Goal: Task Accomplishment & Management: Manage account settings

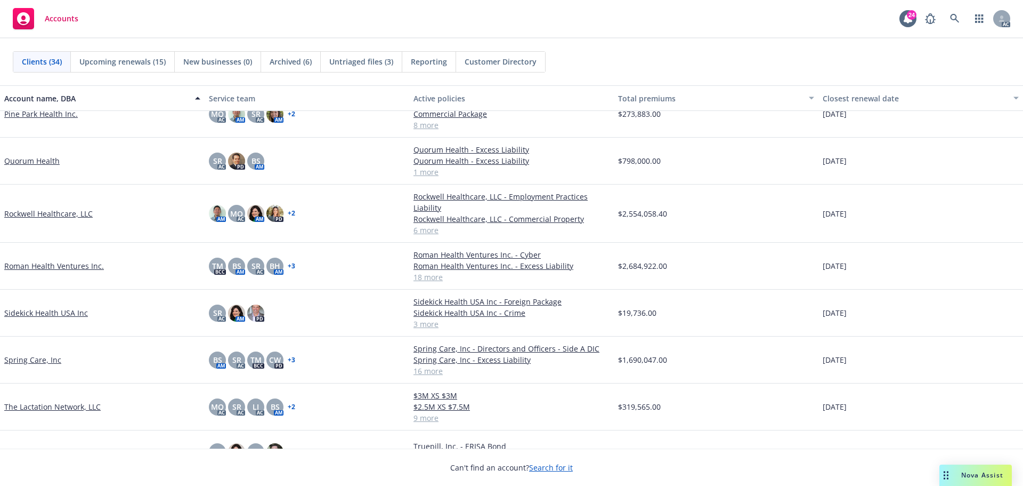
scroll to position [1013, 0]
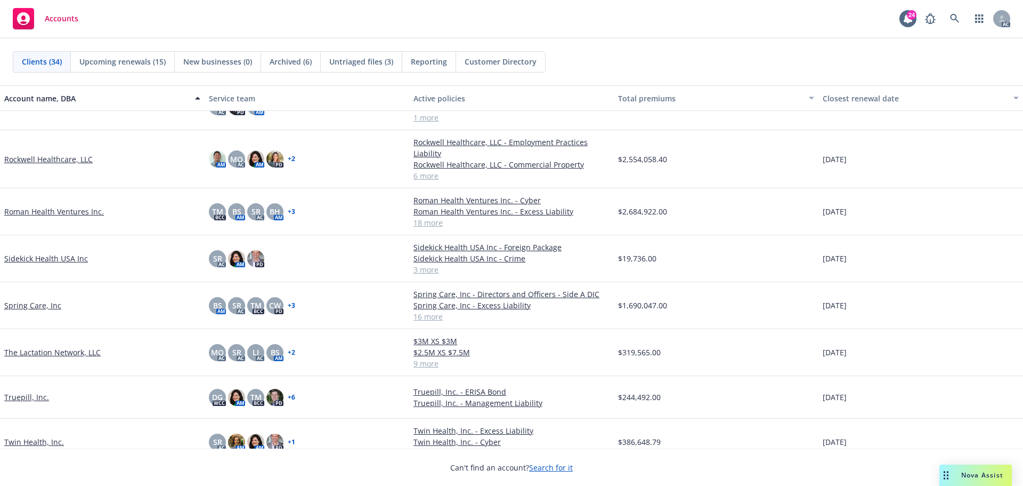
click at [14, 304] on link "Spring Care, Inc" at bounding box center [32, 305] width 57 height 11
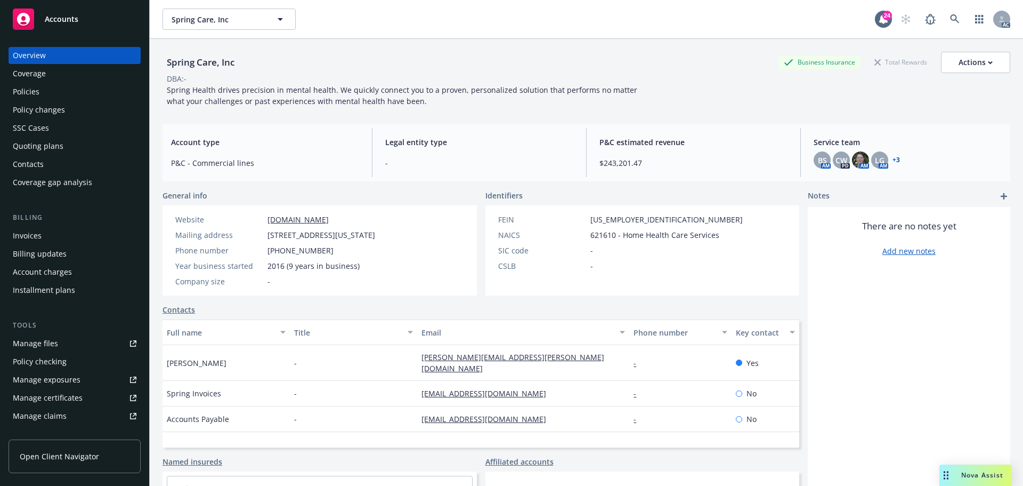
click at [20, 92] on div "Policies" at bounding box center [26, 91] width 27 height 17
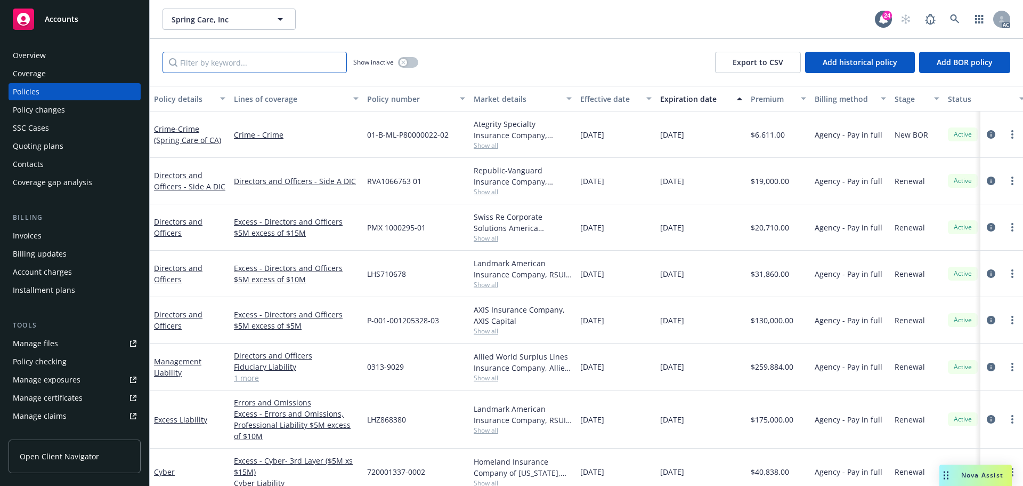
click at [230, 69] on input "Filter by keyword..." at bounding box center [255, 62] width 184 height 21
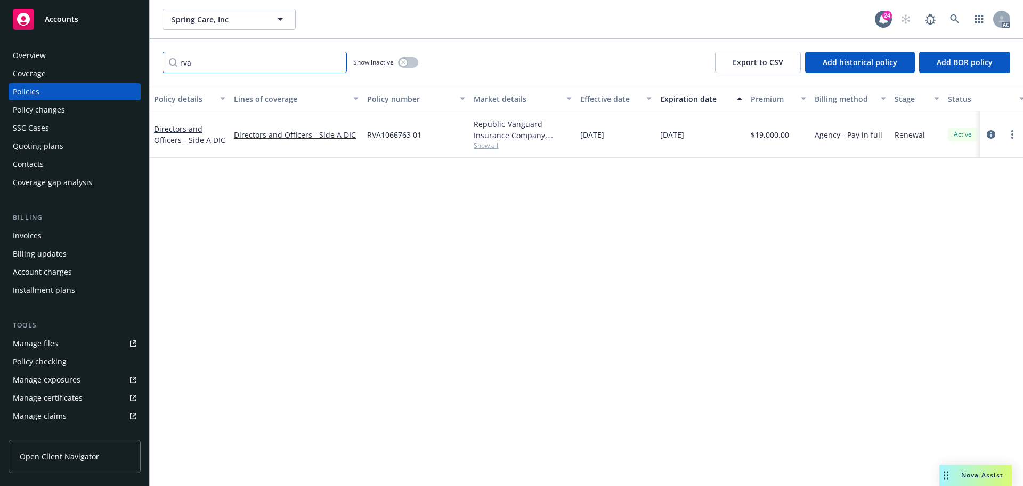
type input "rva"
click at [992, 135] on icon "circleInformation" at bounding box center [991, 134] width 9 height 9
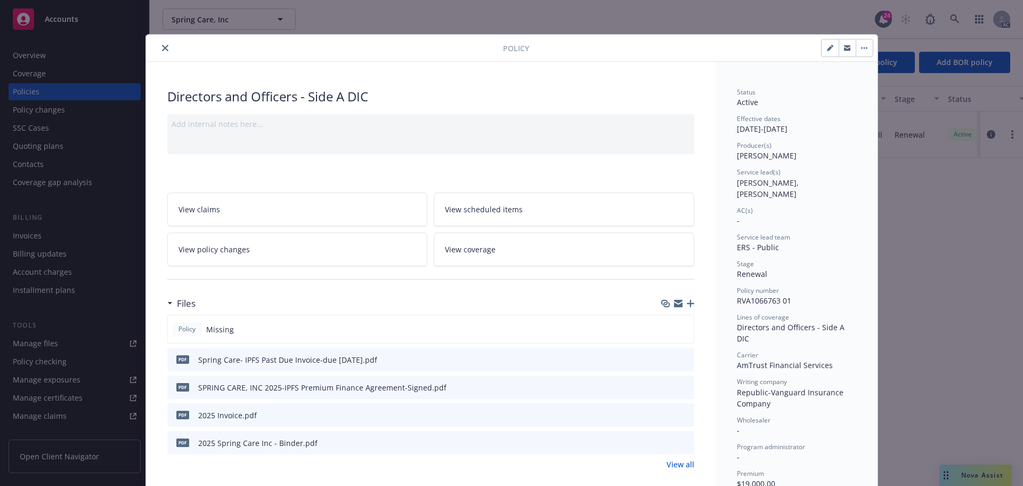
click at [663, 441] on icon "download file" at bounding box center [667, 442] width 9 height 9
drag, startPoint x: 160, startPoint y: 47, endPoint x: 145, endPoint y: 58, distance: 18.8
click at [162, 47] on icon "close" at bounding box center [165, 48] width 6 height 6
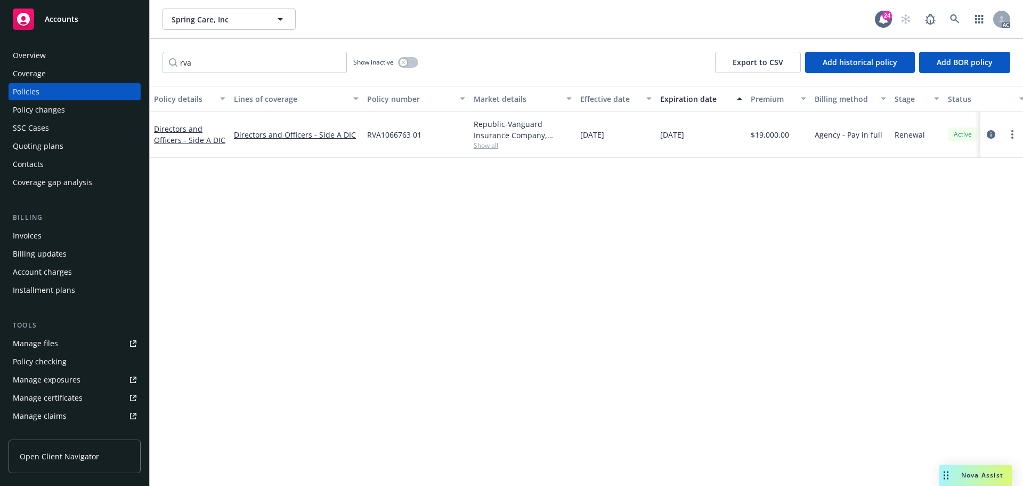
click at [27, 233] on div "Invoices" at bounding box center [27, 235] width 29 height 17
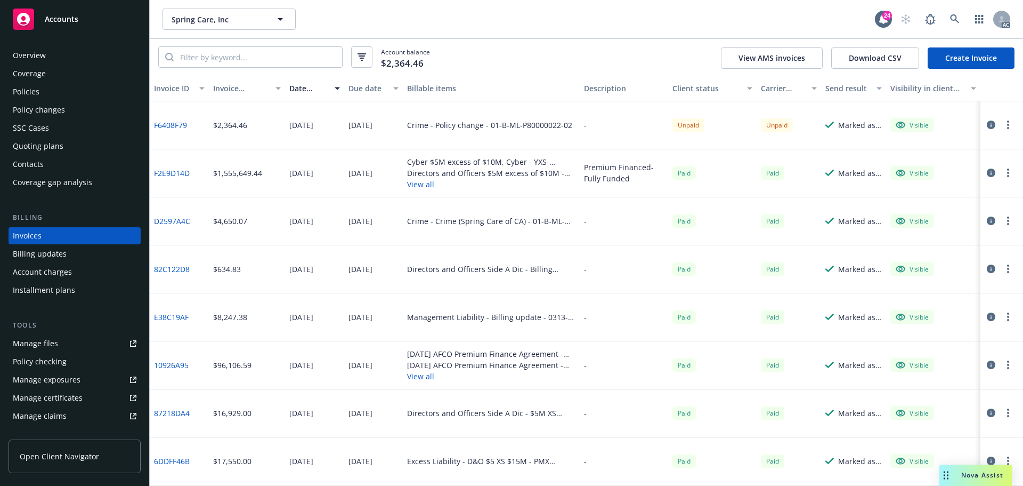
click at [422, 184] on button "View all" at bounding box center [491, 184] width 168 height 11
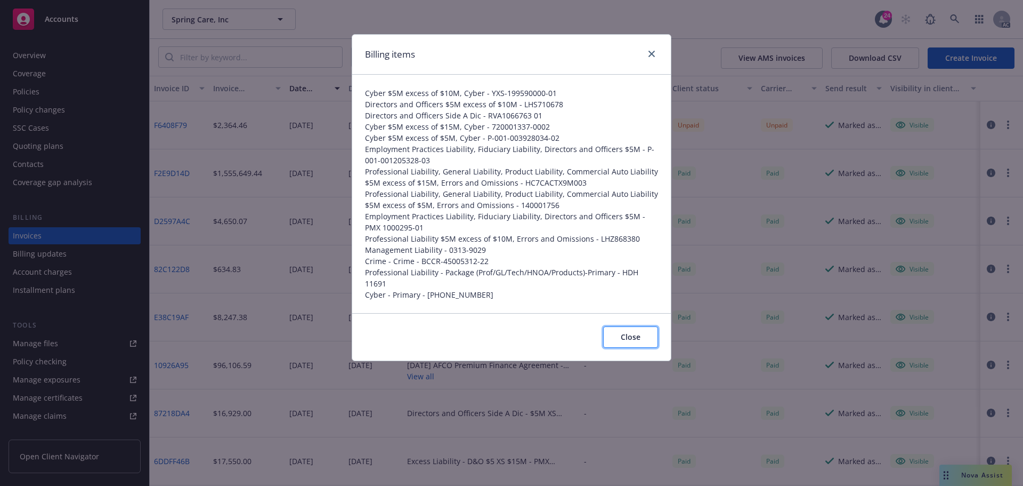
click at [628, 332] on span "Close" at bounding box center [631, 337] width 20 height 10
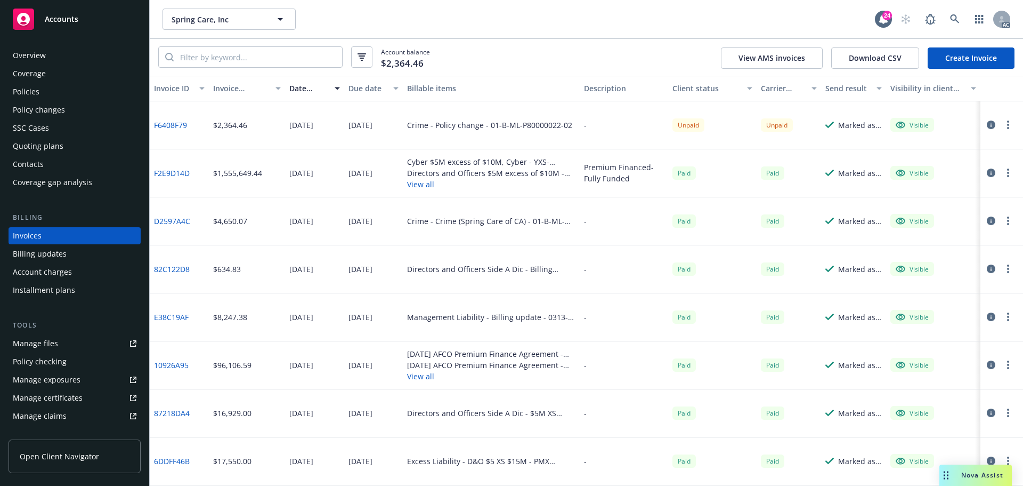
click at [181, 173] on link "F2E9D14D" at bounding box center [172, 172] width 36 height 11
click at [61, 21] on span "Accounts" at bounding box center [62, 19] width 34 height 9
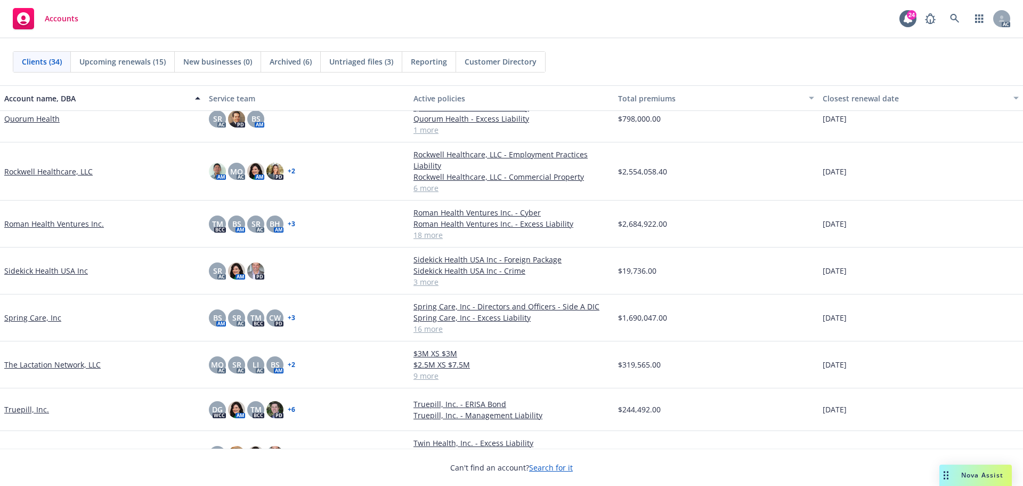
scroll to position [1013, 0]
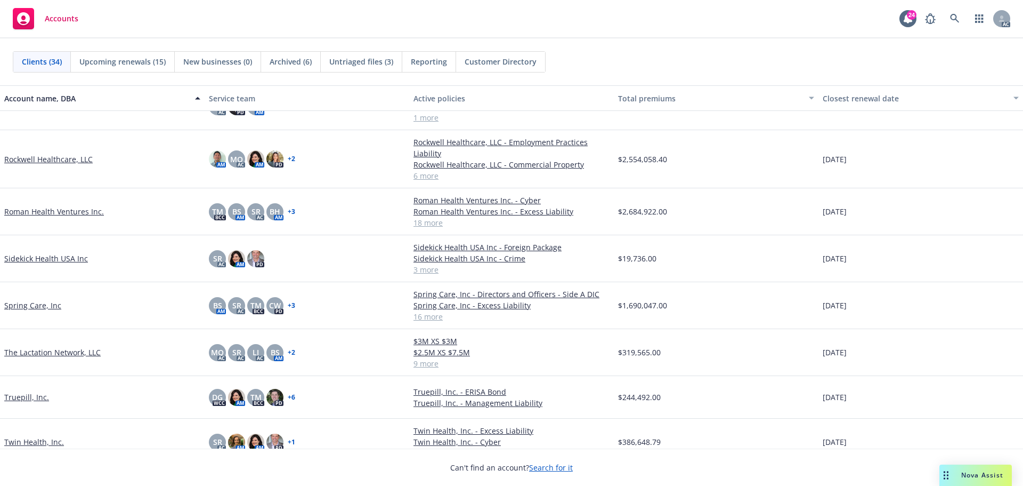
click at [40, 209] on link "Roman Health Ventures Inc." at bounding box center [54, 211] width 100 height 11
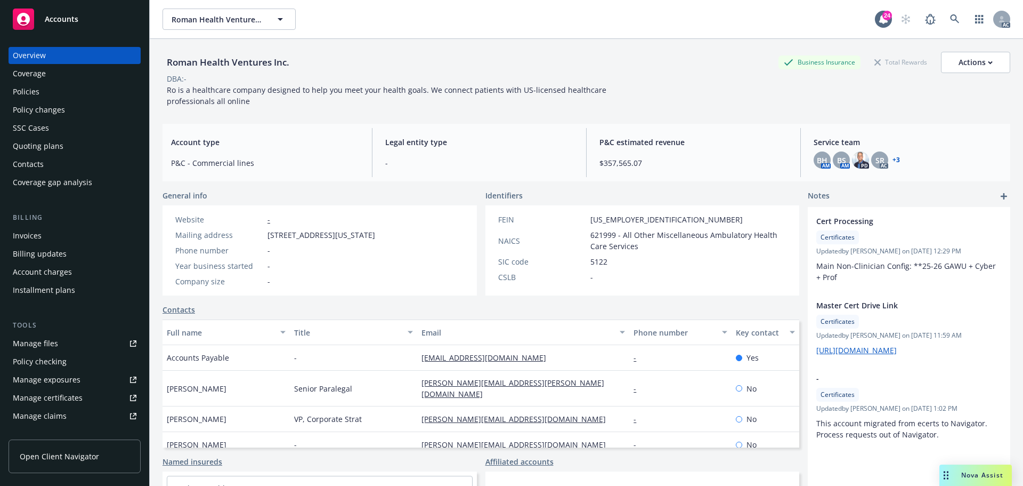
click at [32, 234] on div "Invoices" at bounding box center [27, 235] width 29 height 17
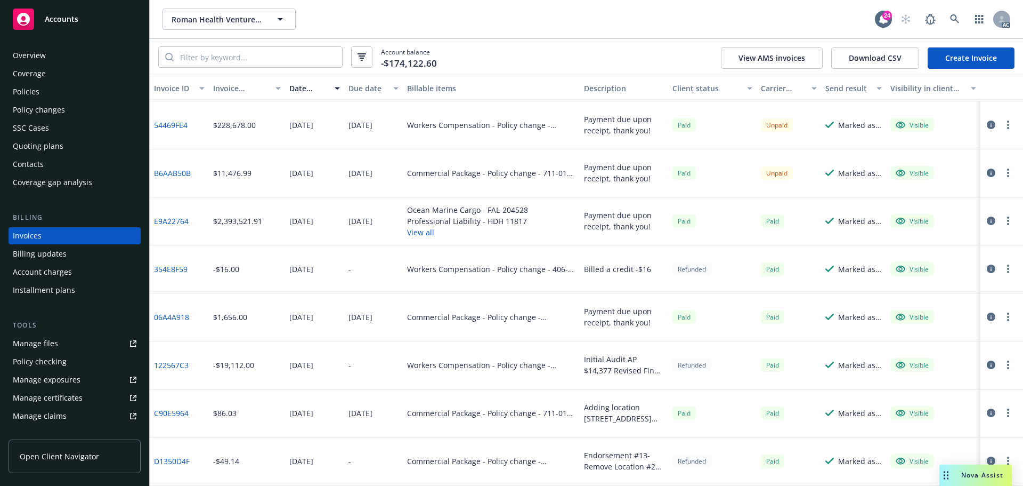
click at [31, 114] on div "Policy changes" at bounding box center [39, 109] width 52 height 17
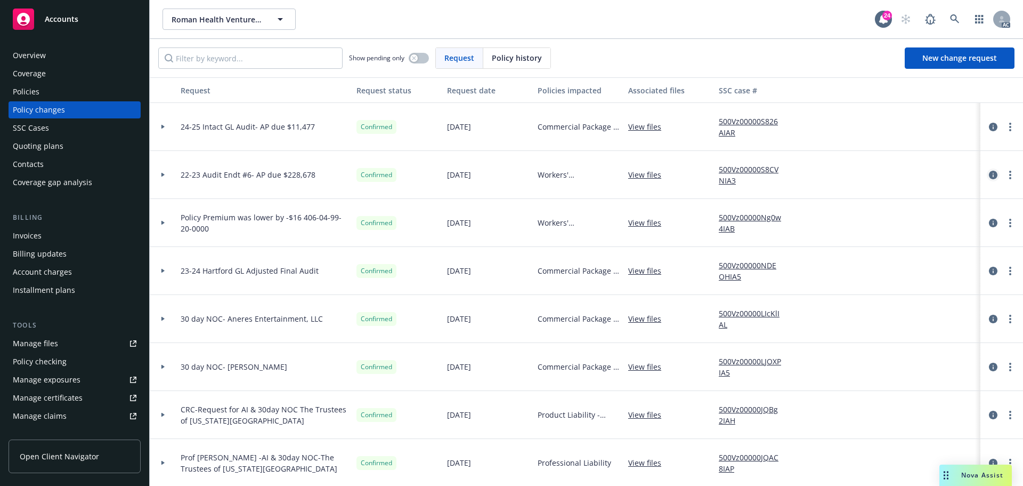
click at [989, 174] on icon "circleInformation" at bounding box center [993, 175] width 9 height 9
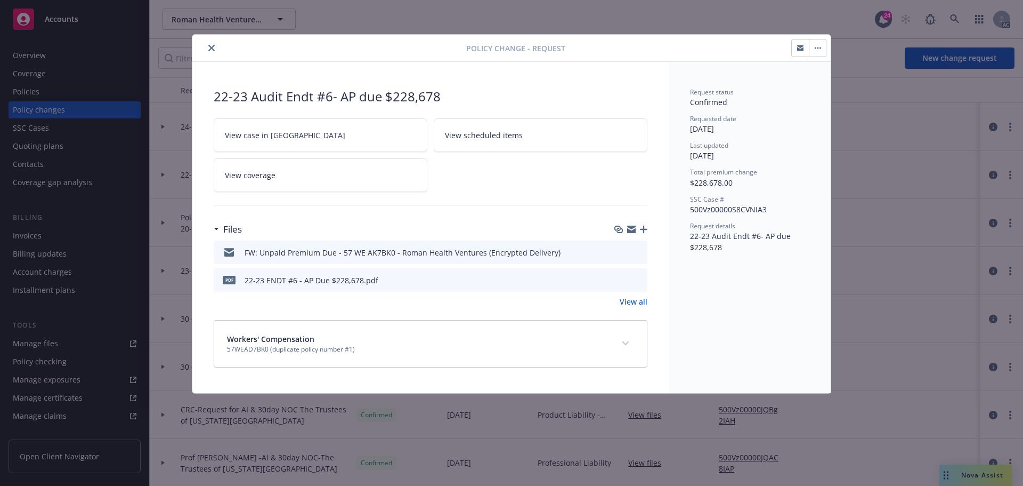
click at [619, 280] on icon "download file" at bounding box center [620, 279] width 9 height 9
click at [208, 48] on button "close" at bounding box center [211, 48] width 13 height 13
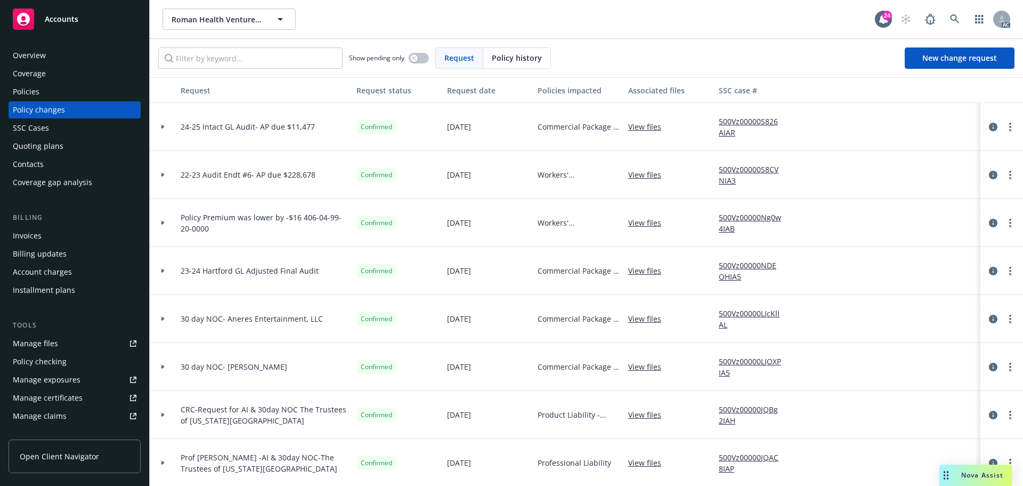
click at [65, 22] on span "Accounts" at bounding box center [62, 19] width 34 height 9
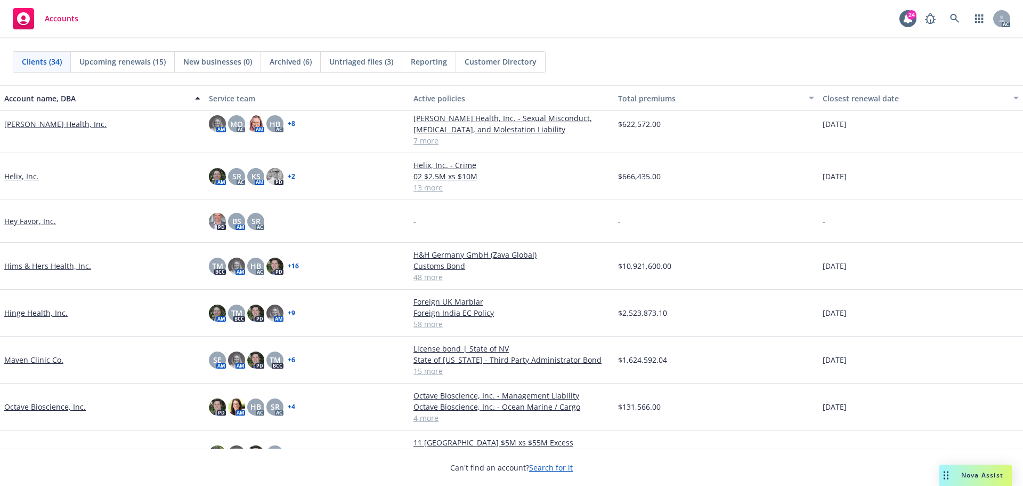
scroll to position [586, 0]
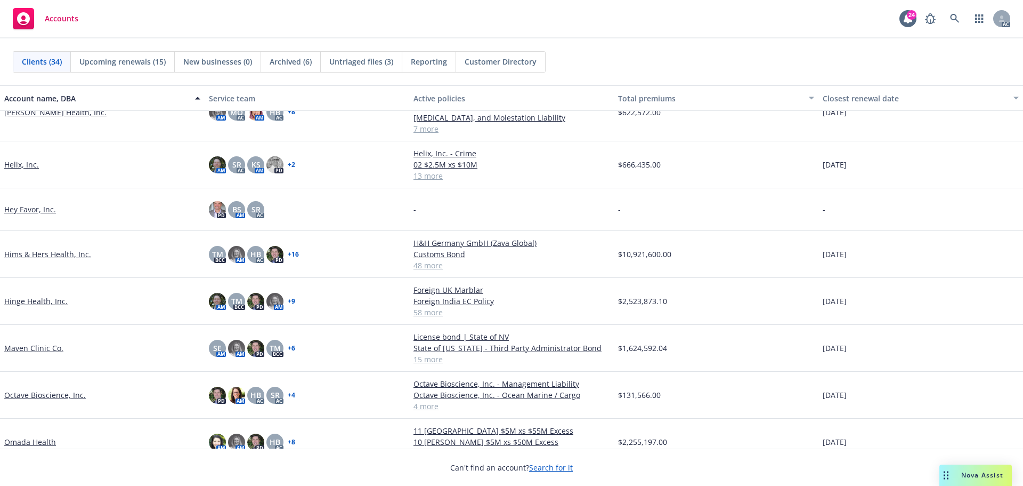
click at [36, 302] on link "Hinge Health, Inc." at bounding box center [35, 300] width 63 height 11
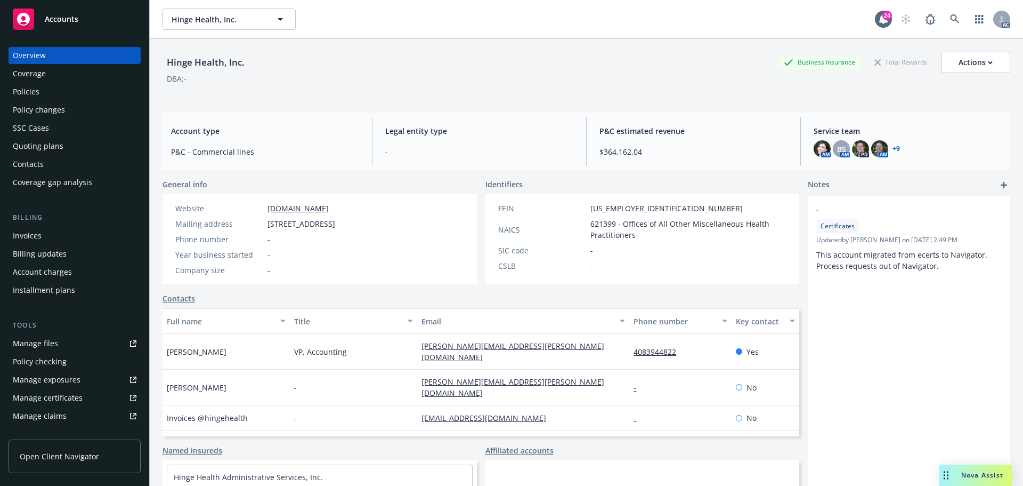
click at [64, 397] on div "Manage certificates" at bounding box center [48, 397] width 70 height 17
click at [27, 93] on div "Policies" at bounding box center [26, 91] width 27 height 17
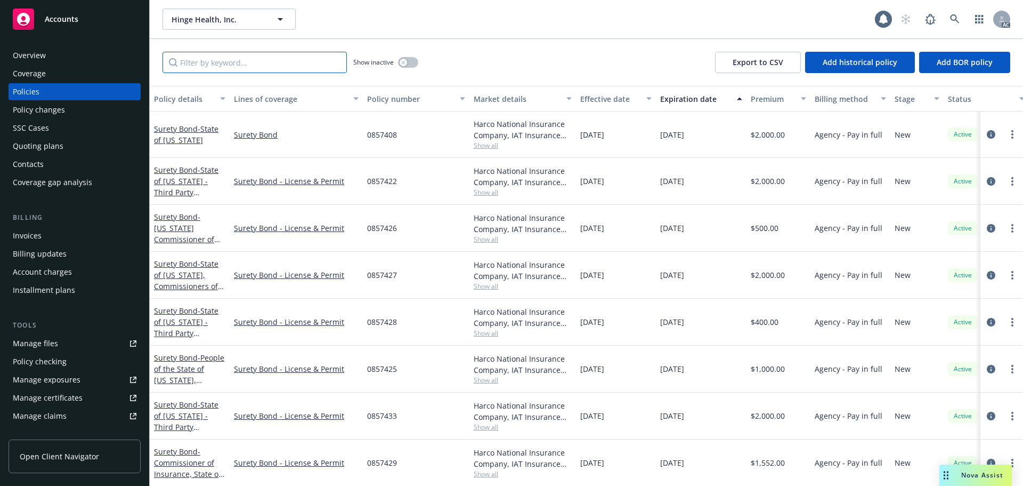
click at [249, 64] on input "Filter by keyword..." at bounding box center [255, 62] width 184 height 21
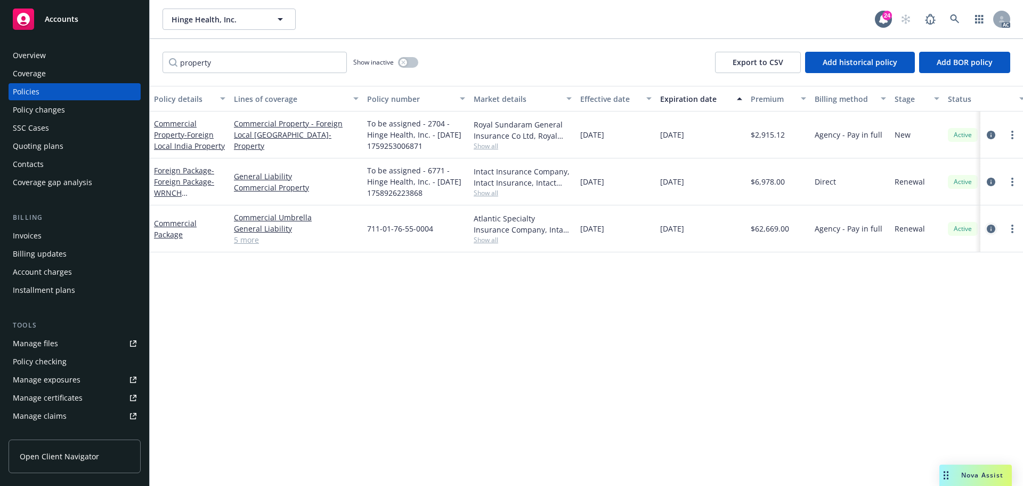
click at [989, 227] on icon "circleInformation" at bounding box center [991, 228] width 9 height 9
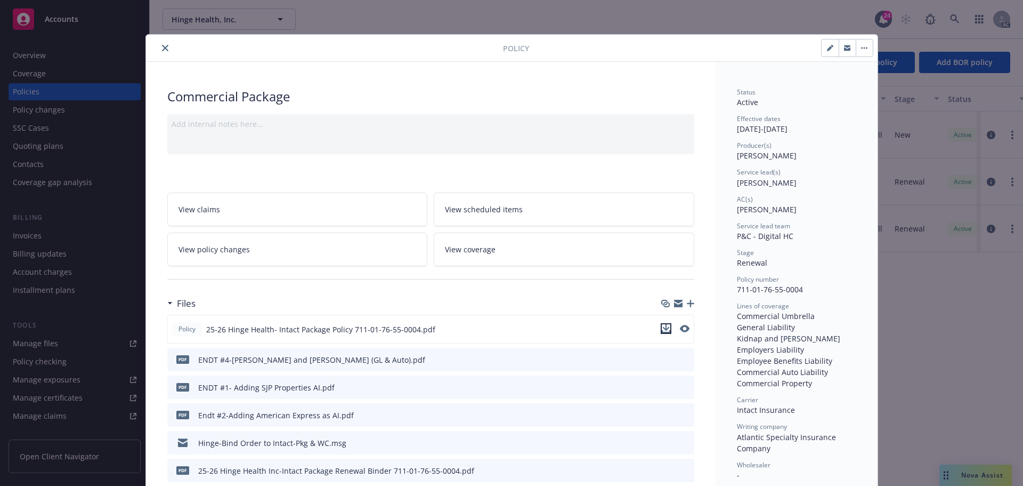
click at [663, 325] on icon "download file" at bounding box center [666, 328] width 9 height 9
click at [162, 46] on icon "close" at bounding box center [165, 48] width 6 height 6
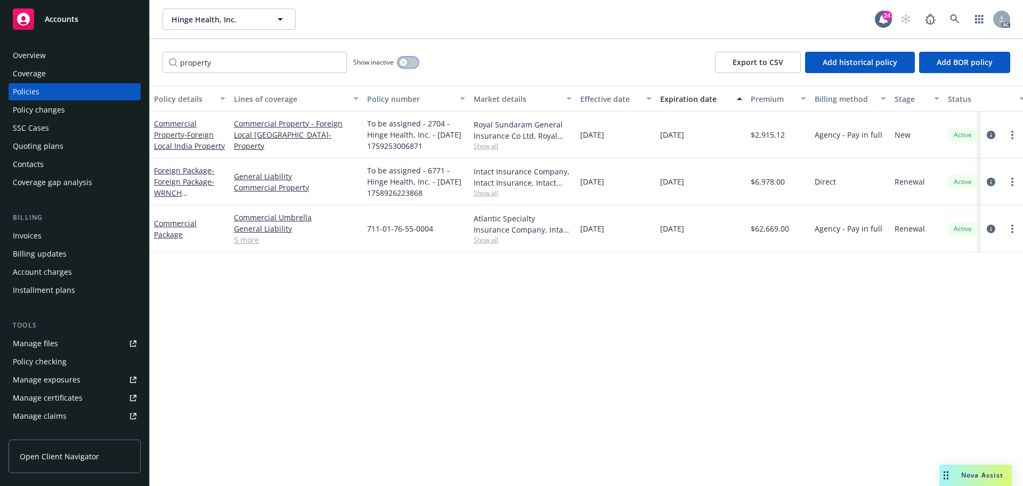
click at [413, 64] on button "button" at bounding box center [408, 62] width 20 height 11
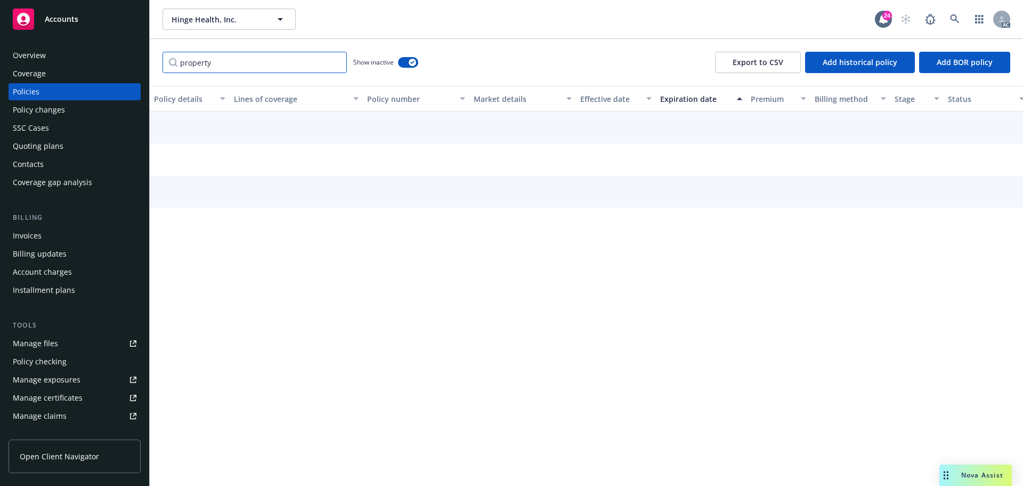
drag, startPoint x: 241, startPoint y: 63, endPoint x: 128, endPoint y: 49, distance: 113.9
click at [134, 60] on div "Accounts Overview Coverage Policies Policy changes SSC Cases Quoting plans Cont…" at bounding box center [511, 243] width 1023 height 486
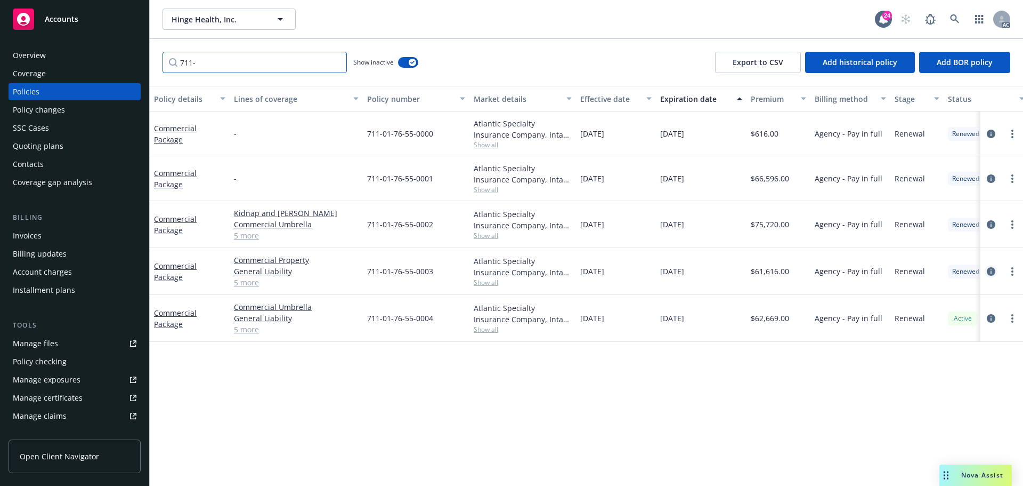
type input "711-"
drag, startPoint x: 991, startPoint y: 273, endPoint x: 755, endPoint y: 289, distance: 236.1
click at [991, 273] on icon "circleInformation" at bounding box center [991, 271] width 9 height 9
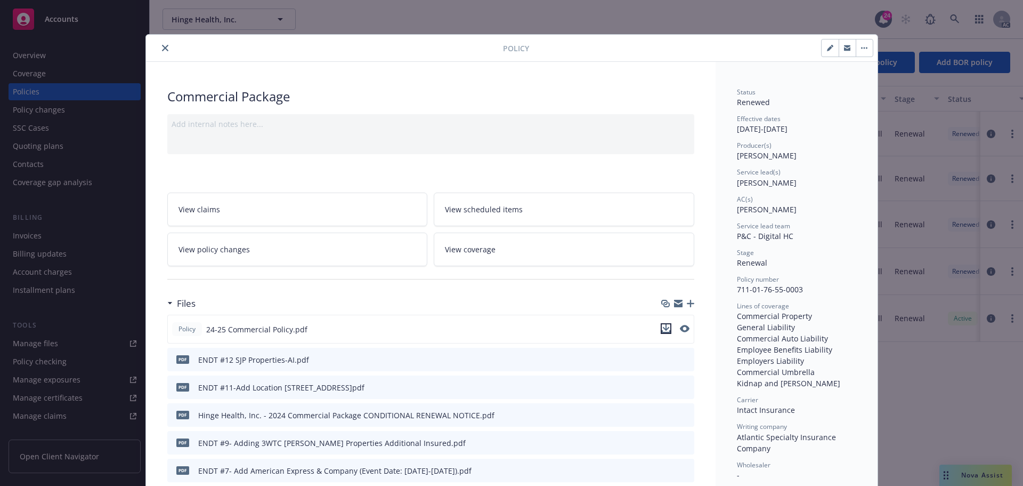
click at [663, 329] on icon "download file" at bounding box center [666, 327] width 7 height 6
click at [162, 50] on icon "close" at bounding box center [165, 48] width 6 height 6
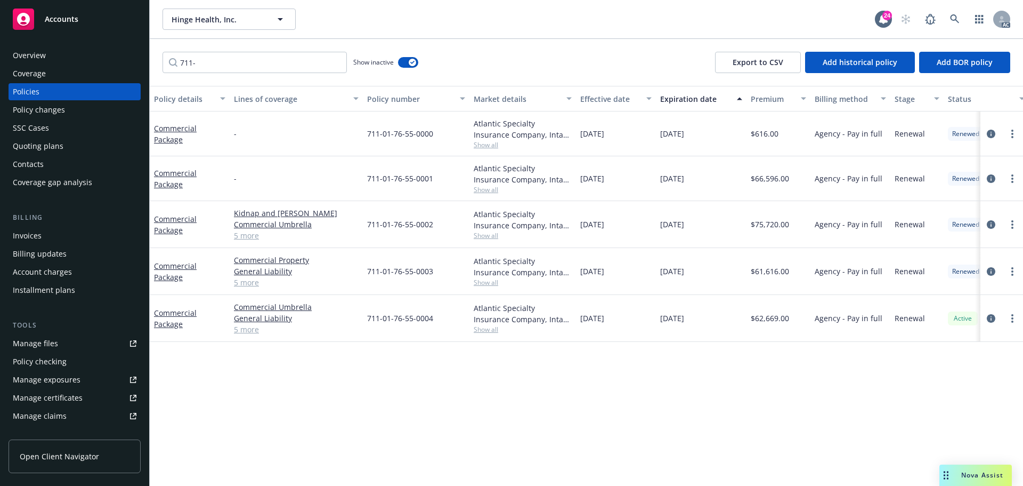
click at [58, 18] on span "Accounts" at bounding box center [62, 19] width 34 height 9
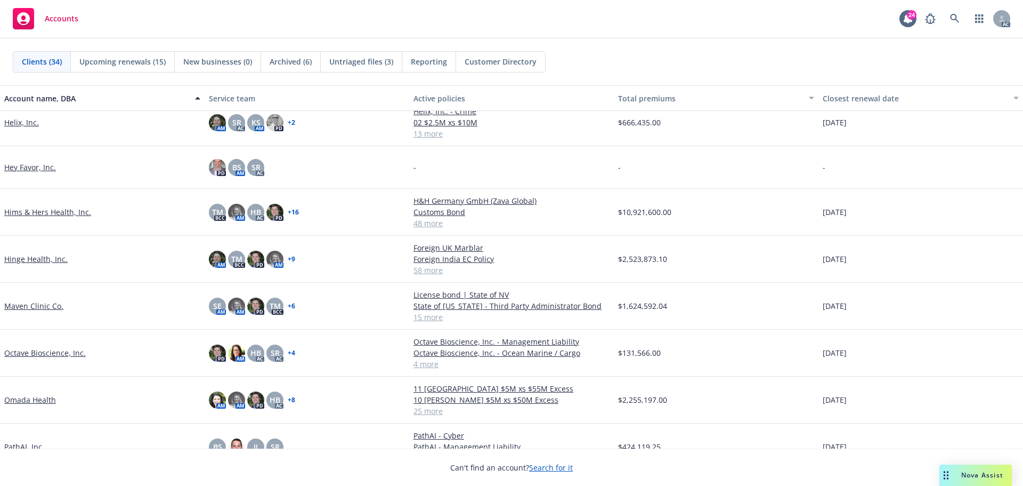
scroll to position [693, 0]
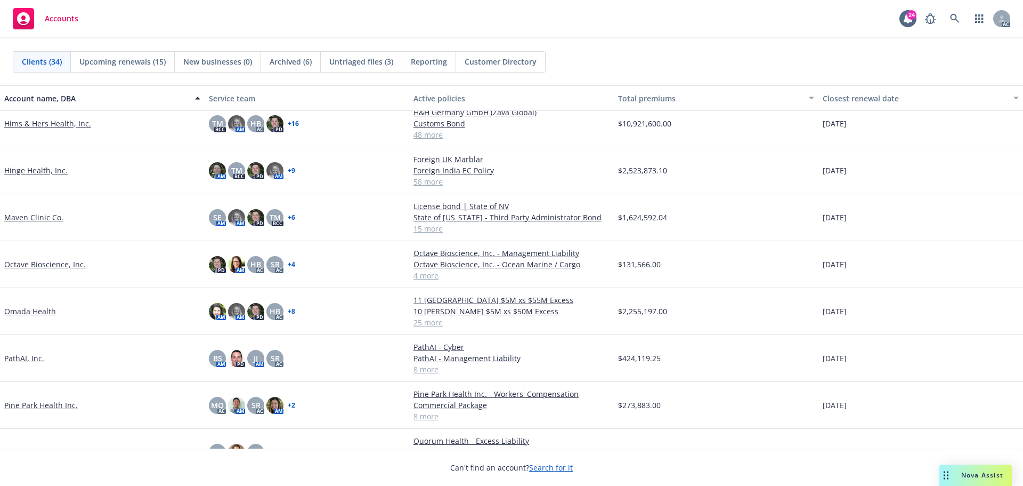
click at [35, 410] on link "Pine Park Health Inc." at bounding box center [41, 404] width 74 height 11
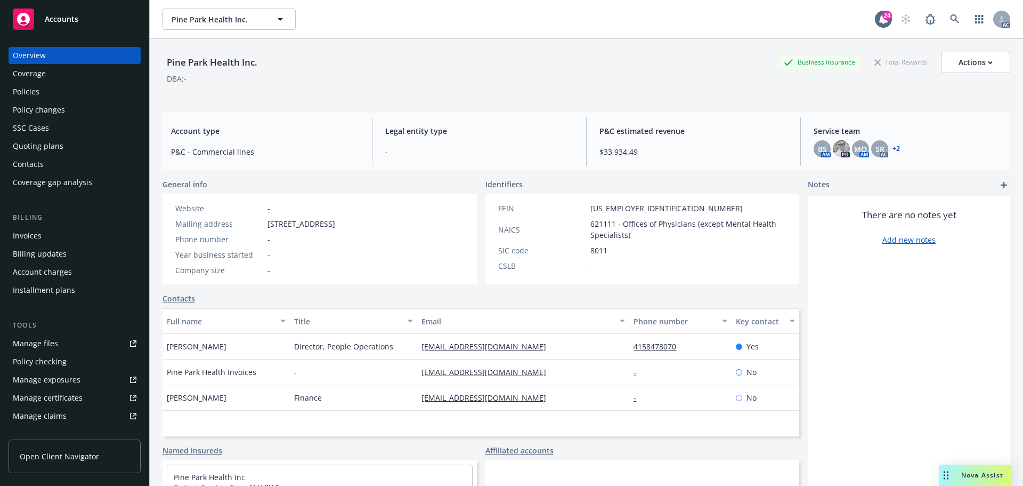
click at [36, 338] on div "Manage files" at bounding box center [35, 343] width 45 height 17
click at [69, 17] on span "Accounts" at bounding box center [62, 19] width 34 height 9
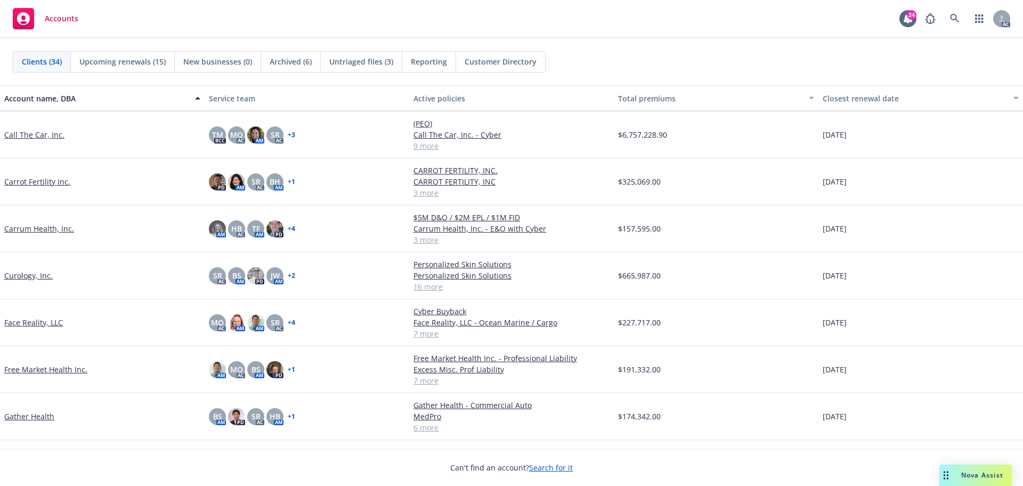
scroll to position [267, 0]
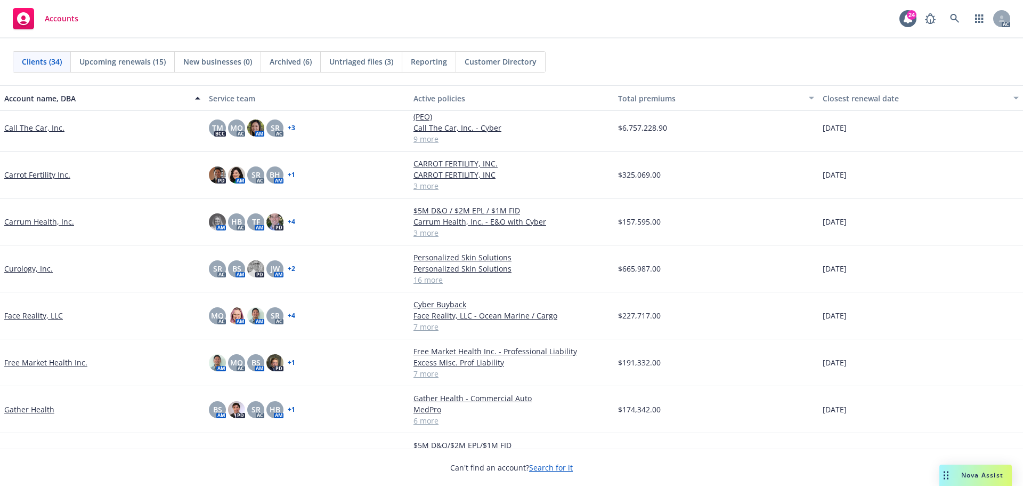
click at [30, 314] on link "Face Reality, LLC" at bounding box center [33, 315] width 59 height 11
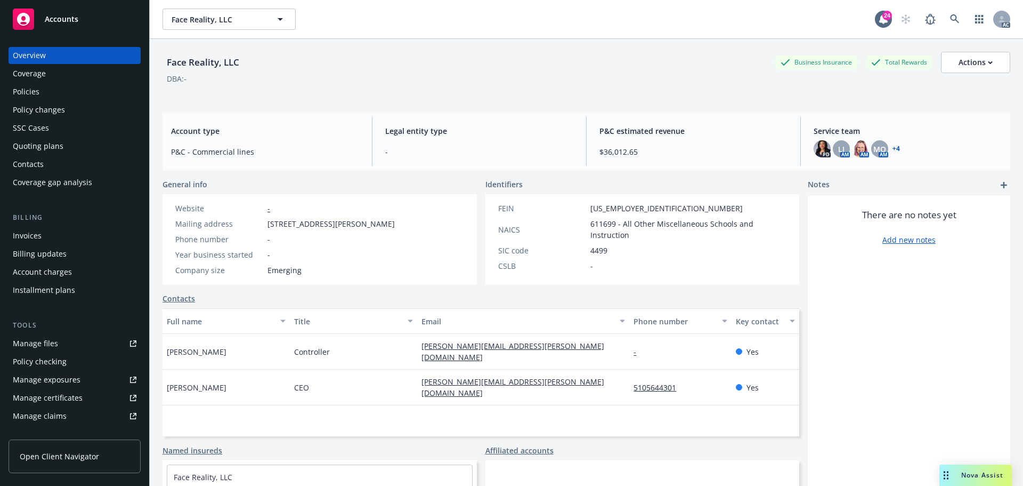
click at [42, 110] on div "Policy changes" at bounding box center [39, 109] width 52 height 17
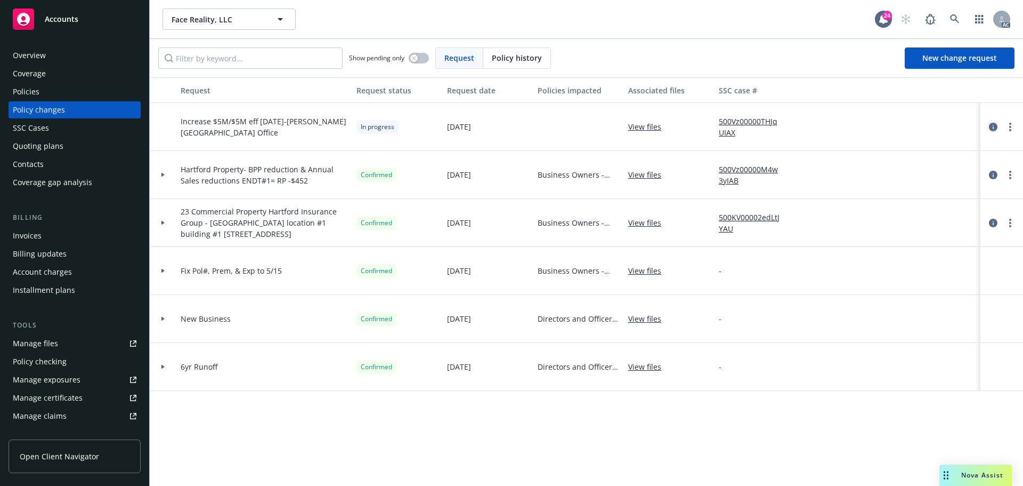
click at [992, 126] on icon "circleInformation" at bounding box center [993, 127] width 9 height 9
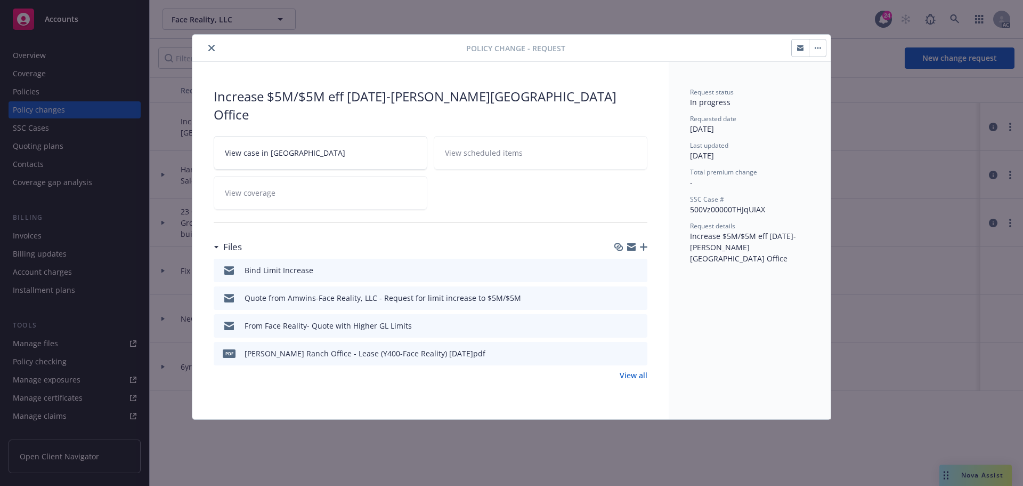
click at [622, 265] on icon "download file" at bounding box center [620, 268] width 7 height 6
click at [818, 46] on button "button" at bounding box center [817, 47] width 17 height 17
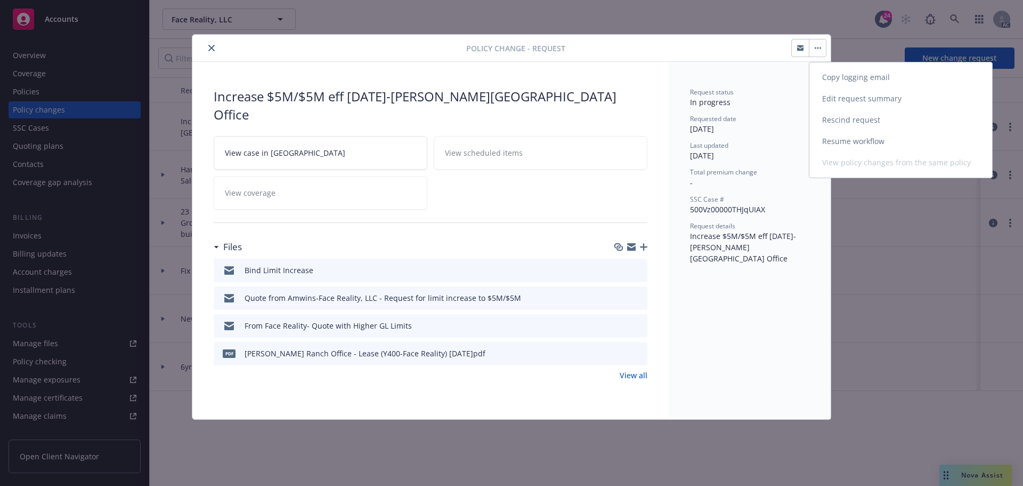
click at [842, 95] on link "Edit request summary" at bounding box center [901, 98] width 183 height 21
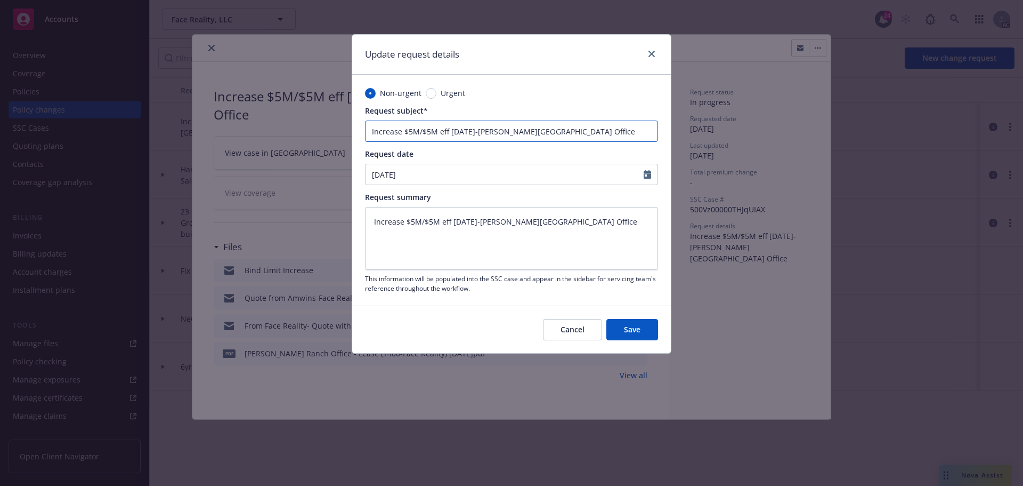
type textarea "x"
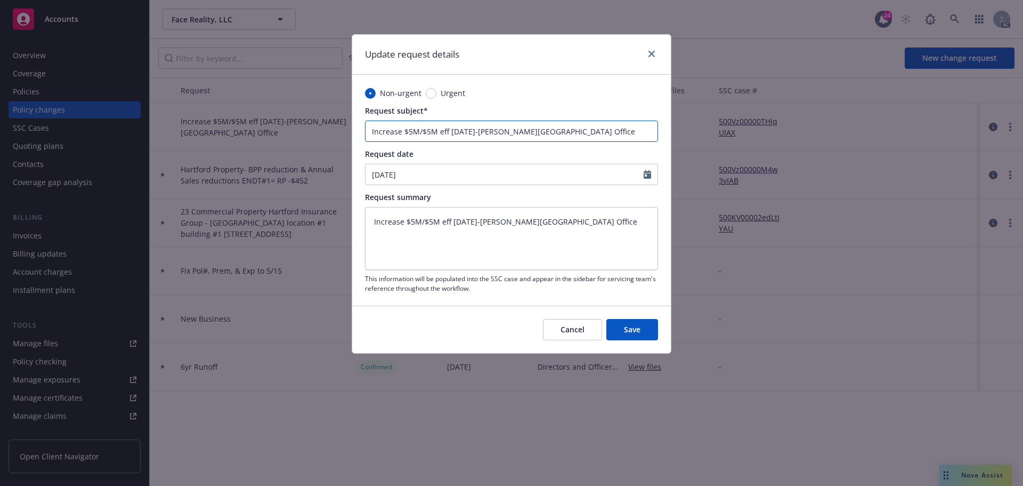
click at [439, 131] on input "Increase $5M/$5M eff 10/1/25-Bishop Ranch Office" at bounding box center [511, 130] width 293 height 21
type input "Increase $5M/$5M Geff 10/1/25-Bishop Ranch Office"
type textarea "x"
type input "Increase $5M/$5M GLeff 10/1/25-Bishop Ranch Office"
type textarea "x"
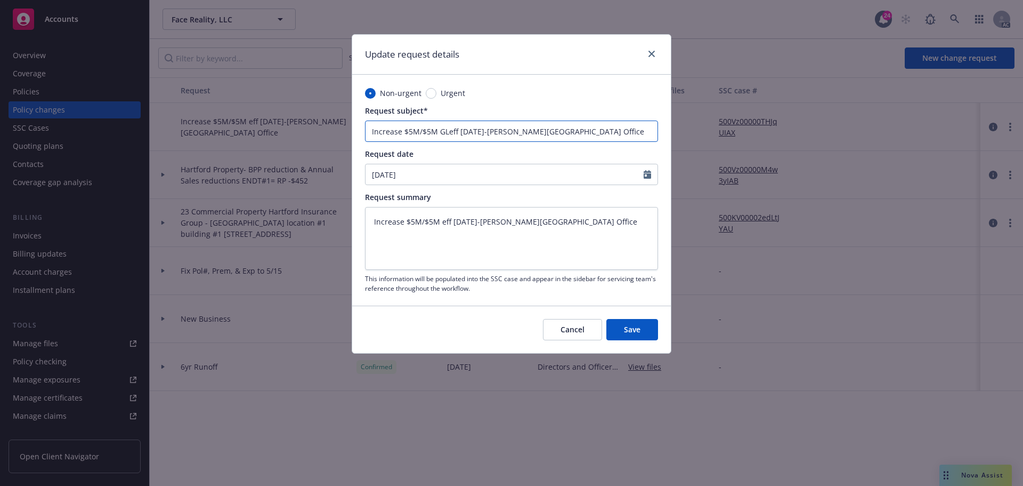
type input "Increase $5M/$5M GL eff 10/1/25-Bishop Ranch Office"
type textarea "x"
type input "Increase $5M/$5M GL Leff 10/1/25-Bishop Ranch Office"
type textarea "x"
type input "Increase $5M/$5M GL Lieff 10/1/25-Bishop Ranch Office"
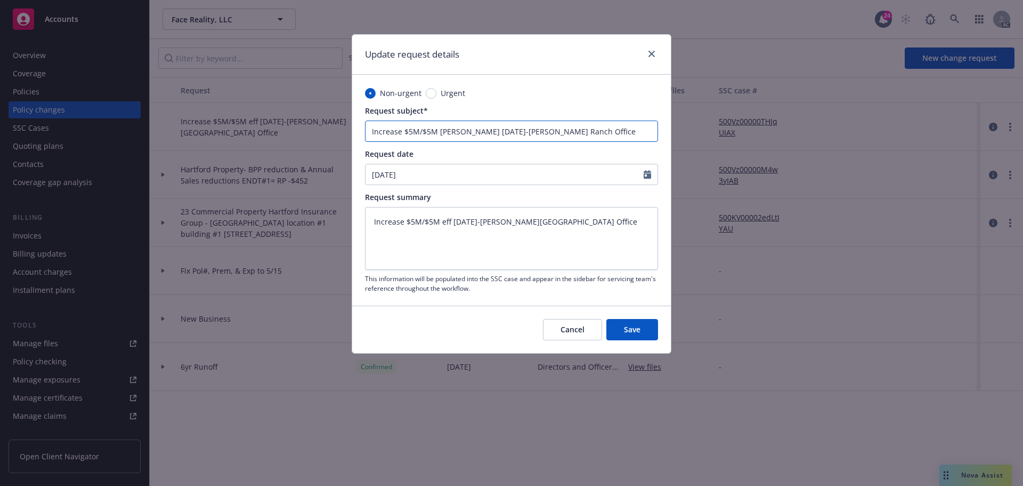
type textarea "x"
type input "Increase $5M/$5M GL Limeff 10/1/25-Bishop Ranch Office"
type textarea "x"
type input "Increase $5M/$5M GL Limieff 10/1/25-Bishop Ranch Office"
type textarea "x"
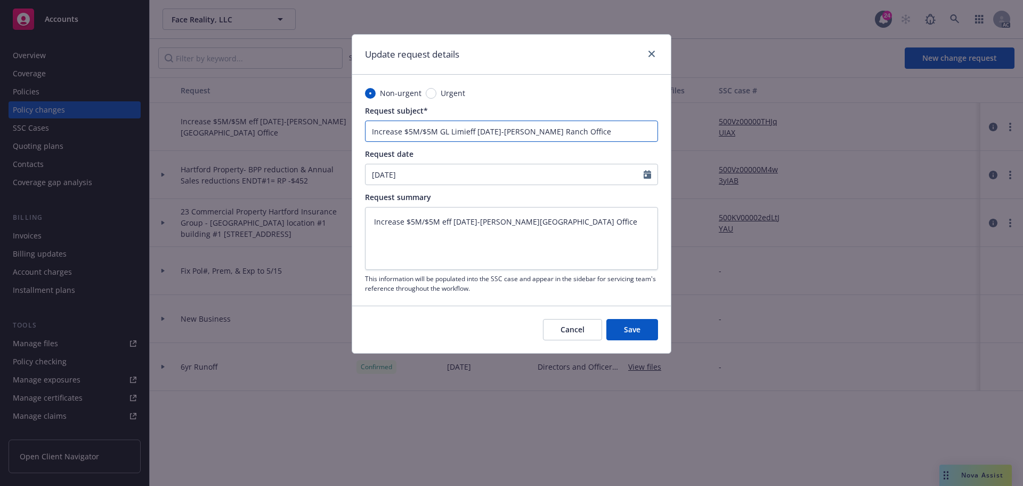
type input "Increase $5M/$5M GL Limiteff 10/1/25-Bishop Ranch Office"
type textarea "x"
type input "Increase $5M/$5M GL Limitseff 10/1/25-Bishop Ranch Office"
type textarea "x"
type input "Increase $5M/$5M GL Limits eff 10/1/25-Bishop Ranch Office"
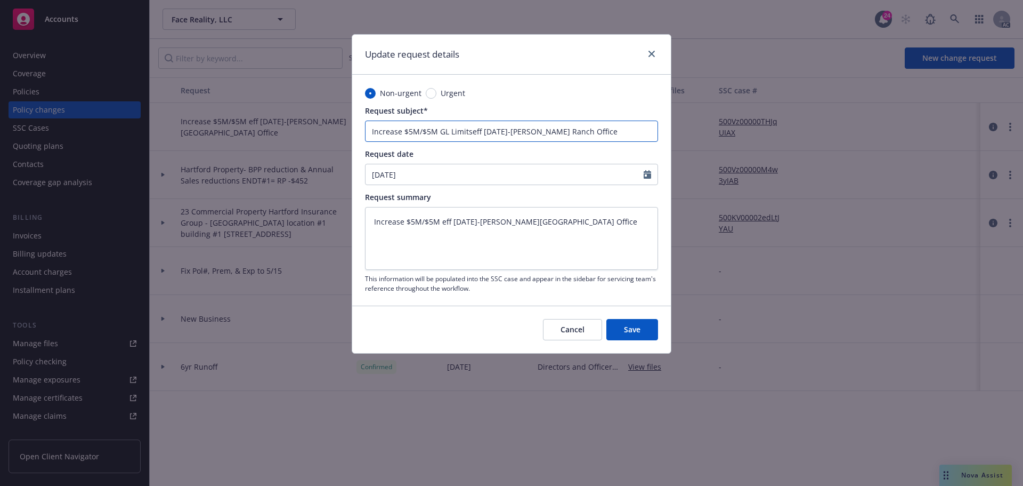
type textarea "x"
drag, startPoint x: 588, startPoint y: 131, endPoint x: 473, endPoint y: 129, distance: 115.1
click at [473, 129] on input "Increase $5M/$5M GL Limits eff 10/1/25-Bishop Ranch Office" at bounding box center [511, 130] width 293 height 21
type input "Increase $5M/$5M GL Limits"
type textarea "x"
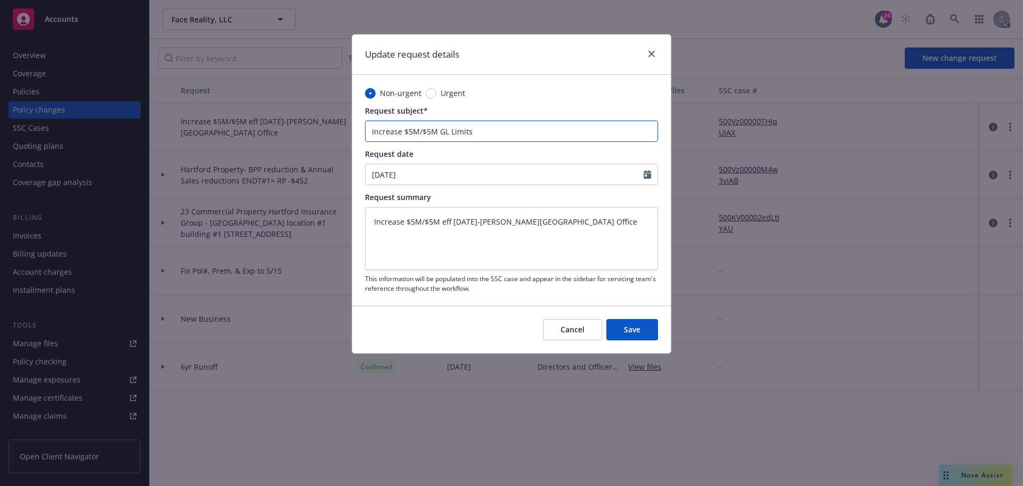
type input "Increase $5M/$5M GL Limits"
drag, startPoint x: 554, startPoint y: 219, endPoint x: 442, endPoint y: 217, distance: 112.5
click at [442, 217] on textarea "Increase $5M/$5M eff 10/1/25-Bishop Ranch Office" at bounding box center [511, 238] width 293 height 63
type textarea "Increase $5M/$5M G"
type textarea "x"
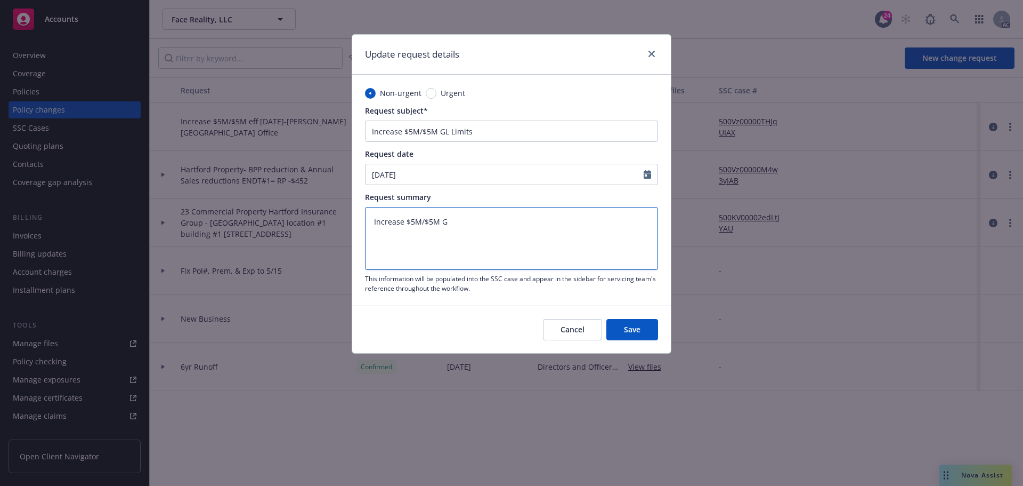
type textarea "Increase $5M/$5M G:"
type textarea "x"
type textarea "Increase $5M/$5M G:"
type textarea "x"
type textarea "Increase $5M/$5M G:"
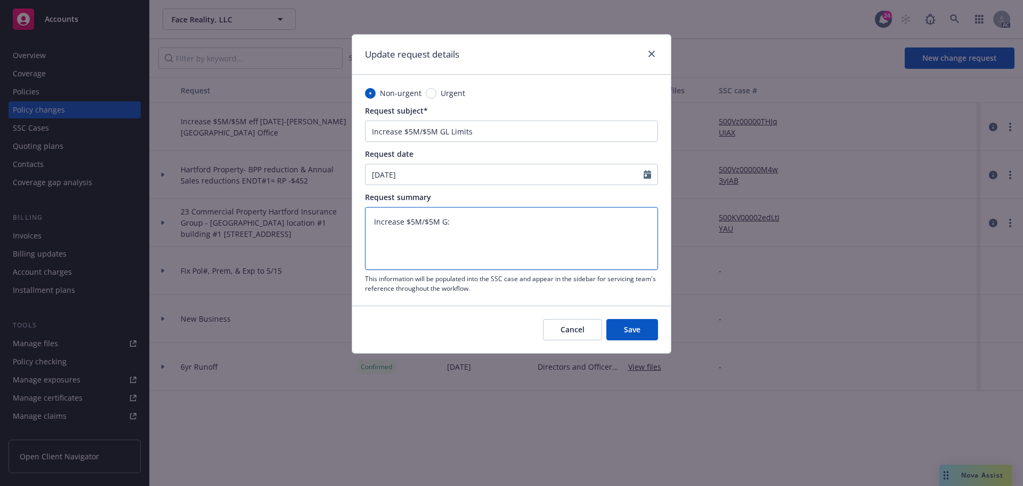
type textarea "x"
type textarea "Increase $5M/$5M G"
type textarea "x"
type textarea "Increase $5M/$5M GL"
type textarea "x"
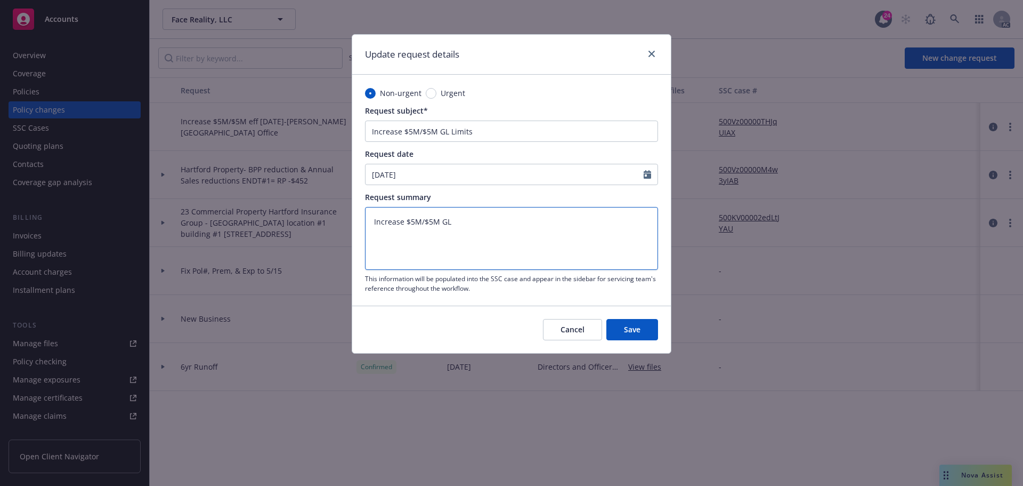
type textarea "Increase $5M/$5M GL"
type textarea "x"
type textarea "Increase $5M/$5M GL L"
type textarea "x"
type textarea "Increase $5M/$5M GL Li"
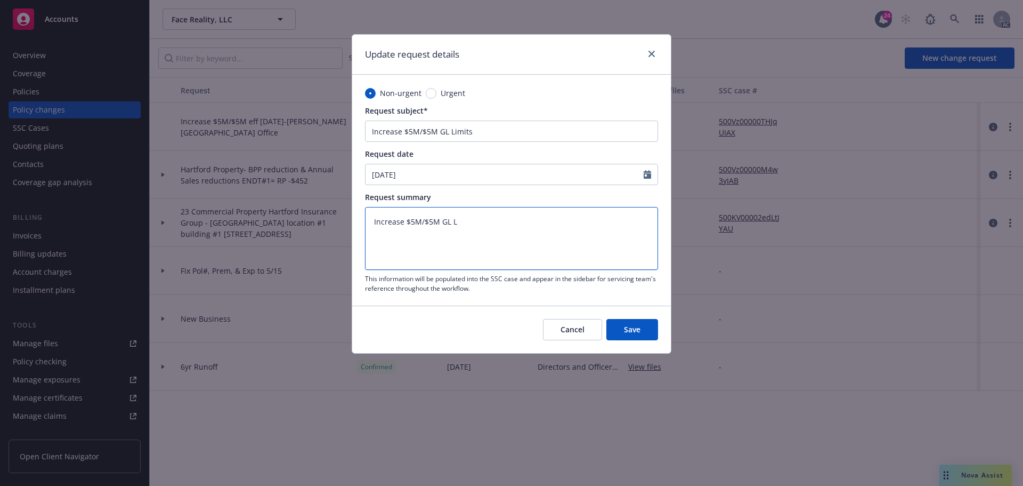
type textarea "x"
type textarea "Increase $5M/$5M GL Lim"
type textarea "x"
type textarea "Increase $5M/$5M GL Limi"
type textarea "x"
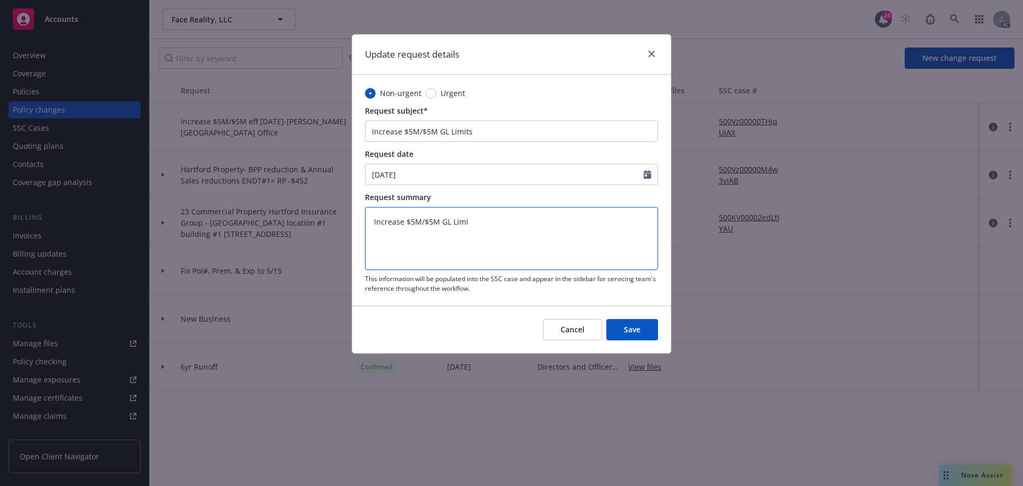
type textarea "Increase $5M/$5M GL Limit"
type textarea "x"
type textarea "Increase $5M/$5M GL Limits"
type textarea "x"
type textarea "Increase $5M/$5M GL Limits"
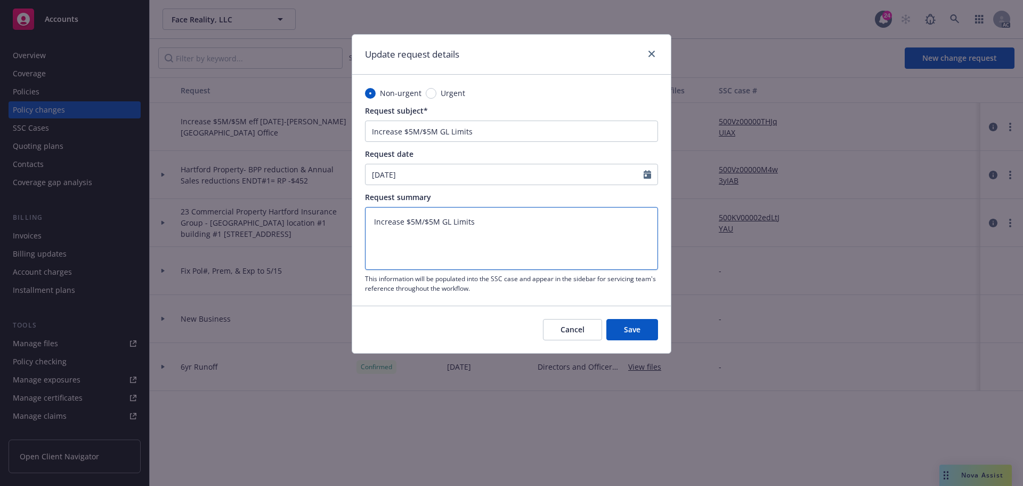
type textarea "x"
type textarea "Increase $5M/$5M GL Limits"
click at [636, 328] on span "Save" at bounding box center [632, 329] width 17 height 10
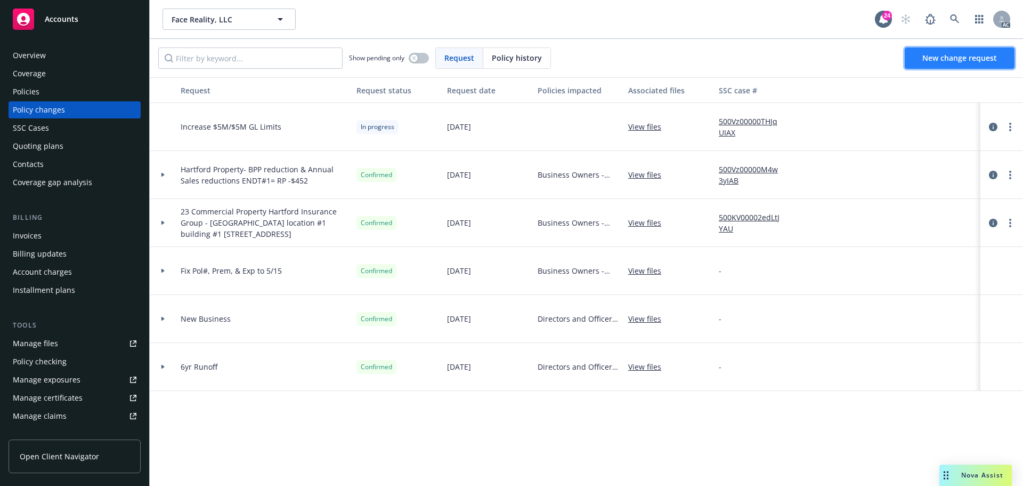
click at [964, 60] on span "New change request" at bounding box center [960, 58] width 75 height 10
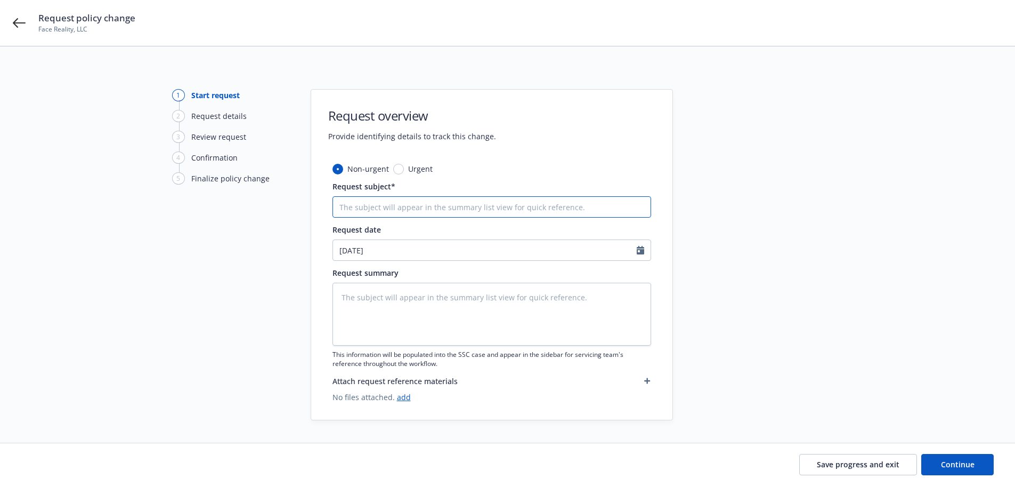
click at [345, 207] on input "Request subject*" at bounding box center [492, 206] width 319 height 21
type textarea "x"
type input "A"
type textarea "x"
type input "Ad"
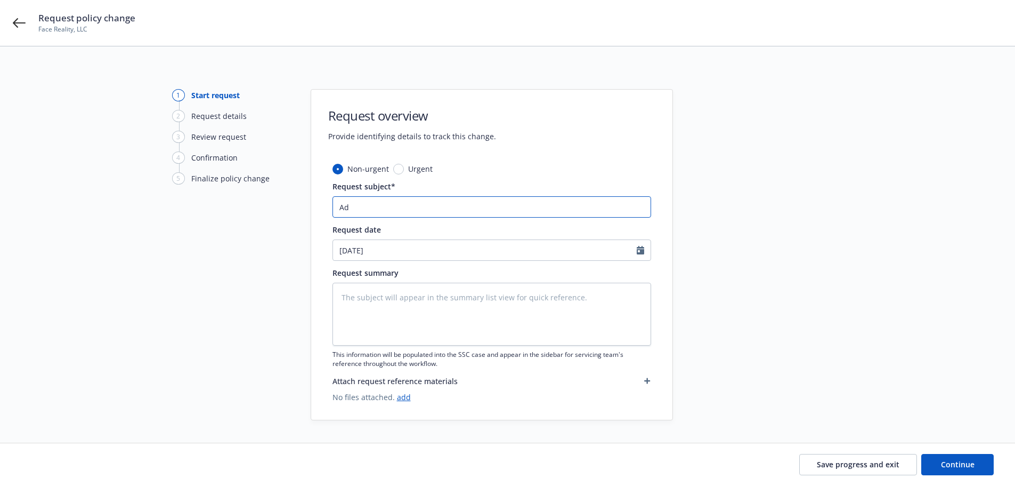
type textarea "x"
type input "Add"
type textarea "x"
type input "Addi"
type textarea "x"
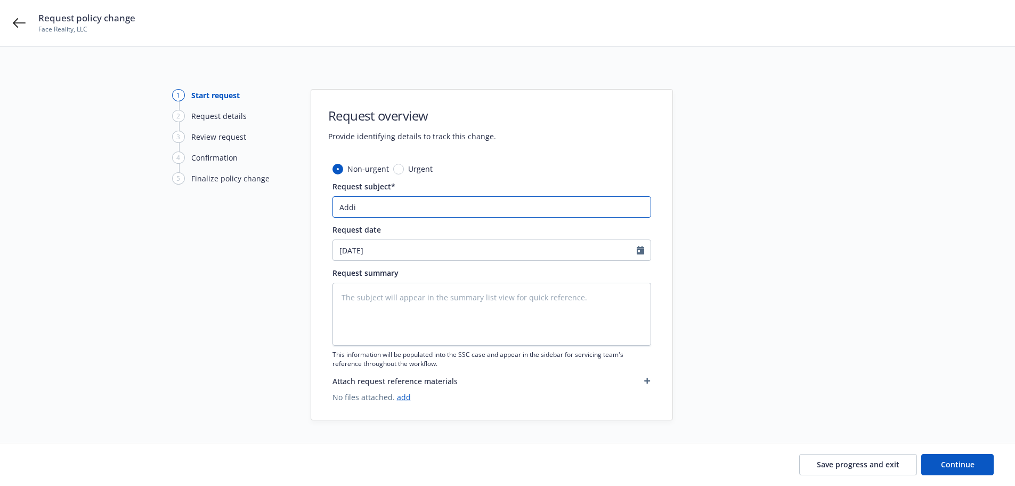
type input "Addin"
type textarea "x"
type input "Adding"
type textarea "x"
type input "Adding"
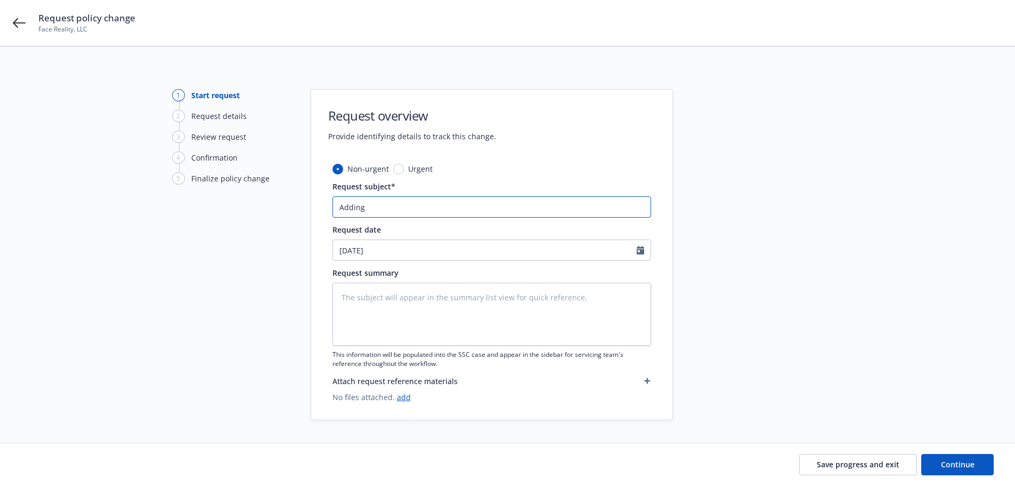
type textarea "x"
type input "Adding P"
type textarea "x"
type input "Adding"
type textarea "x"
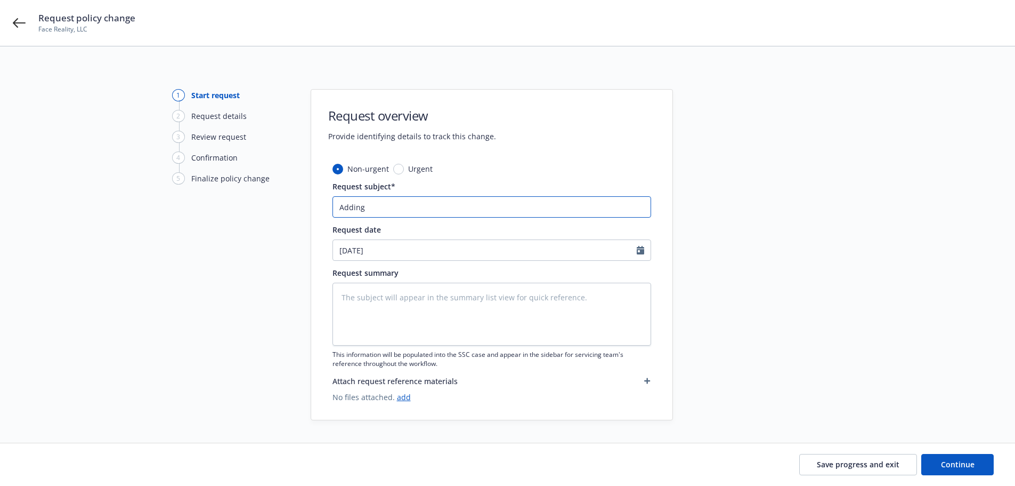
type input "Adding N"
type textarea "x"
type input "Adding Ne"
type textarea "x"
type input "Adding New"
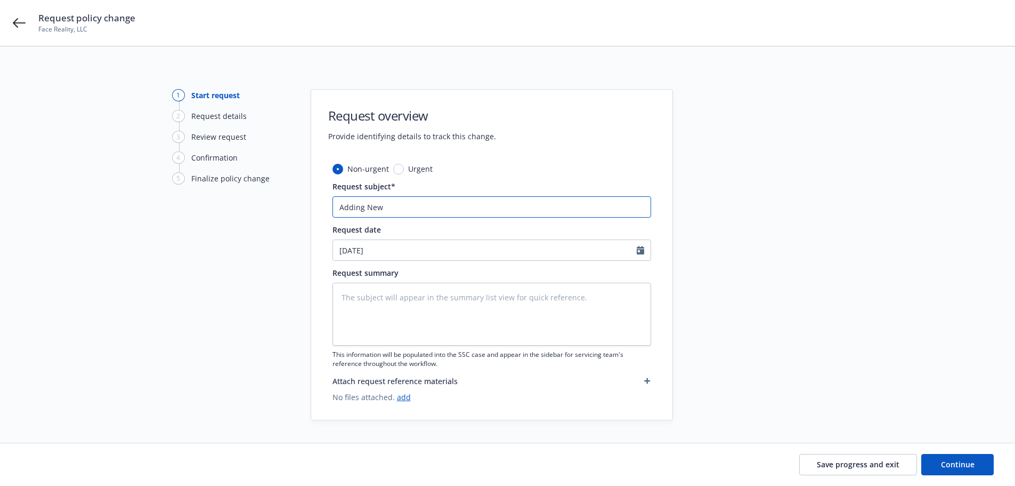
type textarea "x"
type input "Adding New"
type textarea "x"
type input "Adding New L"
type textarea "x"
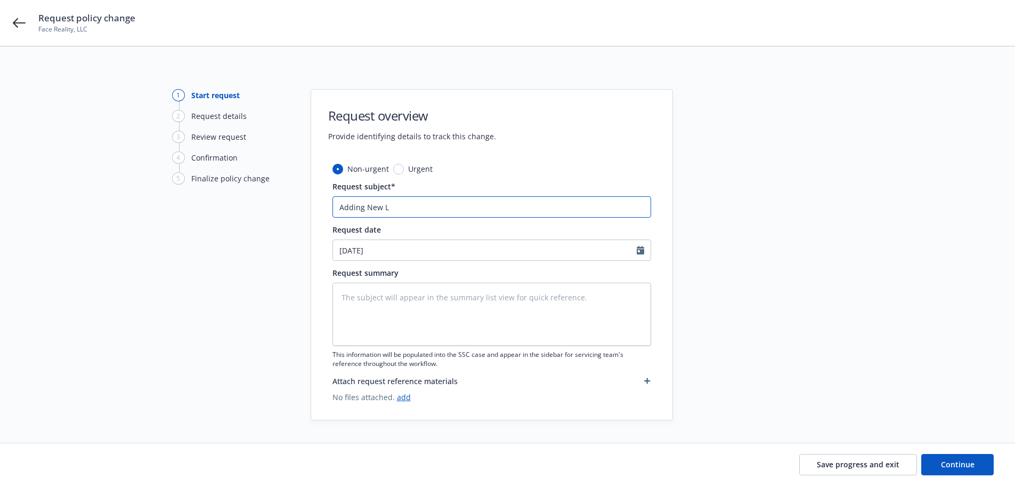
type input "Adding New Lo"
type textarea "x"
type input "Adding New Loc"
type textarea "x"
type input "Adding New Loca"
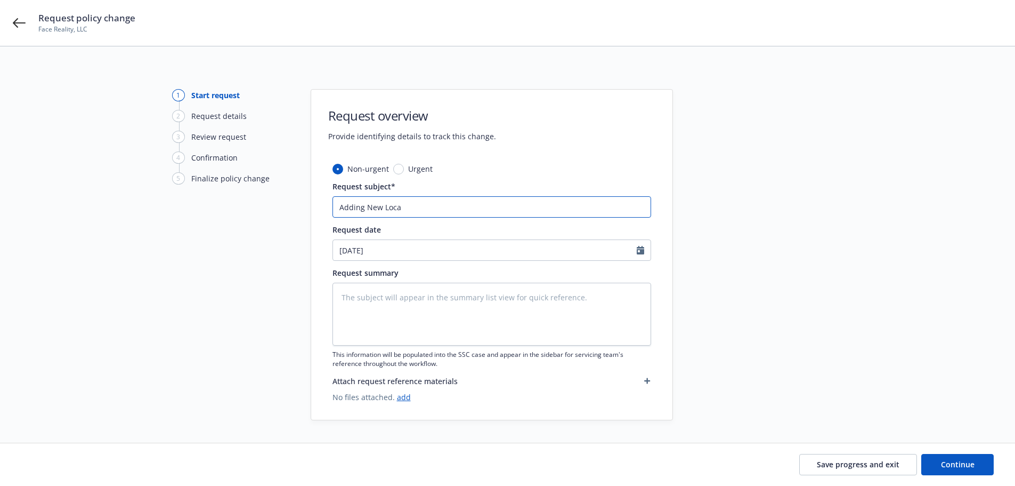
type textarea "x"
type input "Adding New Locat"
type textarea "x"
type input "Adding New Locati"
type textarea "x"
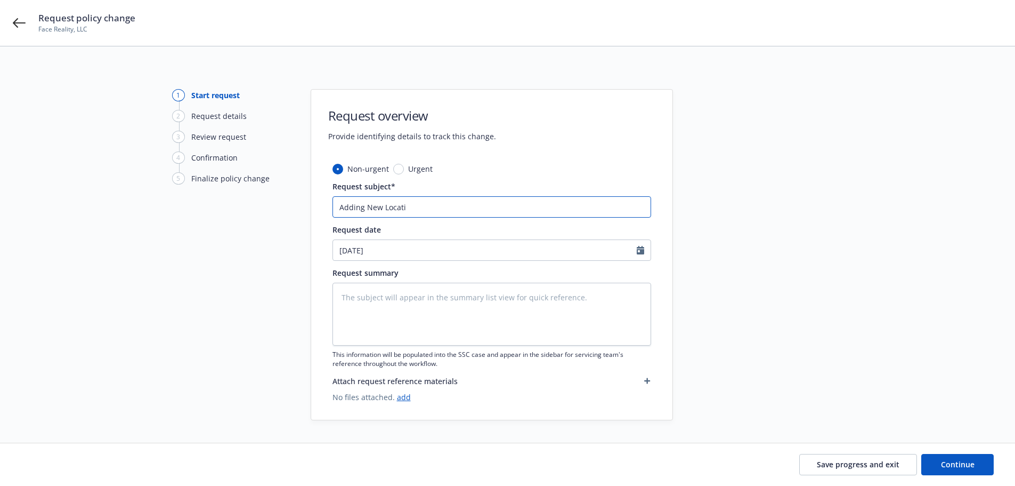
type input "Adding New Locatio"
type textarea "x"
type input "Adding New Location"
type textarea "x"
type input "Adding New Location:"
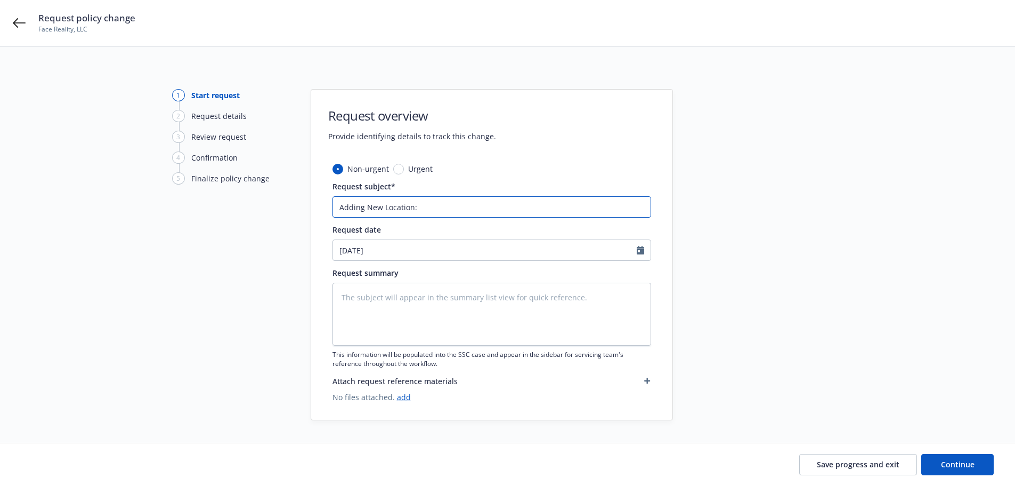
type textarea "x"
type input "Adding New Location:"
type textarea "x"
type input "Adding New Location: 6"
type textarea "x"
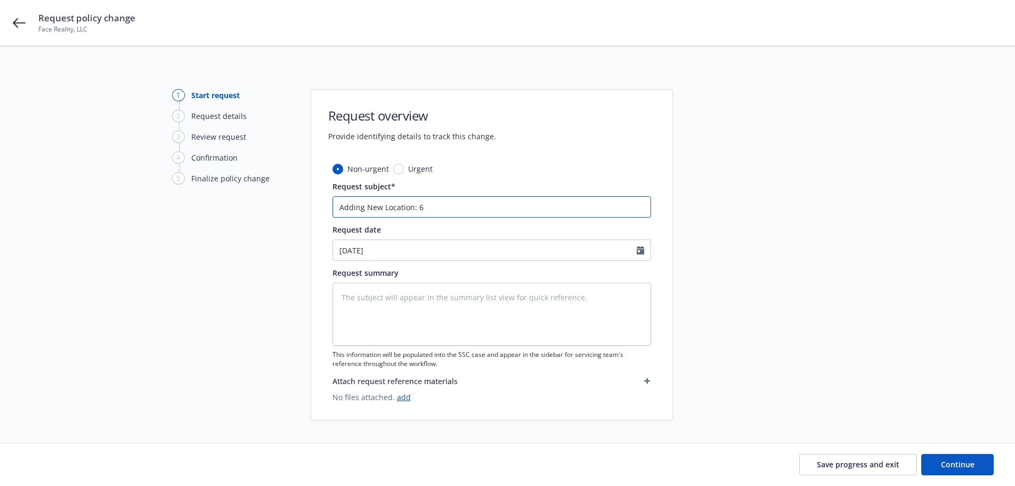
type input "Adding New Location: 61"
type textarea "x"
type input "Adding New Location: 611"
type textarea "x"
type input "Adding New Location: 6111"
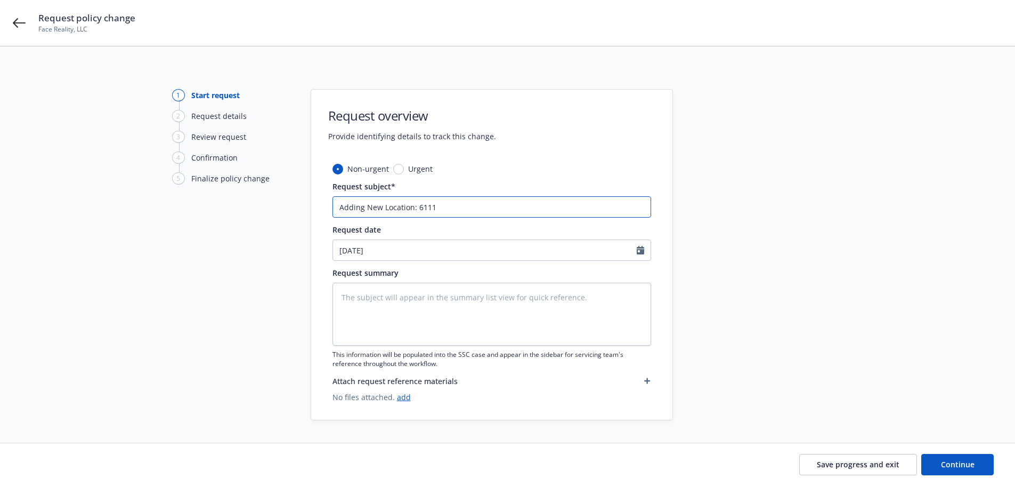
type textarea "x"
type input "Adding New Location: 6111"
type textarea "x"
type input "Adding New Location: 6111 B"
type textarea "x"
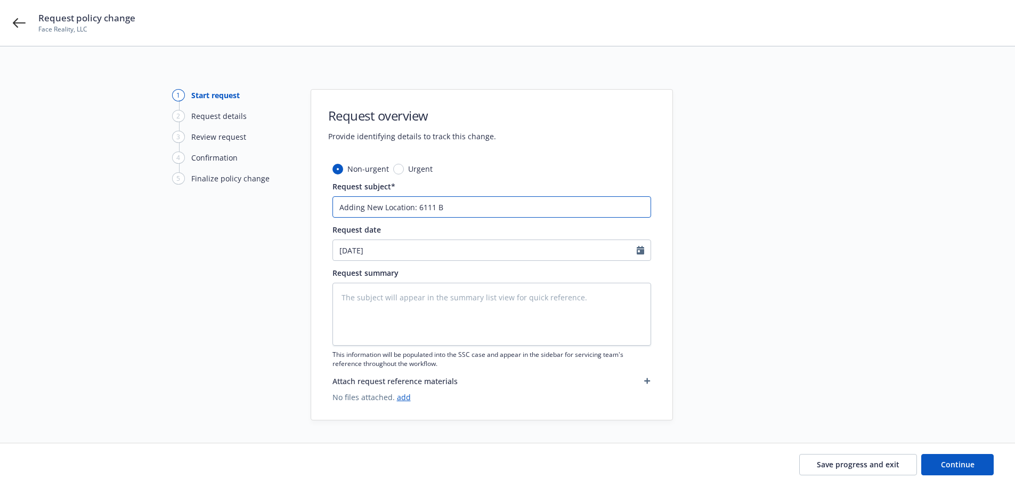
type input "Adding New Location: 6111 Bo"
type textarea "x"
type input "Adding New Location: 6111 Bol"
type textarea "x"
type input "Adding New Location: 6111 Boll"
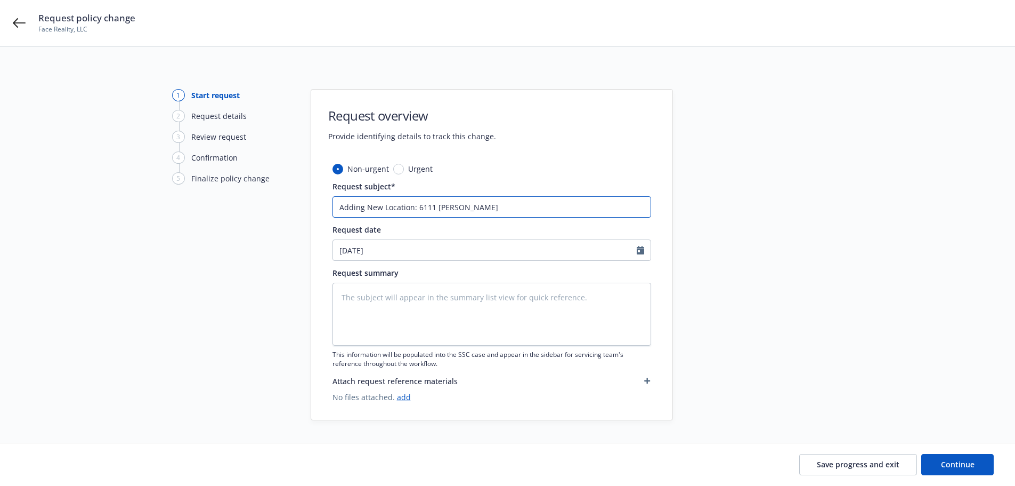
type textarea "x"
type input "Adding New Location: 6111 Bolli"
type textarea "x"
type input "Adding New Location: 6111 Bollin"
type textarea "x"
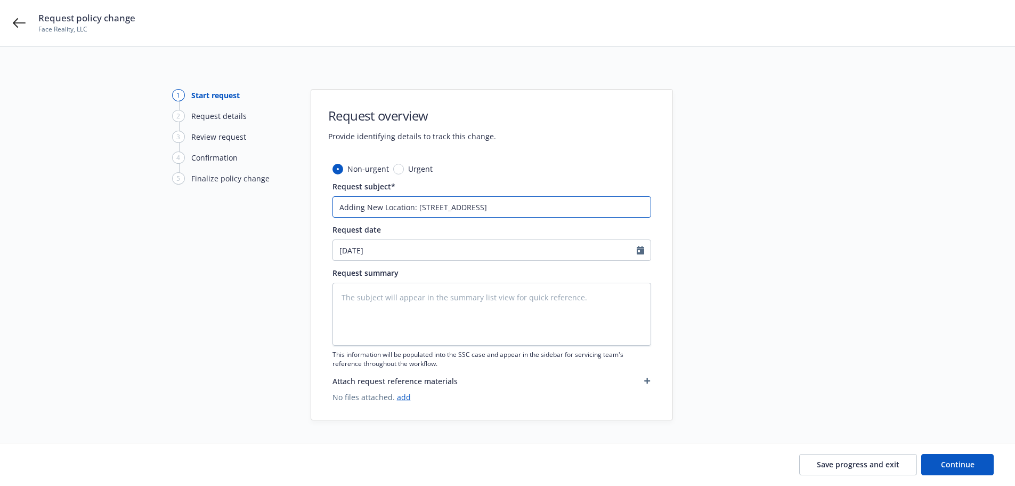
type input "Adding New Location: 6111 Bolling"
type textarea "x"
type input "Adding New Location: 6111 Bollinge"
type textarea "x"
type input "Adding New Location: 6111 Bollinger"
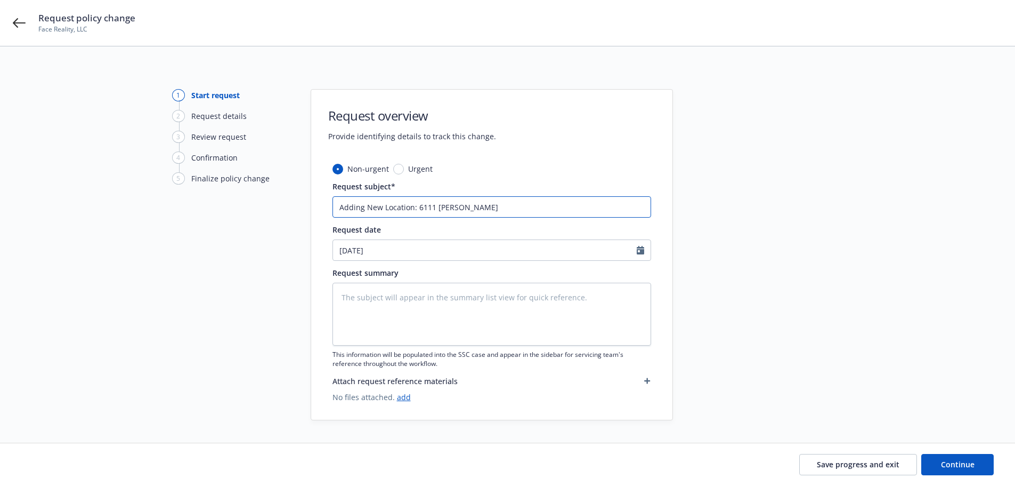
type textarea "x"
type input "Adding New Location: 6111 Bollinger"
type textarea "x"
type input "Adding New Location: 6111 Bollinger C"
type textarea "x"
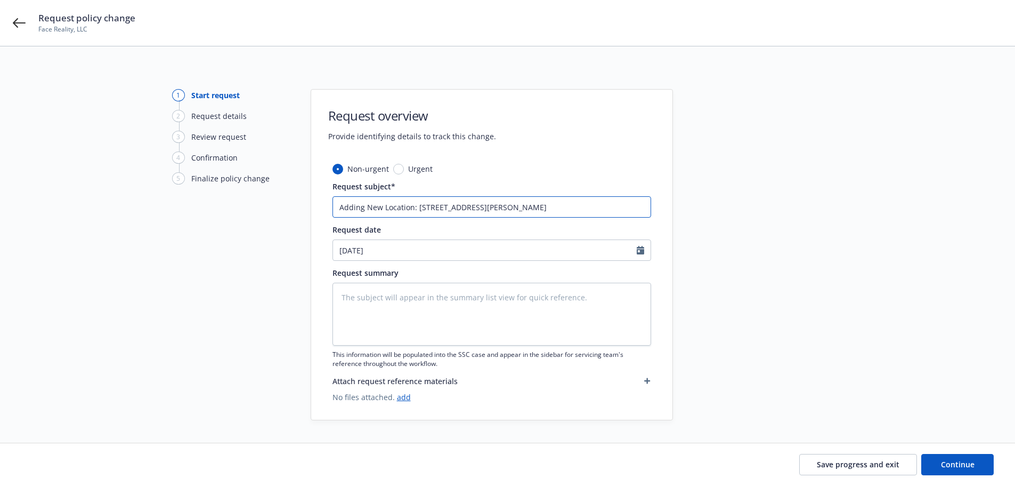
type input "Adding New Location: 6111 Bollinger Ca"
type textarea "x"
type input "Adding New Location: 6111 Bollinger Can"
type textarea "x"
type input "Adding New Location: 6111 Bollinger Cany"
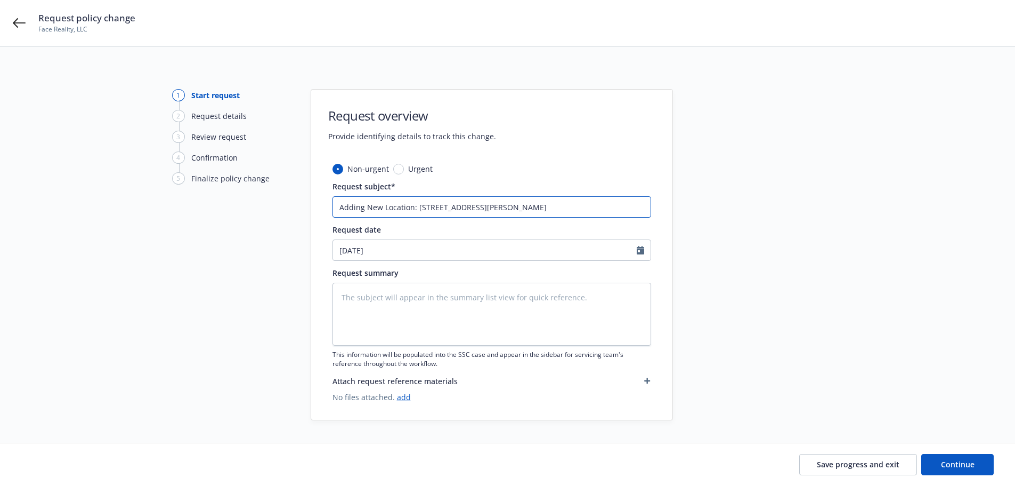
type textarea "x"
type input "Adding New Location: 6111 Bollinger Canyo"
type textarea "x"
type input "Adding New Location: 6111 Bollinger Canyon"
type textarea "x"
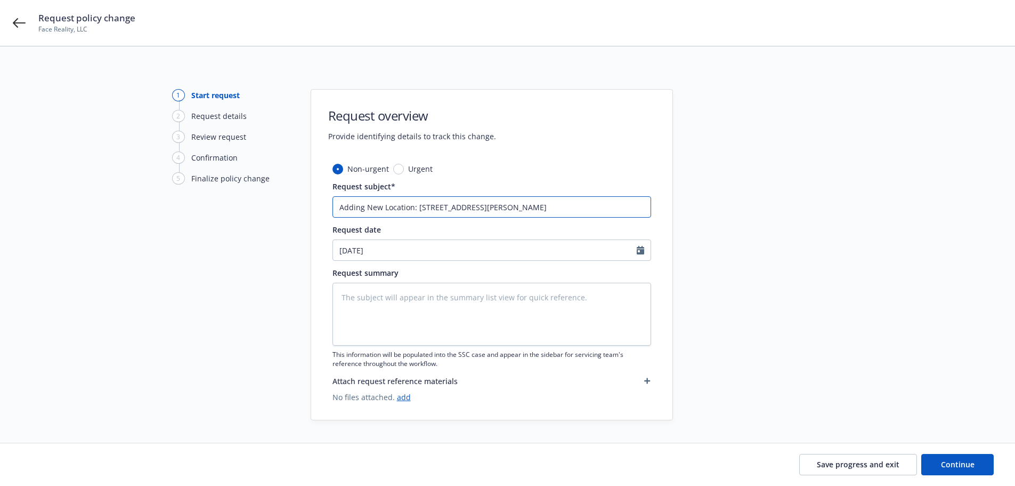
type input "Adding New Location: 6111 Bollinger Canyon"
type textarea "x"
type input "Adding New Location: 6111 Bollinger Canyon R"
type textarea "x"
type input "Adding New Location: 6111 Bollinger Canyon Ro"
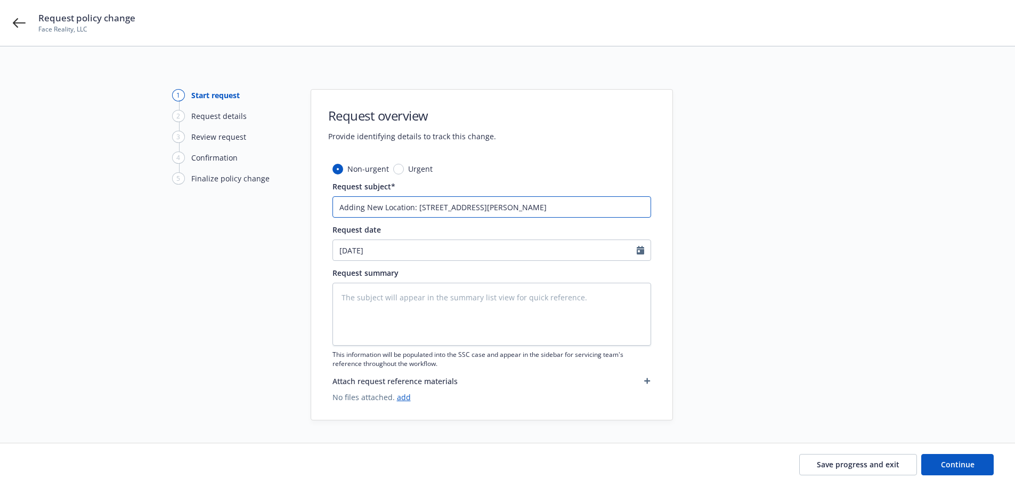
type textarea "x"
type input "Adding New Location: 6111 Bollinger Canyon R"
type textarea "x"
type input "Adding New Location: 6111 Bollinger Canyon Rd"
type textarea "x"
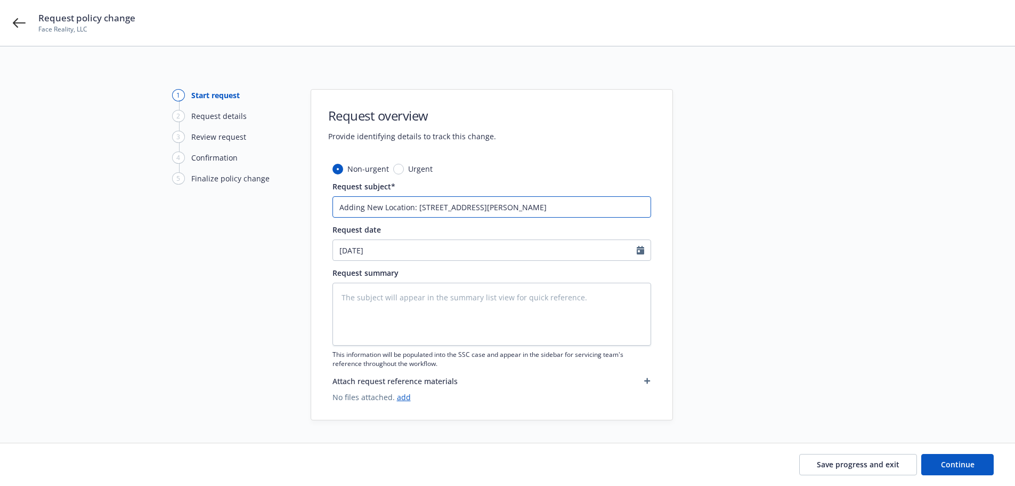
type input "Adding New Location: 6111 Bollinger Canyon Rd,"
type textarea "x"
type input "Adding New Location: 6111 Bollinger Canyon Rd,"
type textarea "x"
type input "Adding New Location: 6111 Bollinger Canyon Rd, S"
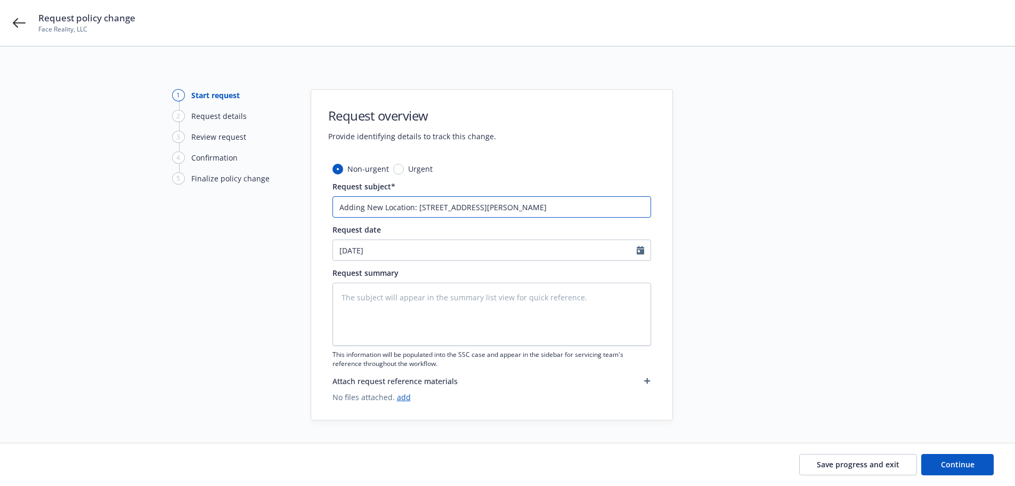
type textarea "x"
type input "Adding New Location: 6111 Bollinger Canyon Rd, Su"
type textarea "x"
type input "Adding New Location: 6111 Bollinger Canyon Rd, Sui"
type textarea "x"
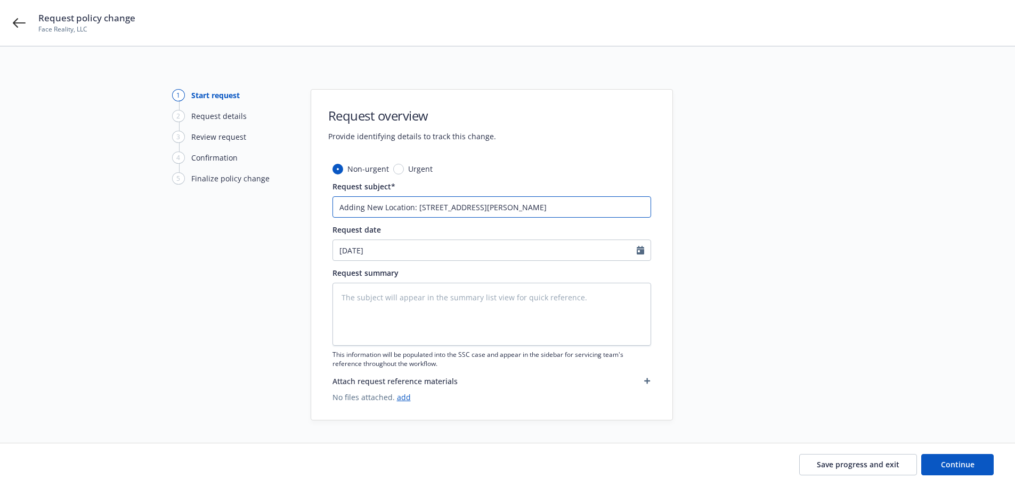
type input "Adding New Location: 6111 Bollinger Canyon Rd, Suit"
type textarea "x"
type input "Adding New Location: 6111 Bollinger Canyon Rd, Suite"
type textarea "x"
type input "Adding New Location: 6111 Bollinger Canyon Rd, Suite"
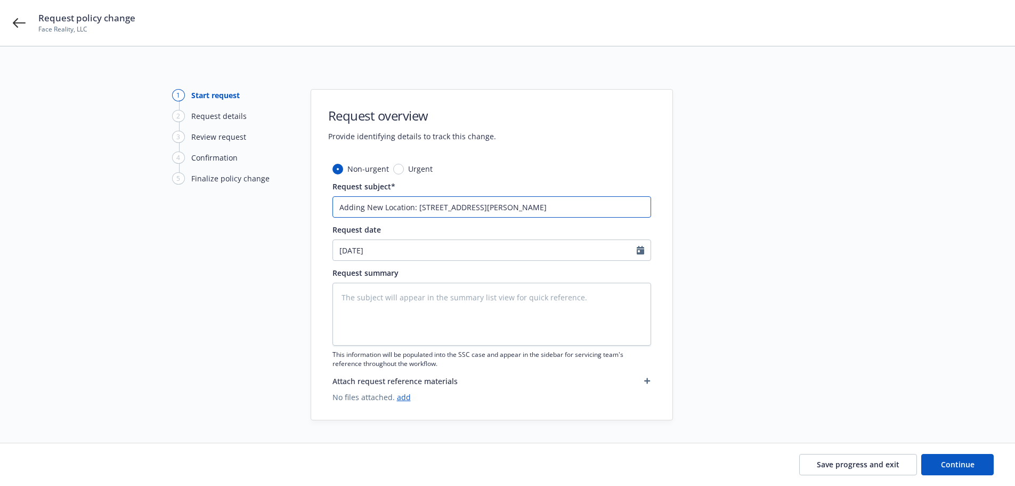
type textarea "x"
type input "Adding New Location: 6111 Bollinger Canyon Rd, Suite 4"
type textarea "x"
type input "Adding New Location: 6111 Bollinger Canyon Rd, Suite 40"
type textarea "x"
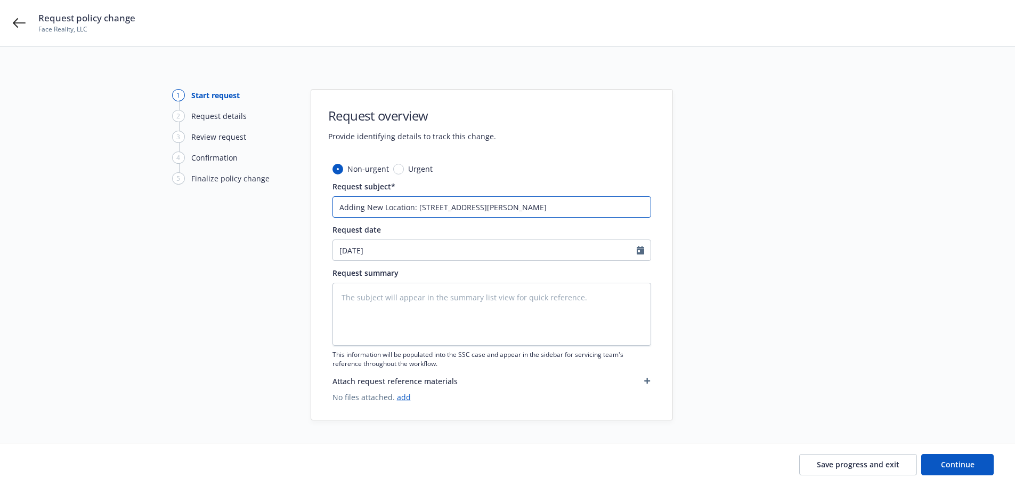
type input "Adding New Location: 6111 Bollinger Canyon Rd, Suite 400"
type textarea "x"
type input "Adding New Location: 6111 Bollinger Canyon Rd, Suite 400"
type textarea "x"
type input "Adding New Location: 6111 Bollinger Canyon Rd, Suite 400 S"
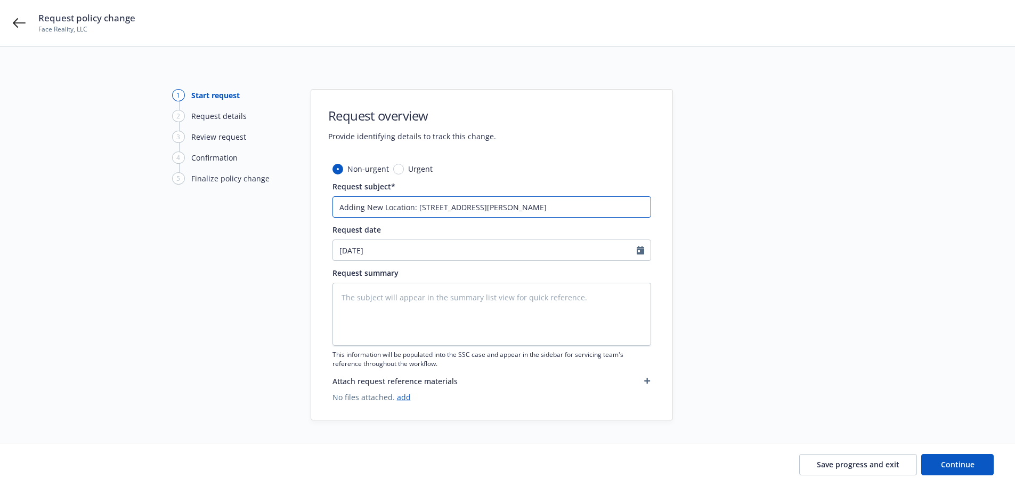
type textarea "x"
type input "Adding New Location: 6111 Bollinger Canyon Rd, Suite 400 Sa"
type textarea "x"
type input "Adding New Location: 6111 Bollinger Canyon Rd, Suite 400 San"
type textarea "x"
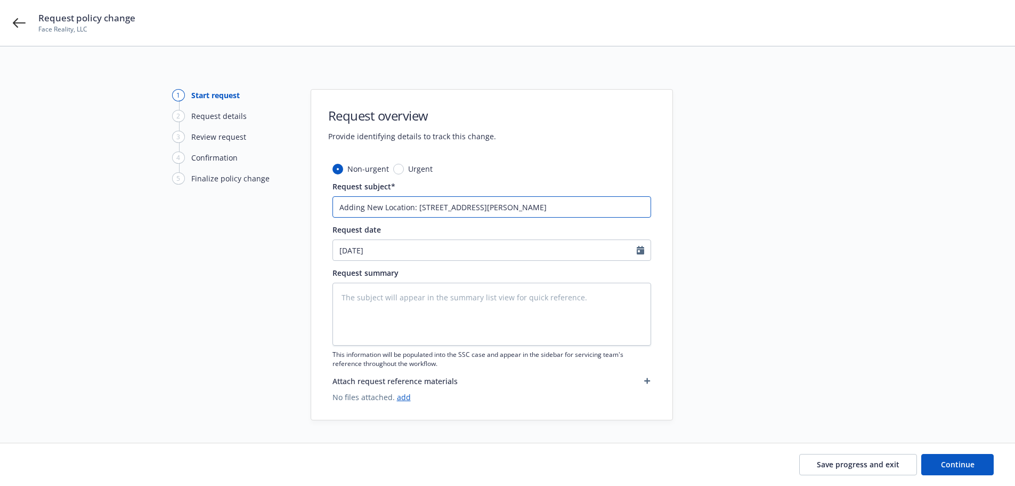
type input "Adding New Location: 6111 Bollinger Canyon Rd, Suite 400 San"
type textarea "x"
type input "Adding New Location: 6111 Bollinger Canyon Rd, Suite 400 San R"
type textarea "x"
type input "Adding New Location: 6111 Bollinger Canyon Rd, Suite 400 San Ra"
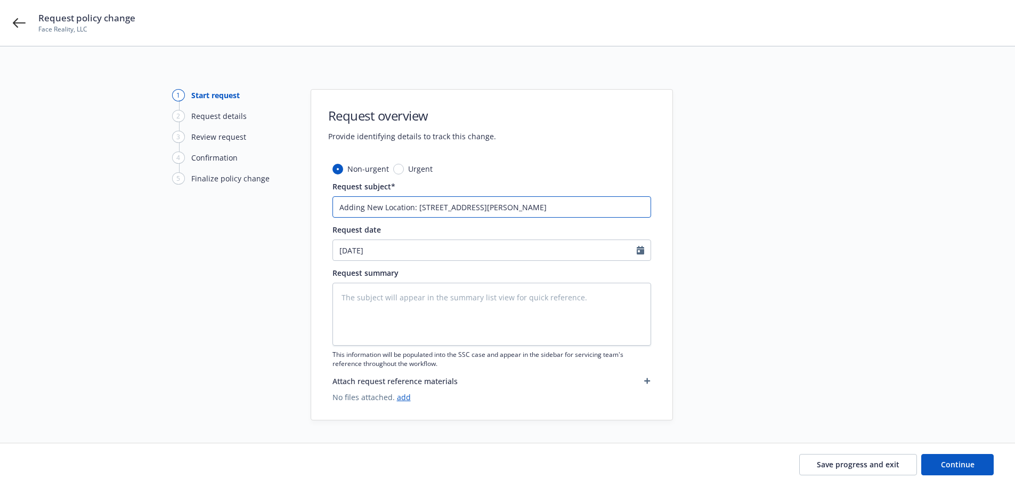
type textarea "x"
type input "Adding New Location: 6111 Bollinger Canyon Rd, Suite 400 San Ram"
type textarea "x"
type input "Adding New Location: 6111 Bollinger Canyon Rd, Suite 400 San Ramo"
type textarea "x"
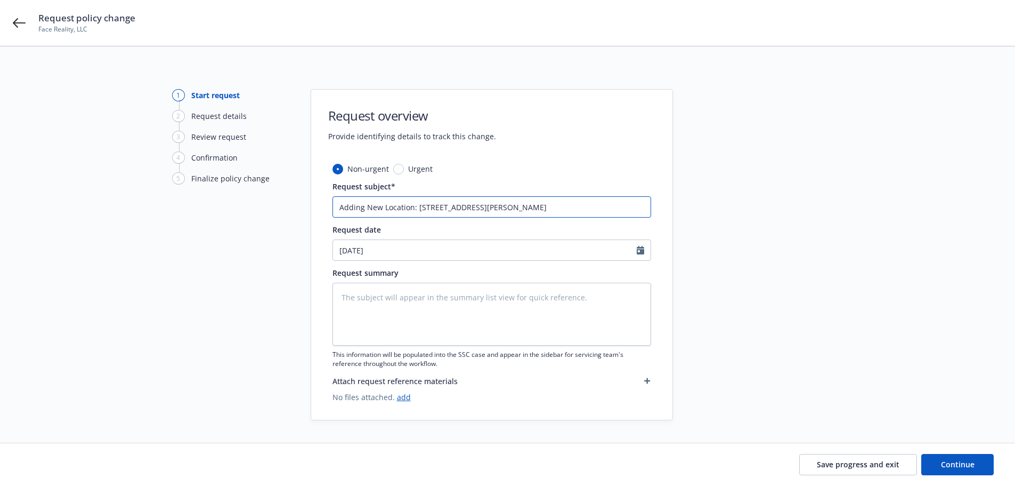
type input "Adding New Location: 6111 Bollinger Canyon Rd, Suite 400 San Ramon"
type textarea "x"
type input "Adding New Location: 6111 Bollinger Canyon Rd, Suite 400 San Ramon,"
type textarea "x"
type input "Adding New Location: 6111 Bollinger Canyon Rd, Suite 400 San Ramon,"
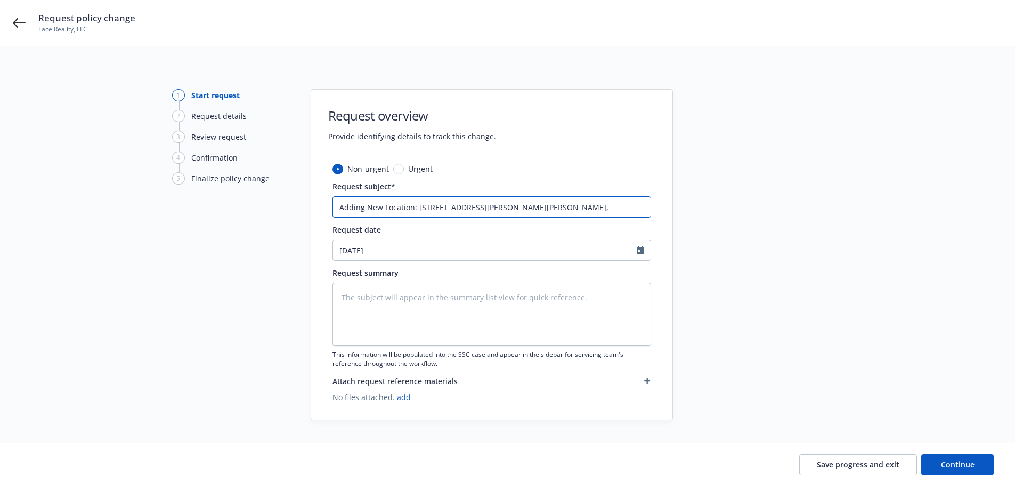
type textarea "x"
drag, startPoint x: 610, startPoint y: 203, endPoint x: 321, endPoint y: 204, distance: 288.9
click at [321, 204] on div "Non-urgent Urgent Request subject* Adding New Location: 6111 Bollinger Canyon R…" at bounding box center [491, 291] width 361 height 256
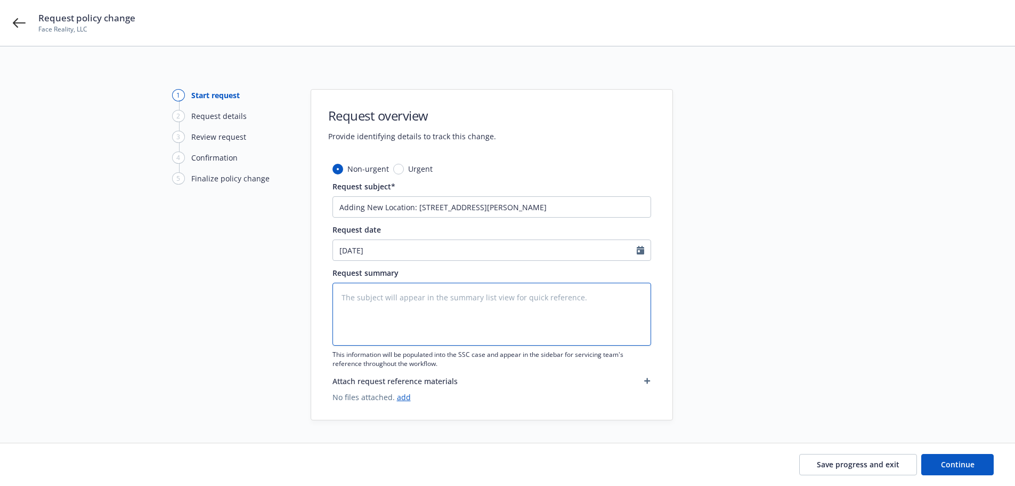
click at [373, 298] on textarea at bounding box center [492, 313] width 319 height 63
paste textarea "Adding New Location: 6111 Bollinger Canyon Rd, Suite 400 San Ramon, CA"
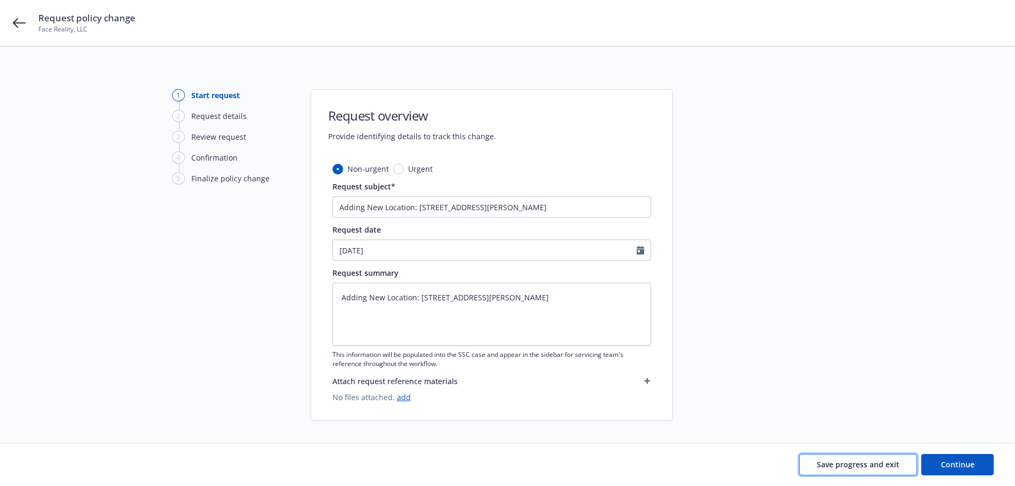
click at [865, 465] on span "Save progress and exit" at bounding box center [858, 464] width 83 height 10
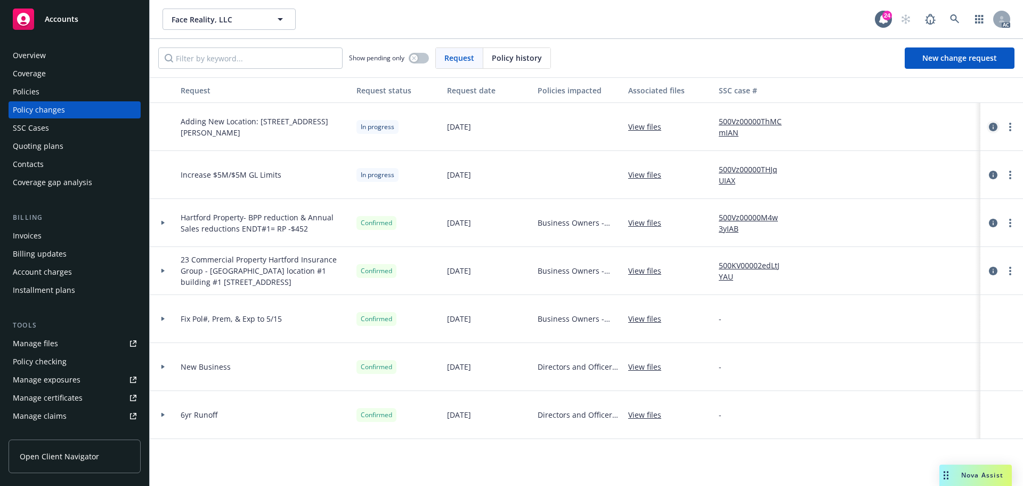
click at [994, 129] on icon "circleInformation" at bounding box center [993, 127] width 9 height 9
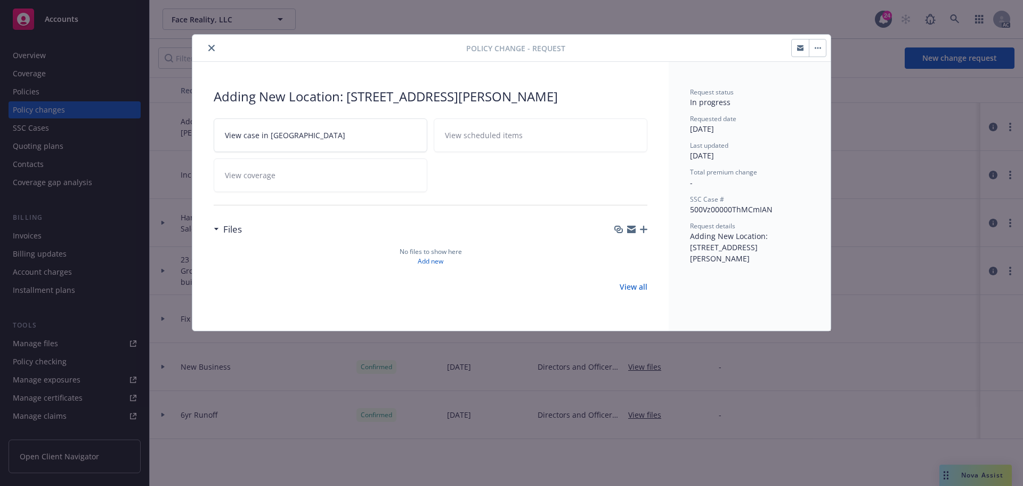
click at [631, 229] on icon "button" at bounding box center [631, 227] width 9 height 4
click at [211, 46] on icon "close" at bounding box center [211, 48] width 6 height 6
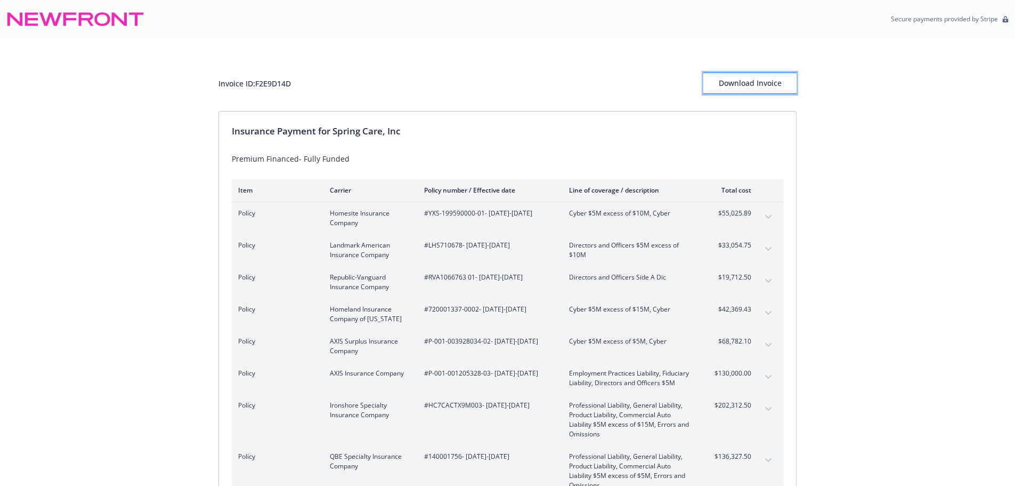
click at [735, 84] on div "Download Invoice" at bounding box center [750, 83] width 93 height 20
click at [769, 80] on div "Download Invoice" at bounding box center [750, 83] width 93 height 20
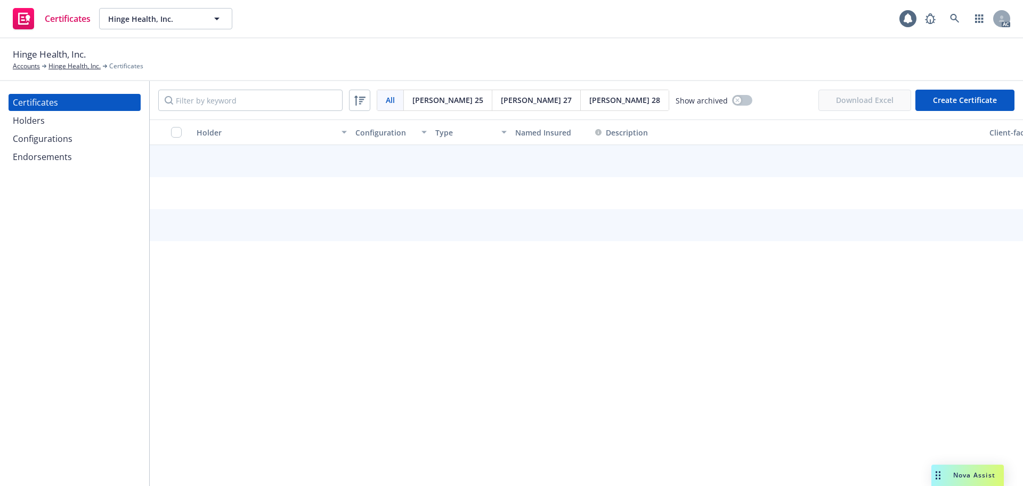
click at [175, 98] on input "Filter by keyword" at bounding box center [250, 100] width 184 height 21
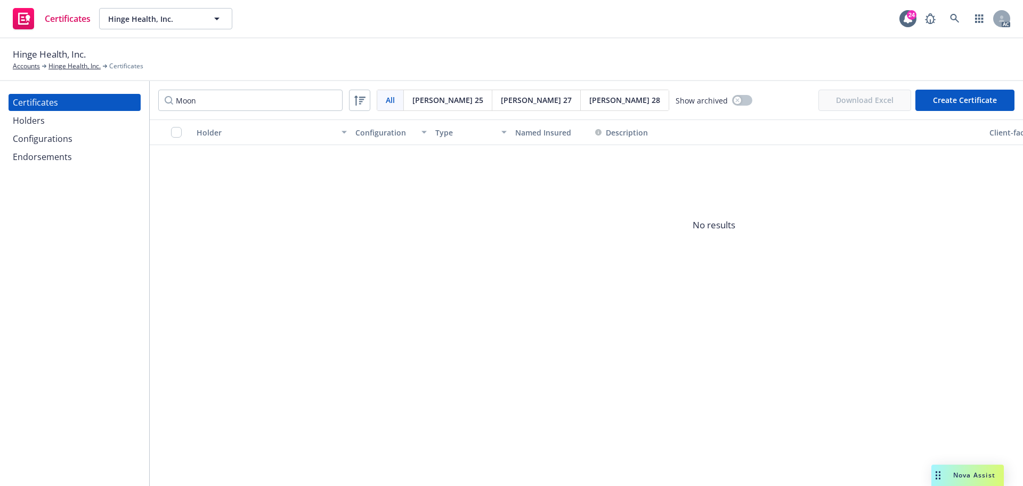
type input "Moon"
click at [501, 100] on span "Acord 27" at bounding box center [536, 99] width 71 height 11
click at [590, 101] on span "Acord 28" at bounding box center [625, 99] width 71 height 11
click at [429, 96] on span "Acord 25" at bounding box center [448, 99] width 71 height 11
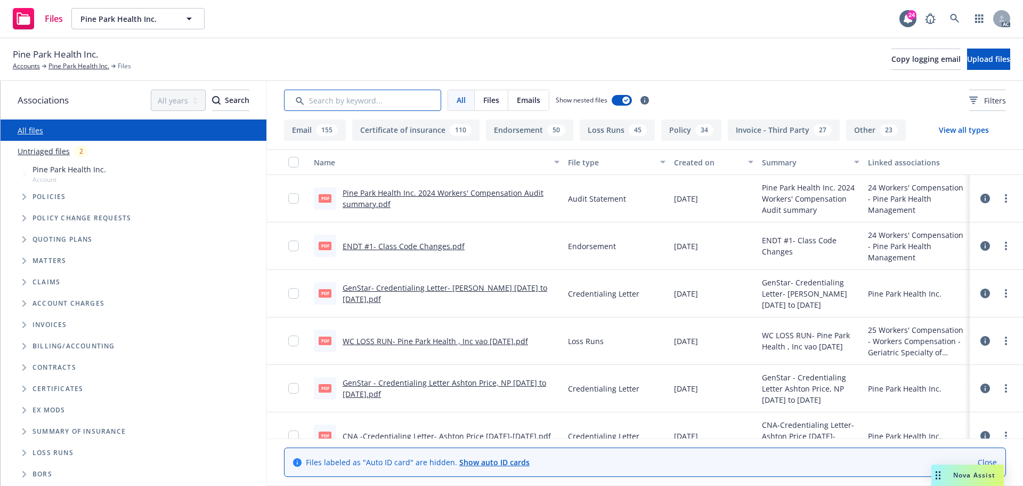
click at [367, 104] on input "Search by keyword..." at bounding box center [362, 100] width 157 height 21
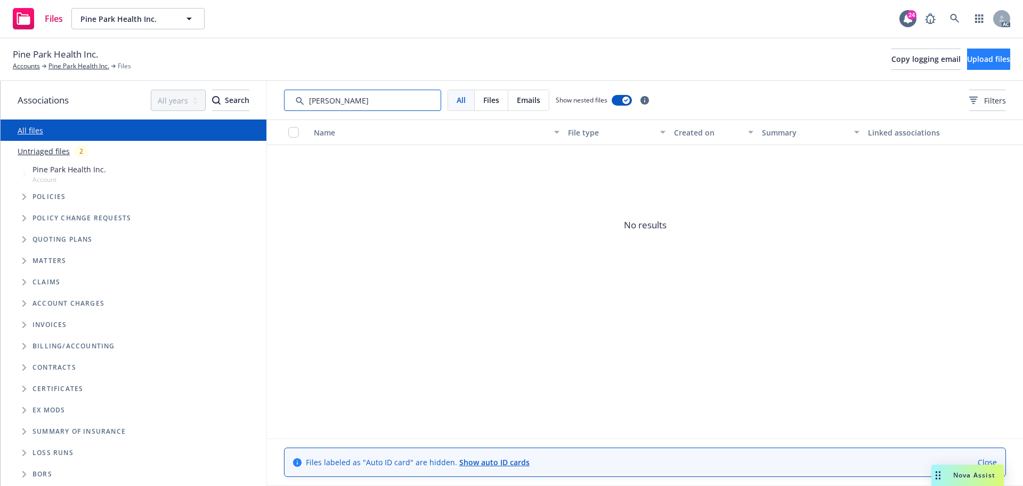
type input "Gaind"
click at [967, 54] on span "Upload files" at bounding box center [988, 59] width 43 height 10
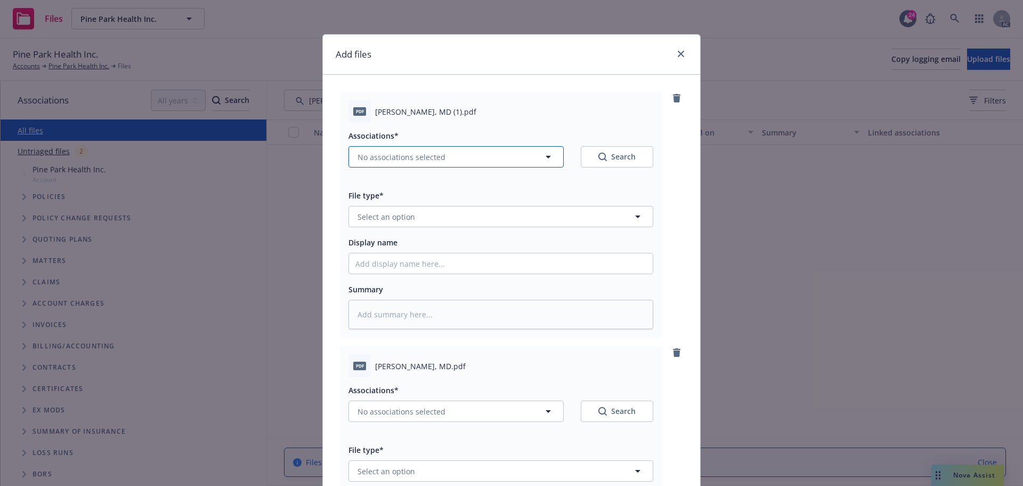
click at [545, 156] on icon "button" at bounding box center [548, 156] width 13 height 13
type textarea "x"
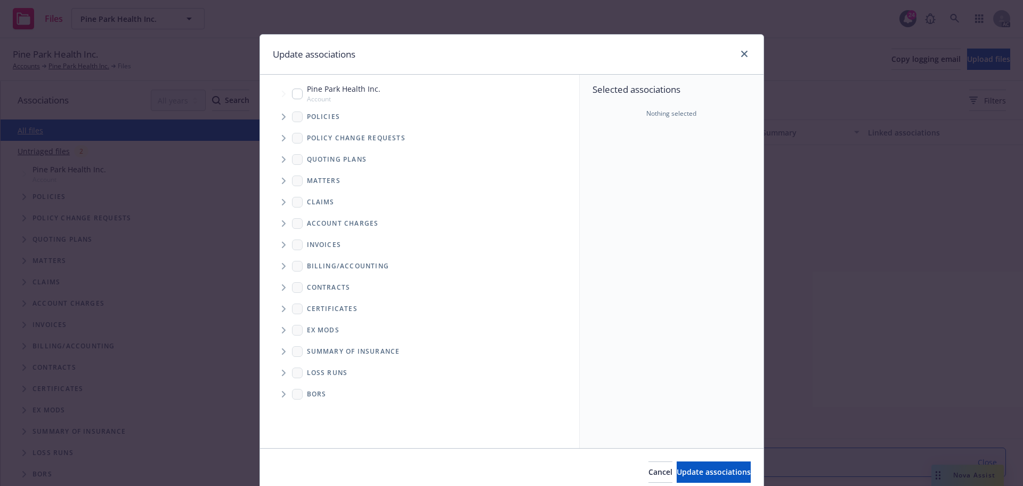
click at [296, 94] on input "Tree Example" at bounding box center [297, 93] width 11 height 11
checkbox input "true"
click at [688, 473] on span "Update associations" at bounding box center [714, 471] width 74 height 10
type textarea "x"
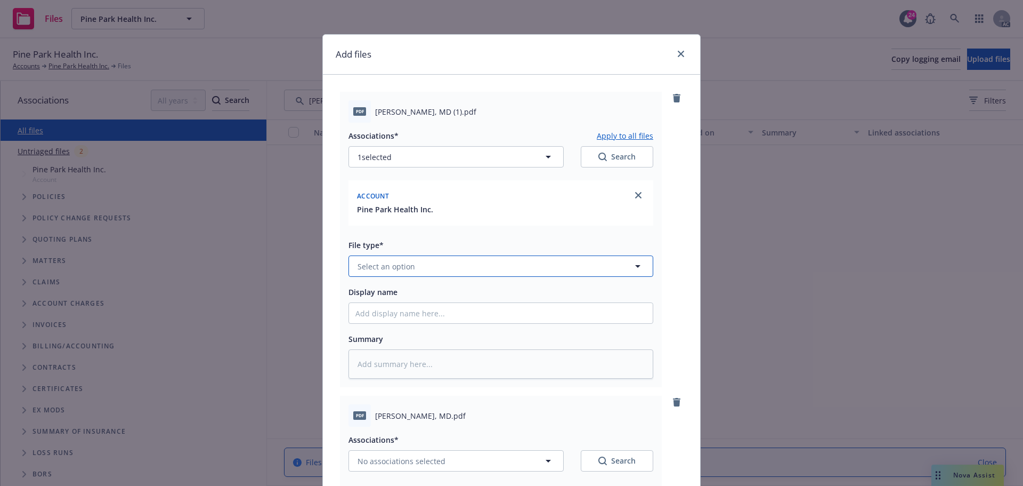
click at [402, 267] on span "Select an option" at bounding box center [387, 266] width 58 height 11
type input "cred"
click at [407, 301] on span "Credentialing Letter" at bounding box center [397, 295] width 74 height 11
click at [375, 311] on input "Display name" at bounding box center [501, 313] width 304 height 20
type textarea "x"
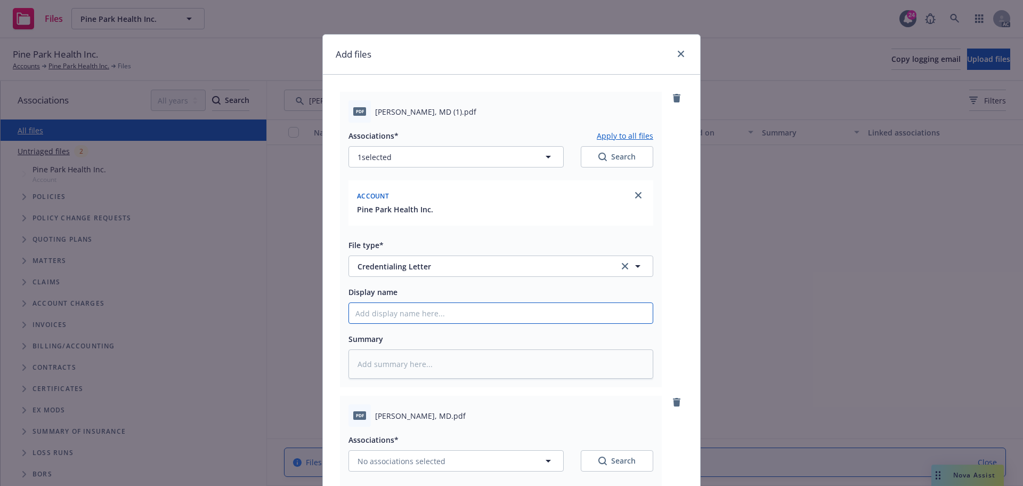
type input "A"
type textarea "x"
type input "An"
type textarea "x"
type input "Anit"
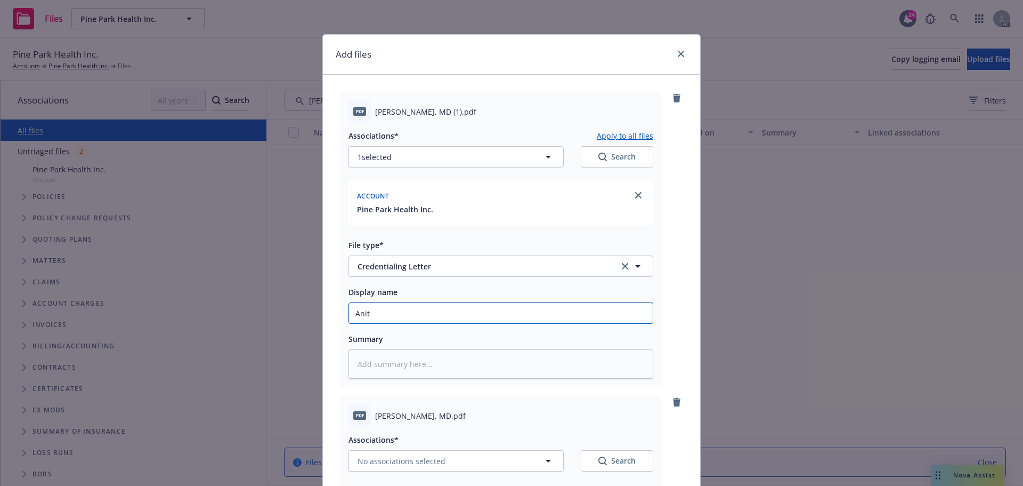
type textarea "x"
type input "Anita"
type textarea "x"
type input "Anita"
type textarea "x"
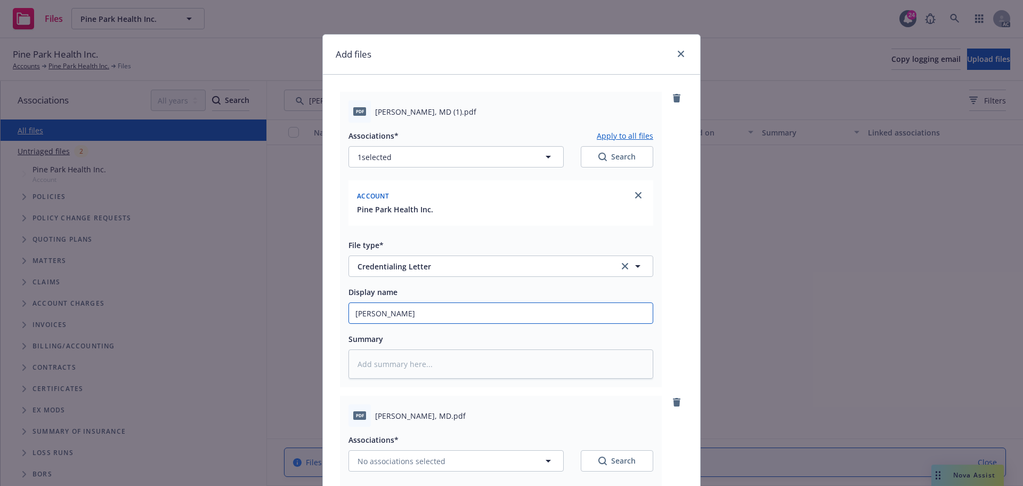
type input "Anita G"
type textarea "x"
type input "Anita Ga"
type textarea "x"
type input "Anita Gai"
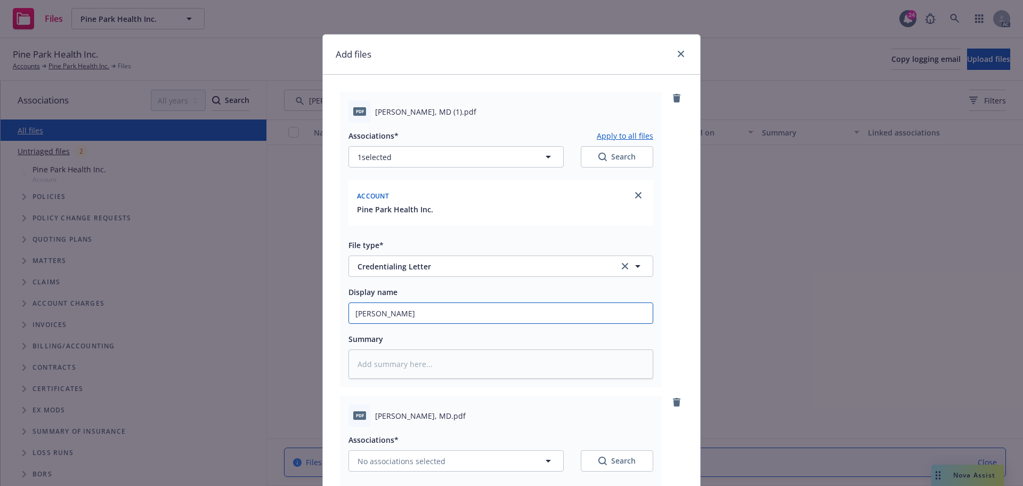
type textarea "x"
type input "Anita Gain"
type textarea "x"
type input "Anita Gaind"
type textarea "x"
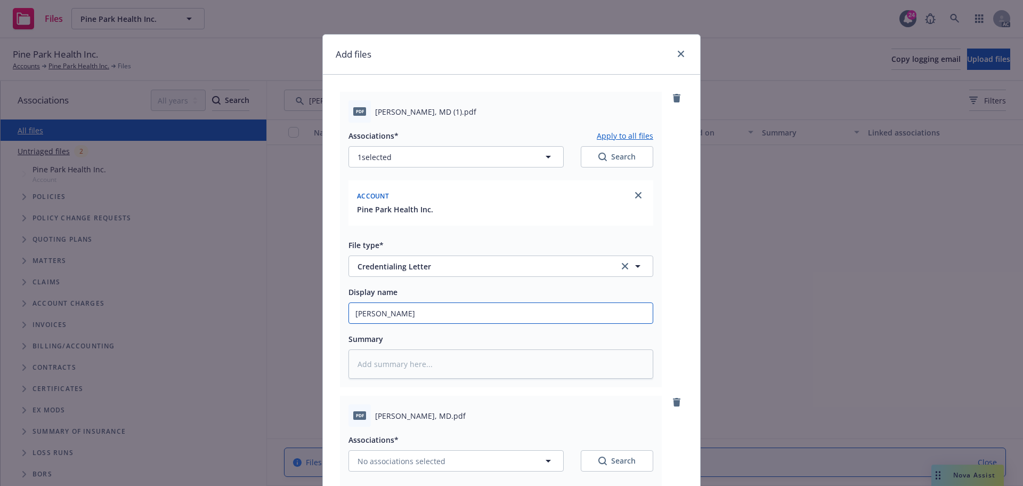
type input "Anita Gaind,"
type textarea "x"
type input "Anita Gaind,"
type textarea "x"
type input "Anita Gaind, M"
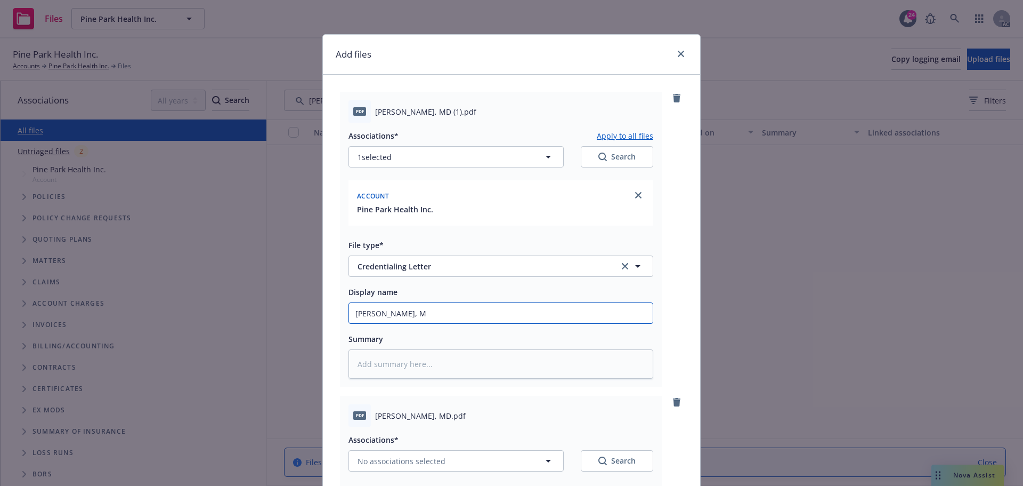
type textarea "x"
type input "Anita Gaind, MD"
type textarea "x"
type input "Anita Gaind, MD"
type textarea "x"
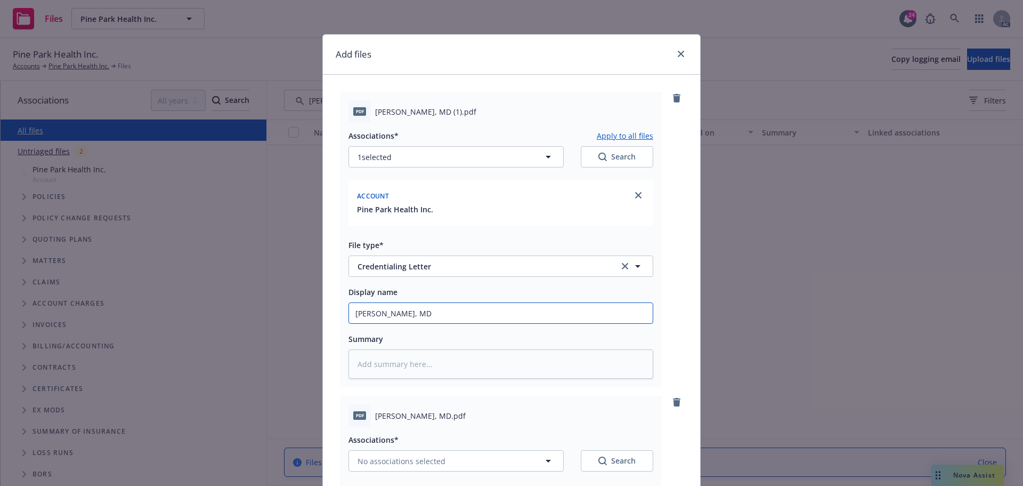
type input "Anita Gaind, MD -"
type textarea "x"
type input "Anita Gaind, MD -C"
type textarea "x"
type input "Anita Gaind, MD -Cr"
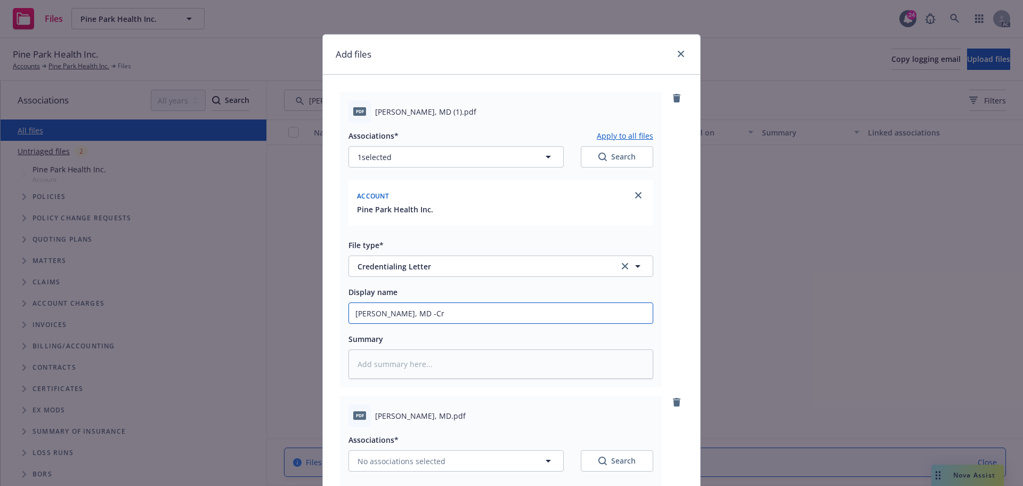
type textarea "x"
type input "Anita Gaind, MD -Cre"
type textarea "x"
type input "Anita Gaind, MD -Cred"
type textarea "x"
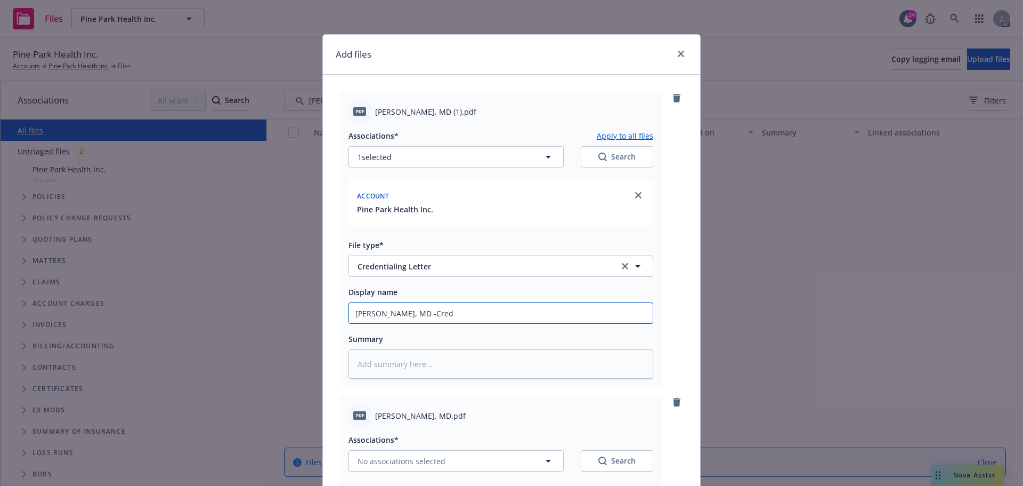
type input "Anita Gaind, MD -Crede"
type textarea "x"
type input "Anita Gaind, MD -Creden"
type textarea "x"
type input "Anita Gaind, MD -Credent"
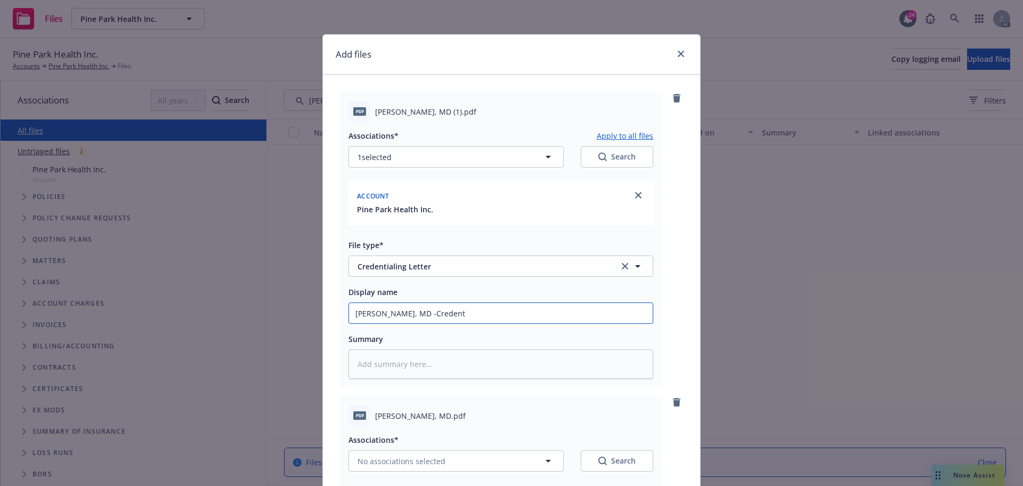
type textarea "x"
type input "Anita Gaind, MD -Credenti"
type textarea "x"
type input "Anita Gaind, MD -Credentia"
type textarea "x"
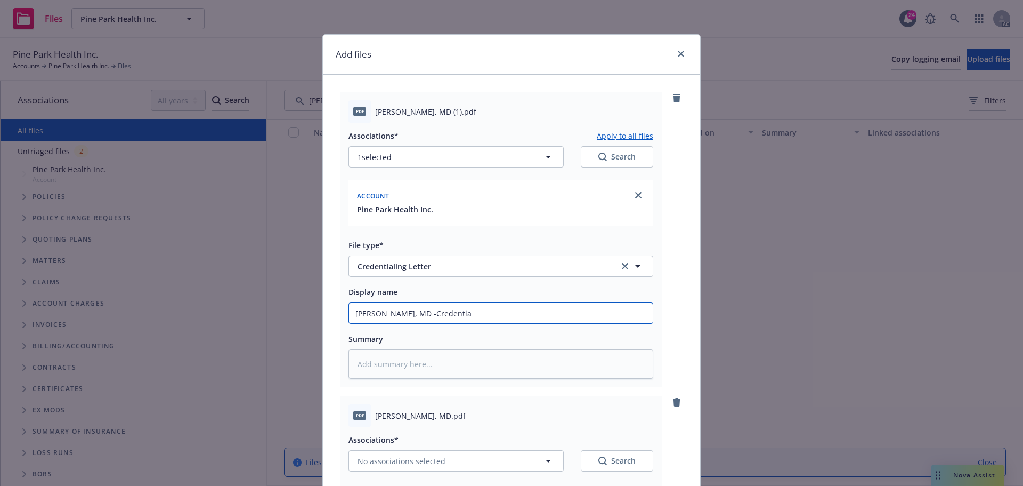
type input "Anita Gaind, MD -Credential"
type textarea "x"
type input "Anita Gaind, MD -Credentiali"
type textarea "x"
type input "Anita Gaind, MD -Credentialin"
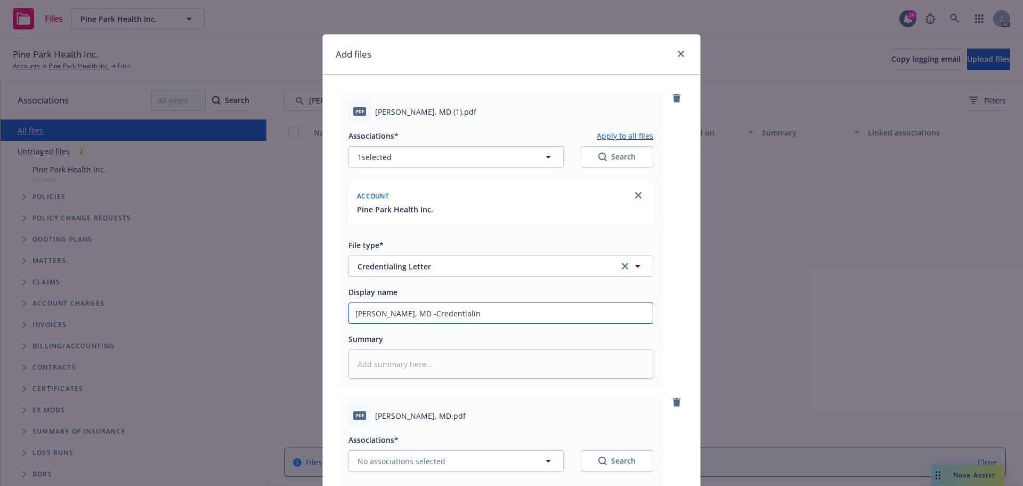
type textarea "x"
type input "Anita Gaind, MD -Credentialing"
type textarea "x"
type input "Anita Gaind, MD -Credentialing"
type textarea "x"
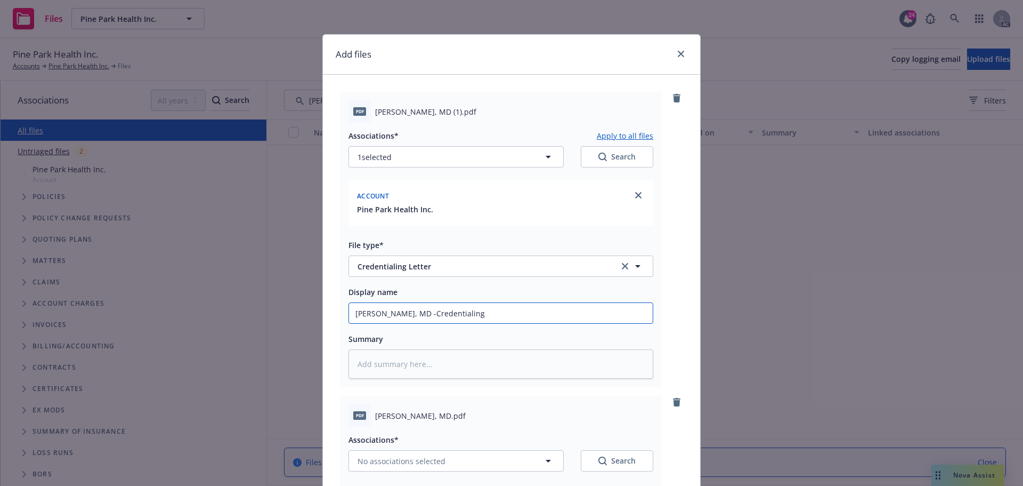
type input "Anita Gaind, MD -Credentialing L"
type textarea "x"
type input "Anita Gaind, MD -Credentialing Le"
type textarea "x"
type input "Anita Gaind, MD -Credentialing Let"
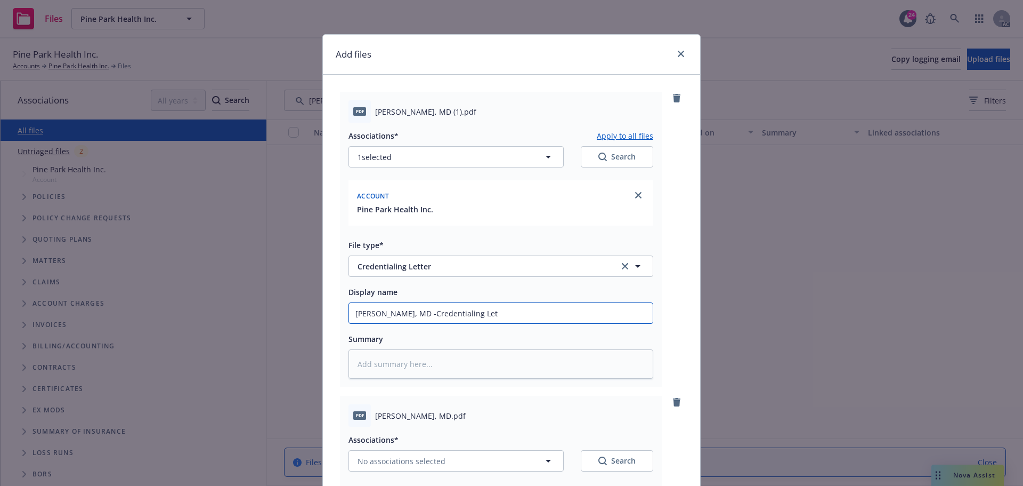
type textarea "x"
type input "Anita Gaind, MD -Credentialing Lett"
type textarea "x"
type input "Anita Gaind, MD -Credentialing Lette"
type textarea "x"
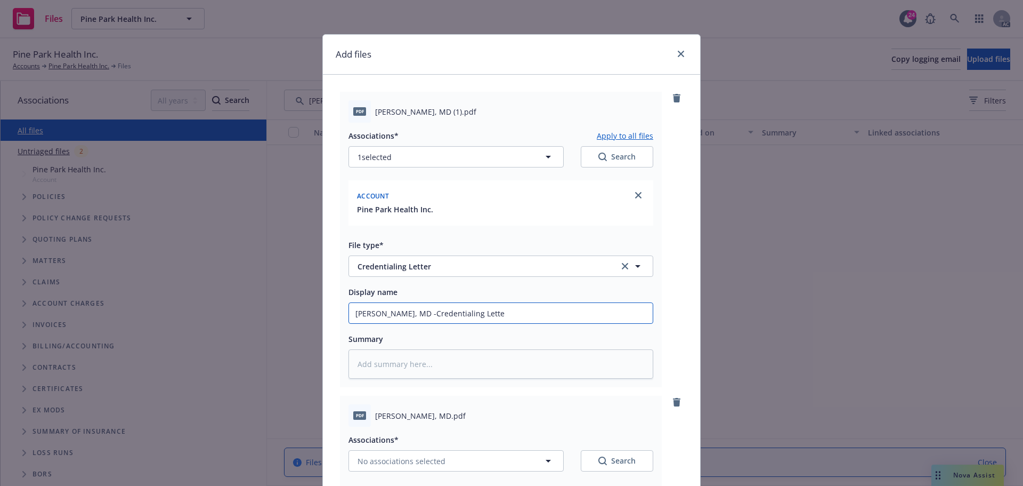
type input "Anita Gaind, MD -Credentialing Letter"
type textarea "x"
type input "Anita Gaind, MD -Credentialing Letter"
type textarea "x"
type input "Anita Gaind, MD -Credentialing Letter 5"
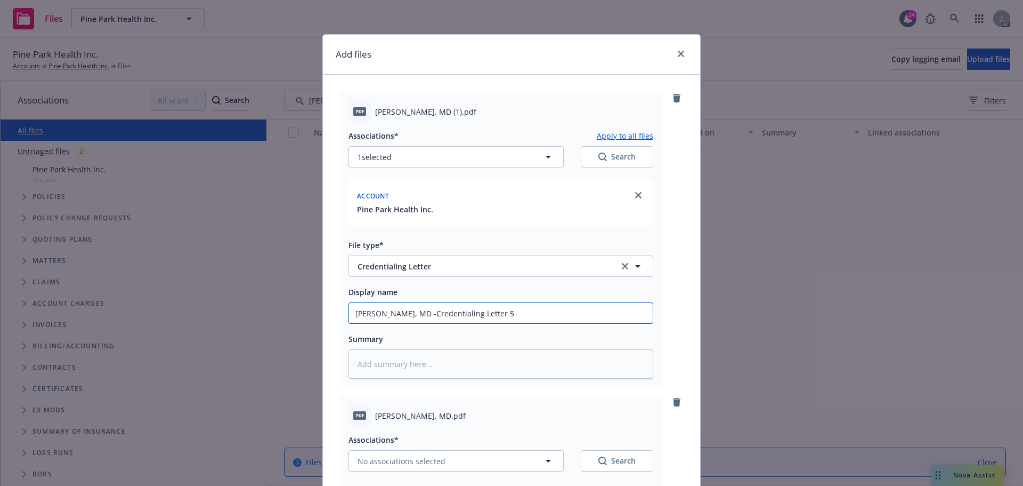
type textarea "x"
type input "Anita Gaind, MD -Credentialing Letter 5/"
type textarea "x"
type input "Anita Gaind, MD -Credentialing Letter 5/2"
type textarea "x"
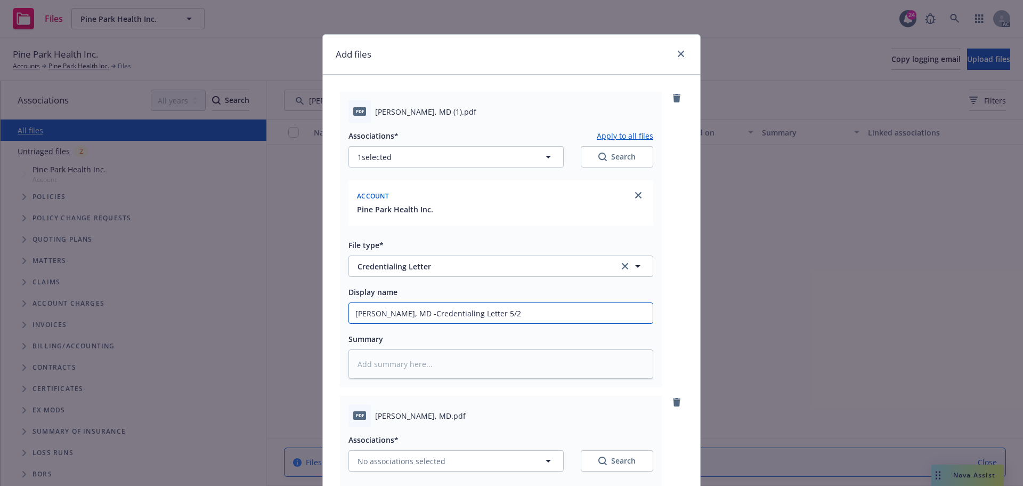
type input "Anita Gaind, MD -Credentialing Letter 5/28"
type textarea "x"
type input "Anita Gaind, MD -Credentialing Letter 5/28/"
type textarea "x"
type input "Anita Gaind, MD -Credentialing Letter 5/28/2"
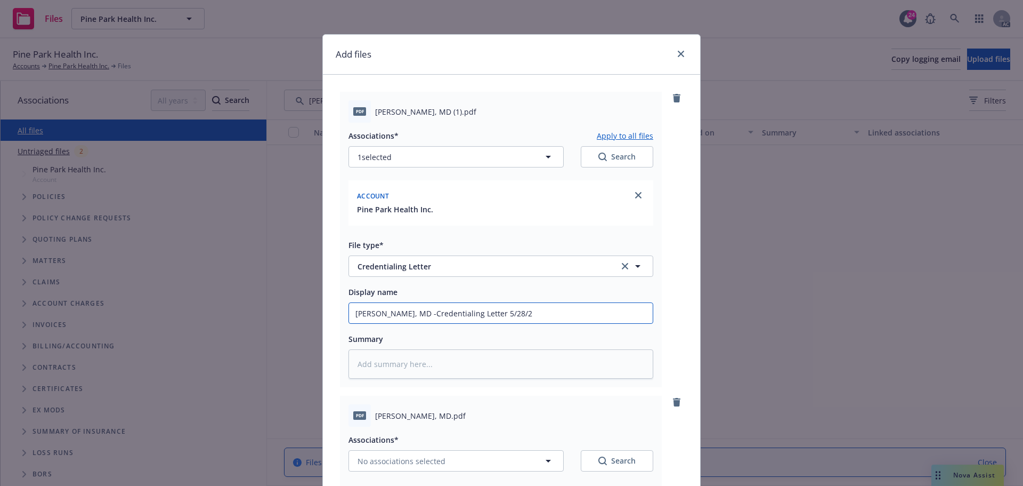
type textarea "x"
type input "Anita Gaind, MD -Credentialing Letter 5/28/21"
type textarea "x"
type input "Anita Gaind, MD -Credentialing Letter 5/28/21-"
type textarea "x"
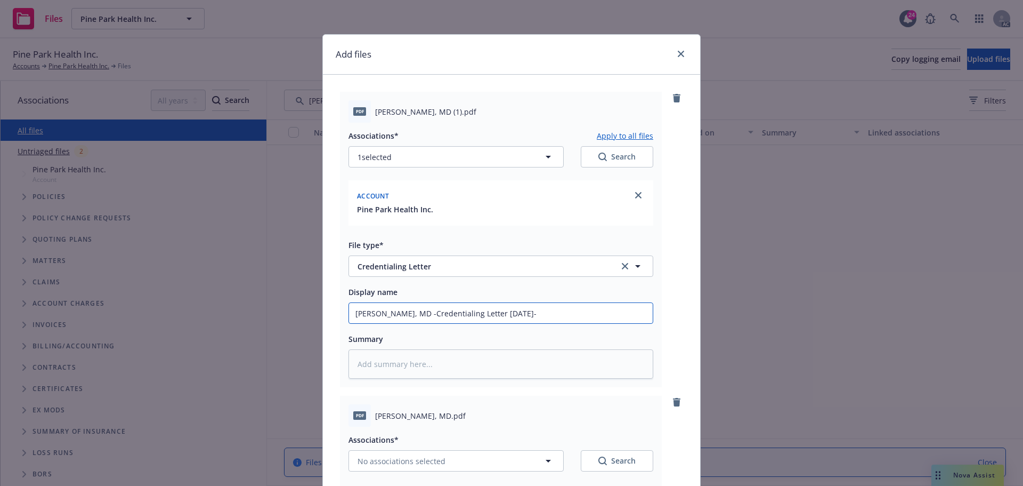
type input "Anita Gaind, MD -Credentialing Letter 5/28/21-1"
type textarea "x"
type input "Anita Gaind, MD -Credentialing Letter 5/28/21-11"
type textarea "x"
type input "Anita Gaind, MD -Credentialing Letter 5/28/21-11/"
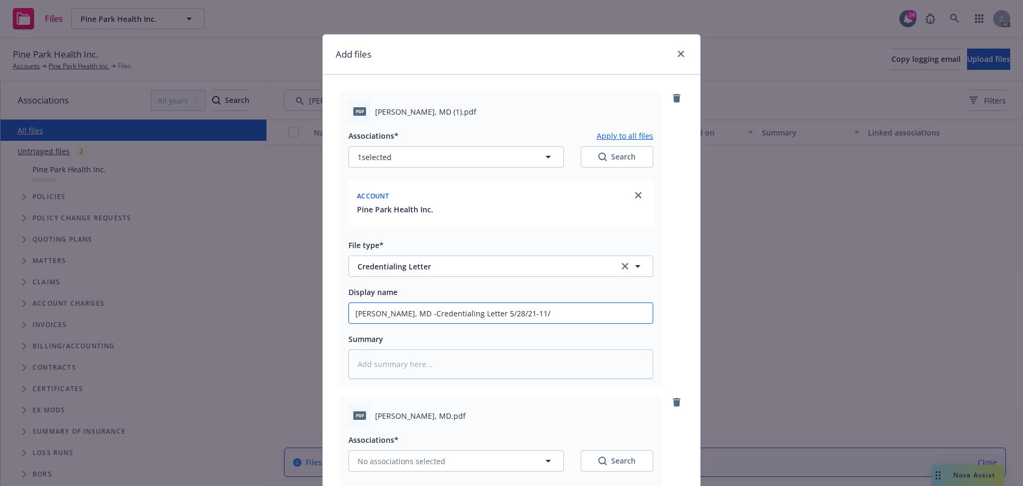
type textarea "x"
type input "Anita Gaind, MD -Credentialing Letter 5/28/21-11/5"
type textarea "x"
type input "Anita Gaind, MD -Credentialing Letter 5/28/21-11/5/"
type textarea "x"
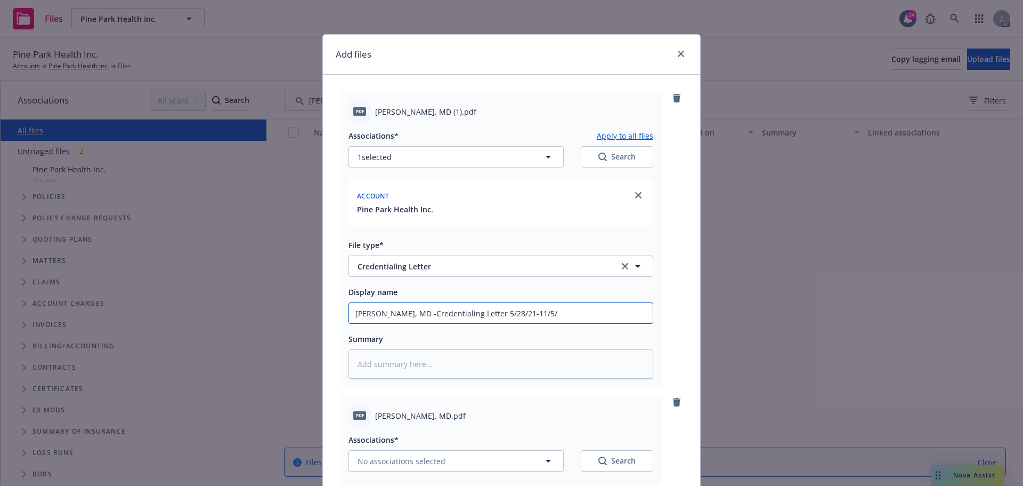
type input "Anita Gaind, MD -Credentialing Letter 5/28/21-11/5/2"
type textarea "x"
drag, startPoint x: 552, startPoint y: 314, endPoint x: 316, endPoint y: 322, distance: 236.2
click at [316, 322] on div "Add files pdf Anita Gaind, MD (1).pdf Associations* Apply to all files 1 select…" at bounding box center [511, 243] width 1023 height 486
type input "Anita Gaind, MD -Credentialing Letter 5/28/21-11/5/21"
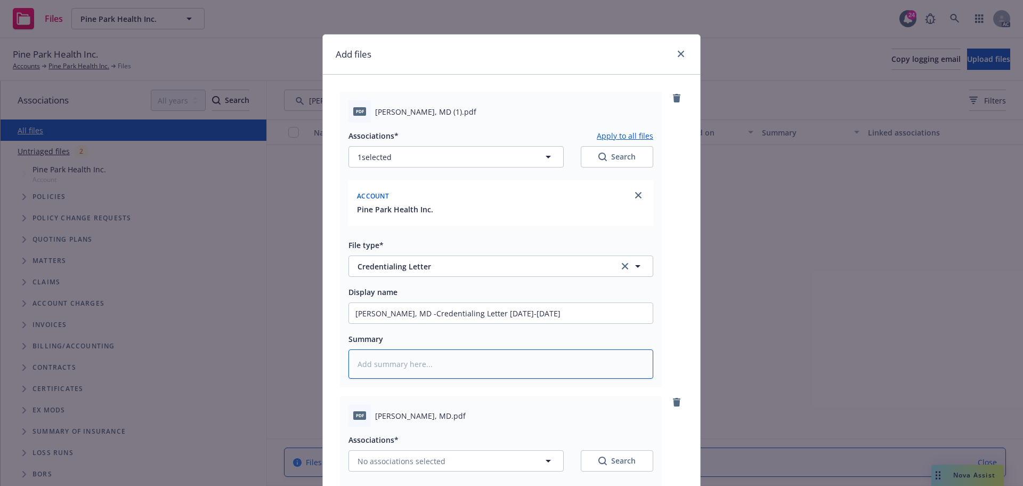
click at [395, 366] on textarea at bounding box center [501, 363] width 305 height 29
paste textarea "Anita Gaind, MD -Credentialing Letter 5/28/21-11/5/21"
type textarea "x"
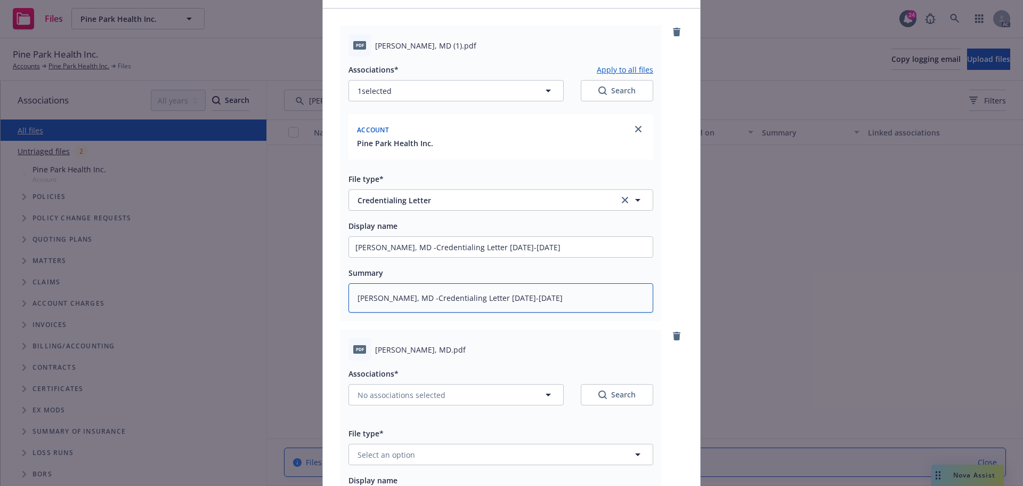
scroll to position [160, 0]
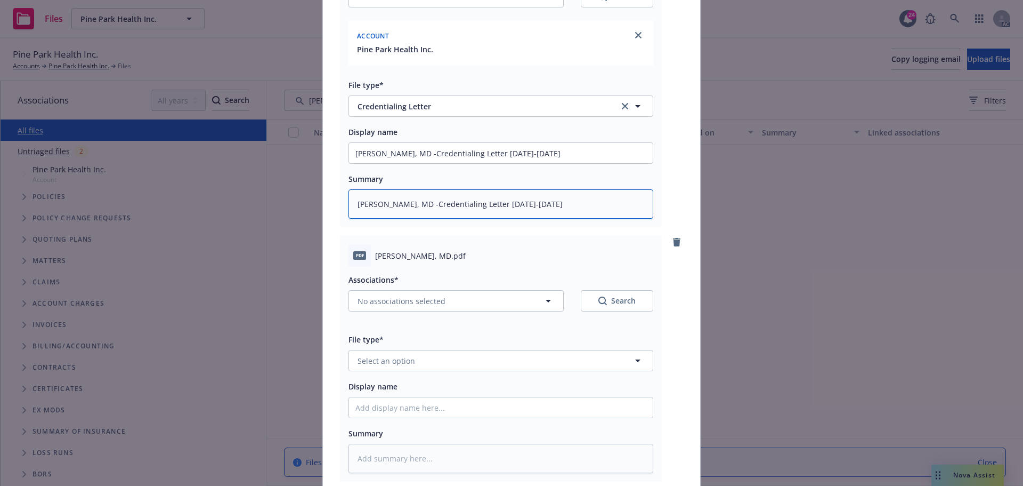
type textarea "Anita Gaind, MD -Credentialing Letter 5/28/21-11/5/21"
click at [542, 297] on icon "button" at bounding box center [548, 300] width 13 height 13
type textarea "x"
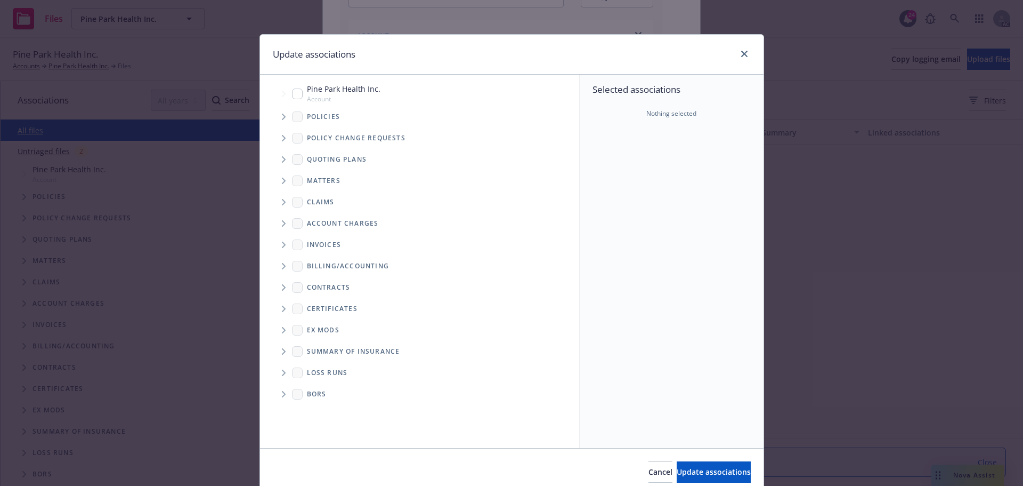
click at [292, 95] on input "Tree Example" at bounding box center [297, 93] width 11 height 11
checkbox input "true"
click at [699, 470] on span "Update associations" at bounding box center [714, 471] width 74 height 10
type textarea "x"
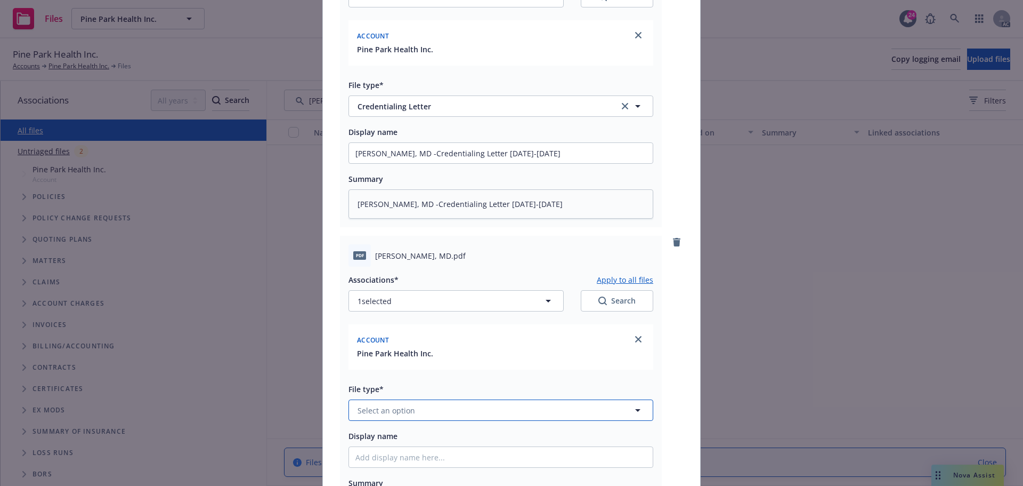
click at [453, 411] on button "Select an option" at bounding box center [501, 409] width 305 height 21
type input "Creden"
click at [425, 365] on div "Credentialing Letter" at bounding box center [501, 352] width 304 height 28
drag, startPoint x: 481, startPoint y: 205, endPoint x: 350, endPoint y: 211, distance: 130.7
click at [299, 205] on div "Add files pdf Anita Gaind, MD (1).pdf Associations* Apply to all files 1 select…" at bounding box center [511, 243] width 1023 height 486
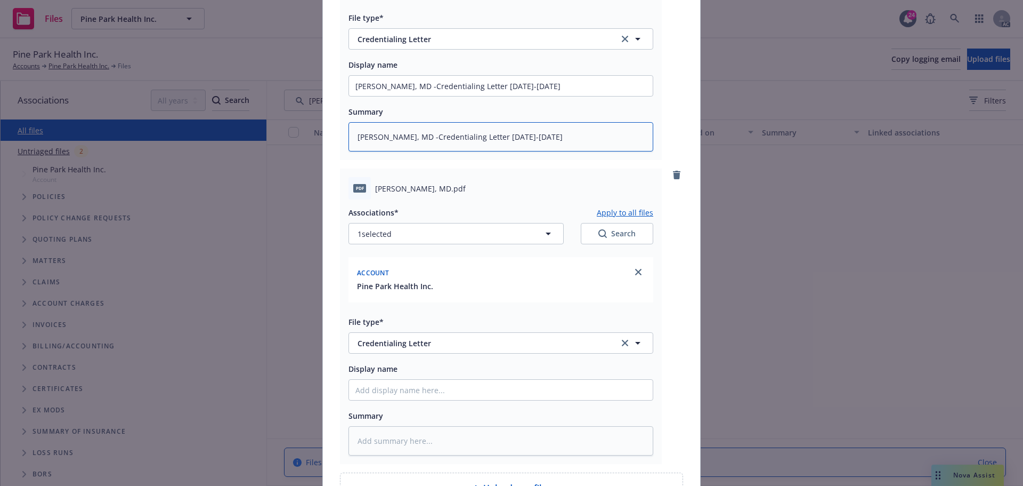
scroll to position [344, 0]
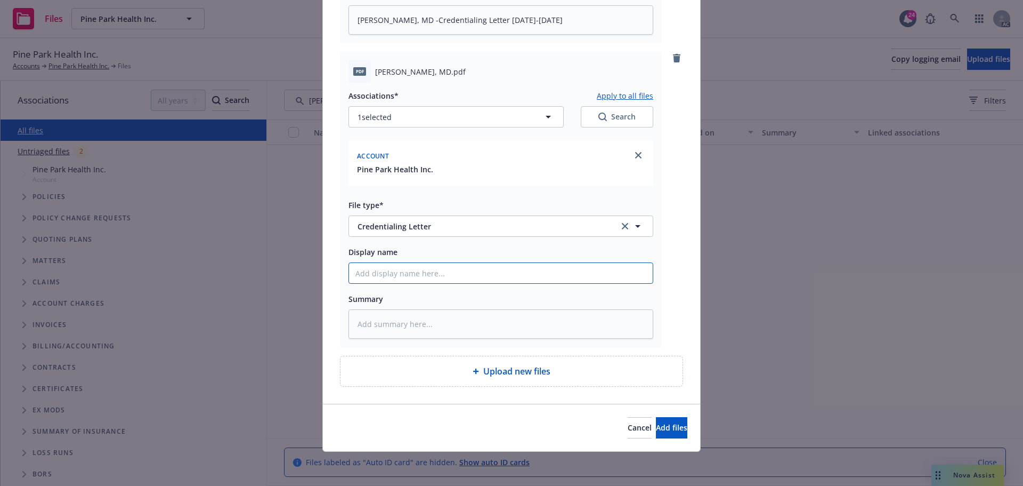
click at [386, 272] on input "Display name" at bounding box center [501, 273] width 304 height 20
paste input "Anita Gaind, MD -Credentialing Lette"
type textarea "x"
type input "Anita Gaind, MD -Credentialing Lette"
type textarea "x"
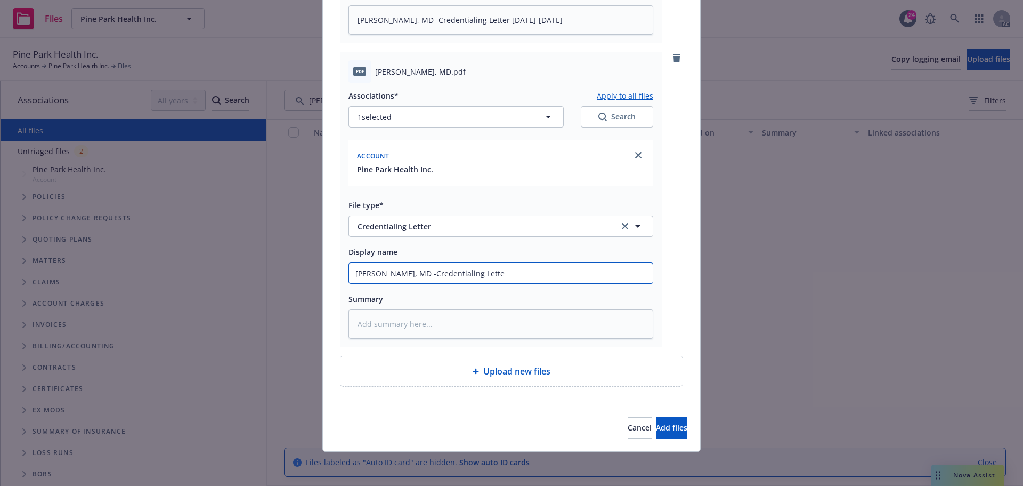
type input "Anita Gaind, MD -Credentialing Letter"
type textarea "x"
type input "Anita Gaind, MD -Credentialing Letter"
type textarea "x"
type input "Anita Gaind, MD -Credentialing Letter 1"
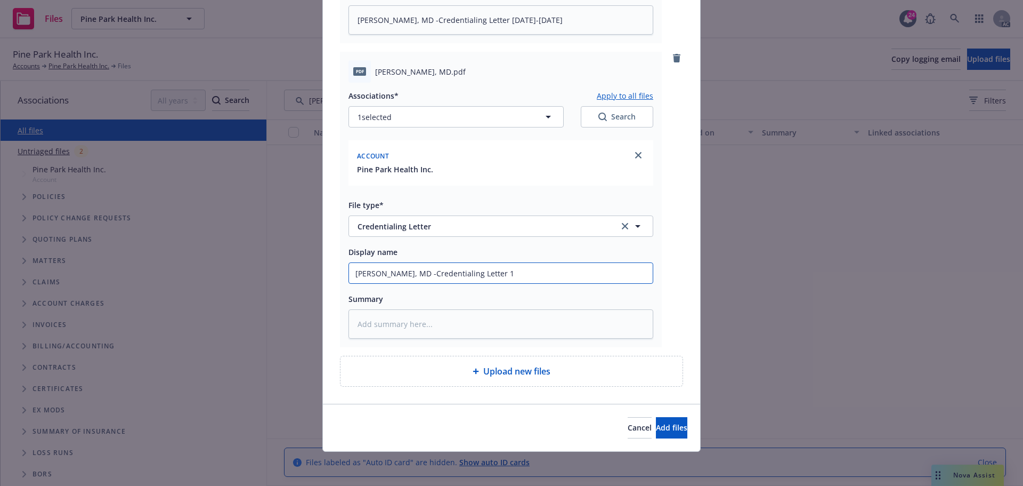
type textarea "x"
type input "Anita Gaind, MD -Credentialing Letter 11"
type textarea "x"
type input "Anita Gaind, MD -Credentialing Letter 11/"
type textarea "x"
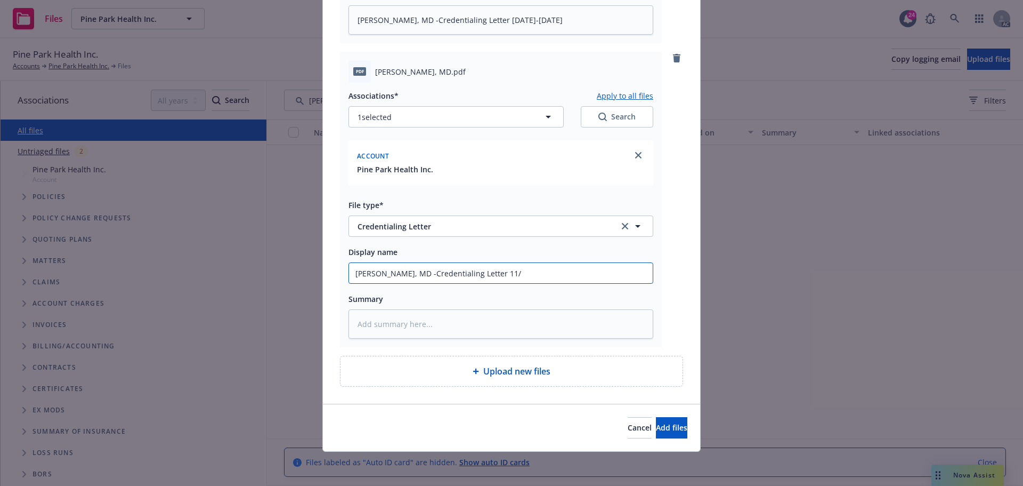
type input "Anita Gaind, MD -Credentialing Letter 11/5"
type textarea "x"
type input "Anita Gaind, MD -Credentialing Letter 11/5/"
type textarea "x"
type input "Anita Gaind, MD -Credentialing Letter 11/5/2"
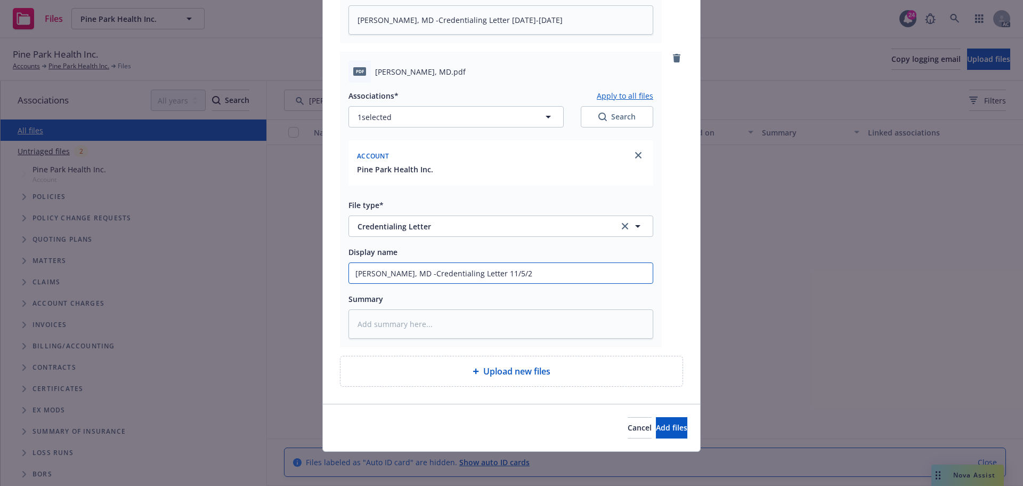
type textarea "x"
type input "Anita Gaind, MD -Credentialing Letter 11/5/21"
type textarea "x"
type input "Anita Gaind, MD -Credentialing Letter 11/5/21-"
type textarea "x"
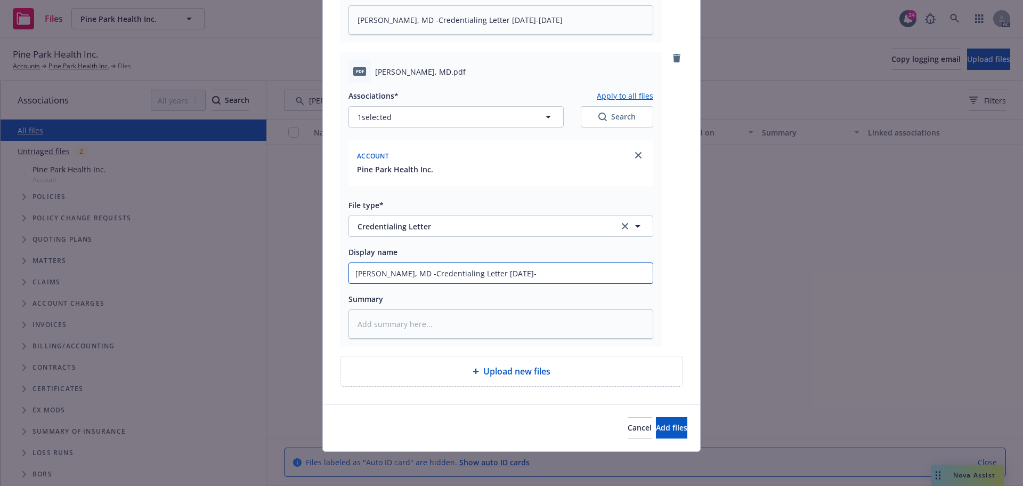
type input "Anita Gaind, MD -Credentialing Letter 11/5/21-4"
type textarea "x"
type input "Anita Gaind, MD -Credentialing Letter 11/5/21-4/"
type textarea "x"
type input "Anita Gaind, MD -Credentialing Letter 11/5/21-4/3"
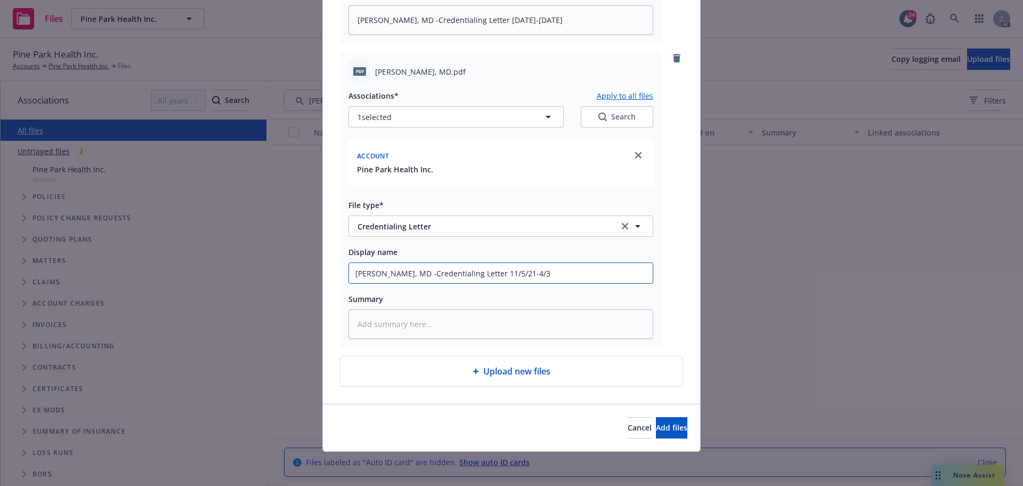
type textarea "x"
type input "Anita Gaind, MD -Credentialing Letter 11/5/21-4/30"
type textarea "x"
type input "Anita Gaind, MD -Credentialing Letter 11/5/21-4/30/"
type textarea "x"
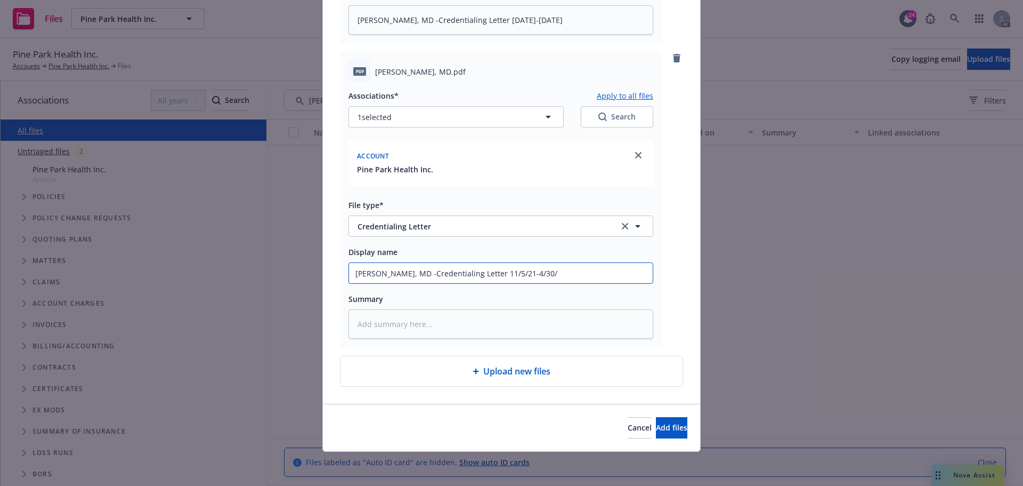
type input "Anita Gaind, MD -Credentialing Letter 11/5/21-4/30/2"
type textarea "x"
type input "Anita Gaind, MD -Credentialing Letter 11/5/21-4/30/20"
type textarea "x"
type input "Anita Gaind, MD -Credentialing Letter 11/5/21-4/30/202"
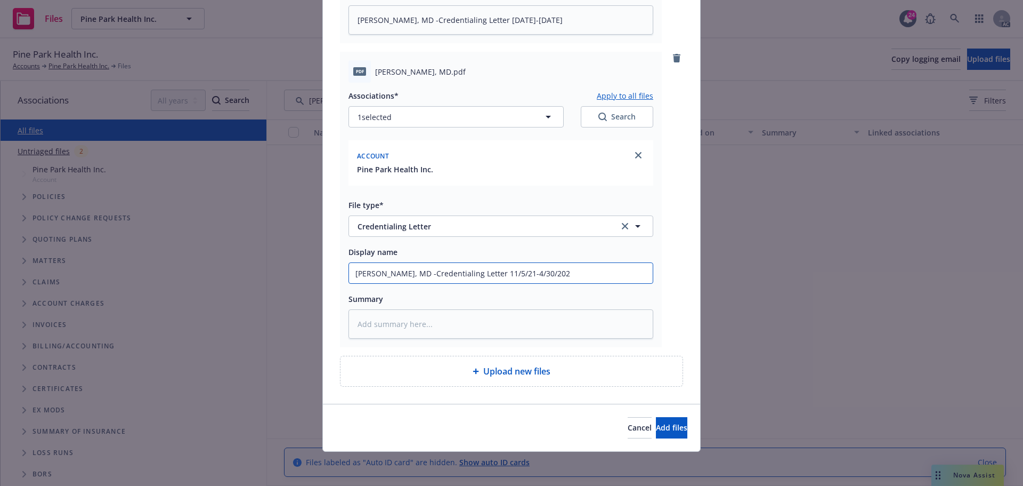
type textarea "x"
drag, startPoint x: 553, startPoint y: 272, endPoint x: 342, endPoint y: 276, distance: 211.1
click at [323, 275] on div "pdf Anita Gaind, MD (1).pdf Associations* Apply to all files 1 selected Search …" at bounding box center [511, 67] width 377 height 673
type input "Anita Gaind, MD -Credentialing Letter 11/5/21-4/30/2022"
click at [388, 322] on textarea at bounding box center [501, 323] width 305 height 29
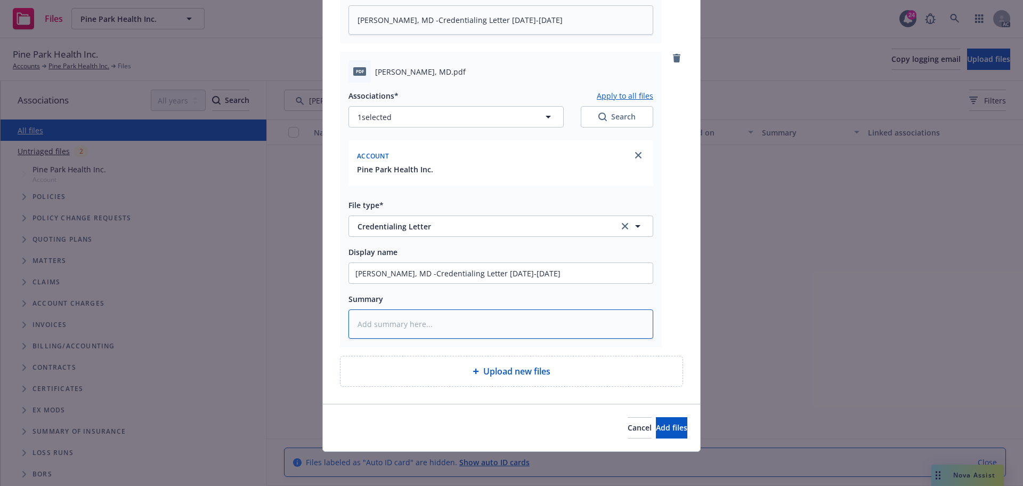
paste textarea "Anita Gaind, MD -Credentialing Letter 11/5/21-4/30/2022"
type textarea "x"
type textarea "Anita Gaind, MD -Credentialing Letter 11/5/21-4/30/2022"
click at [656, 429] on span "Add files" at bounding box center [671, 427] width 31 height 10
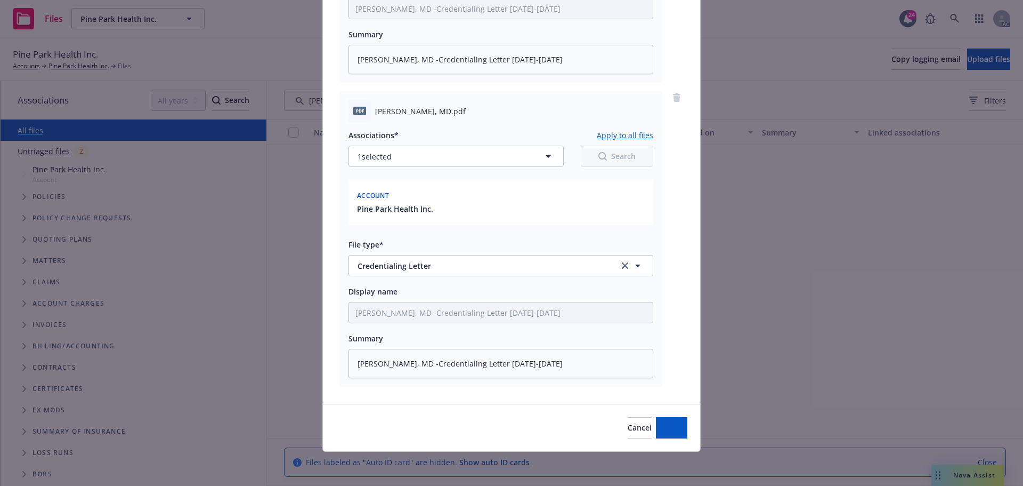
scroll to position [304, 0]
type textarea "x"
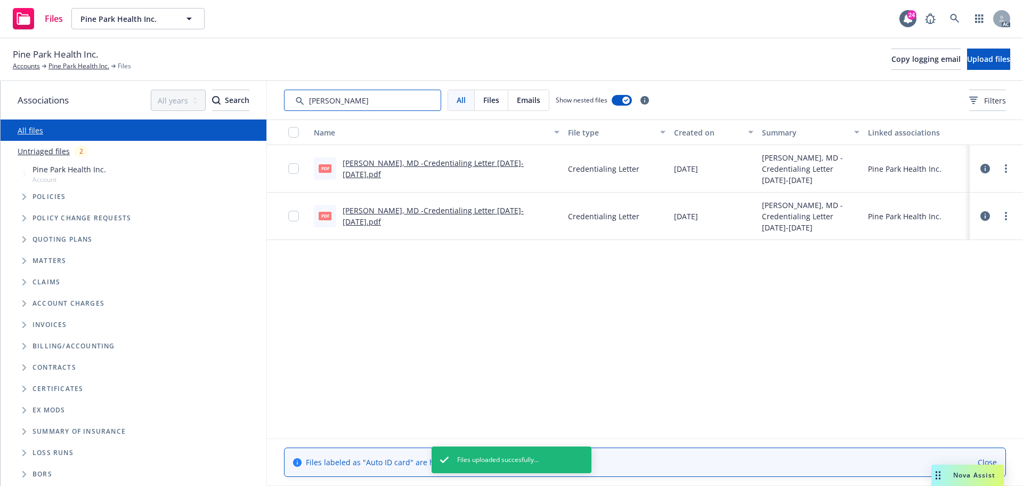
drag, startPoint x: 357, startPoint y: 100, endPoint x: 272, endPoint y: 100, distance: 84.7
click at [272, 100] on div "All Files Emails Show nested files Filters" at bounding box center [645, 100] width 756 height 38
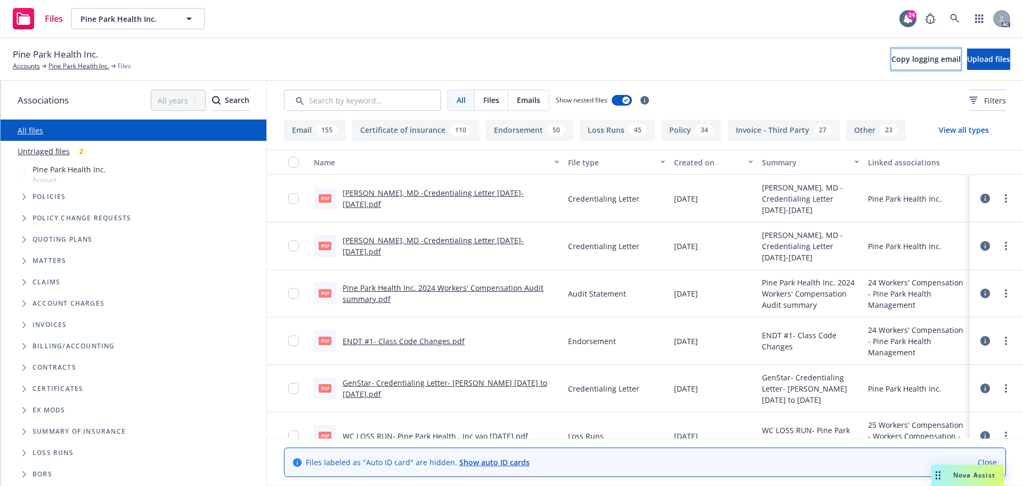
drag, startPoint x: 883, startPoint y: 63, endPoint x: 836, endPoint y: 73, distance: 48.0
click at [892, 63] on span "Copy logging email" at bounding box center [926, 59] width 69 height 10
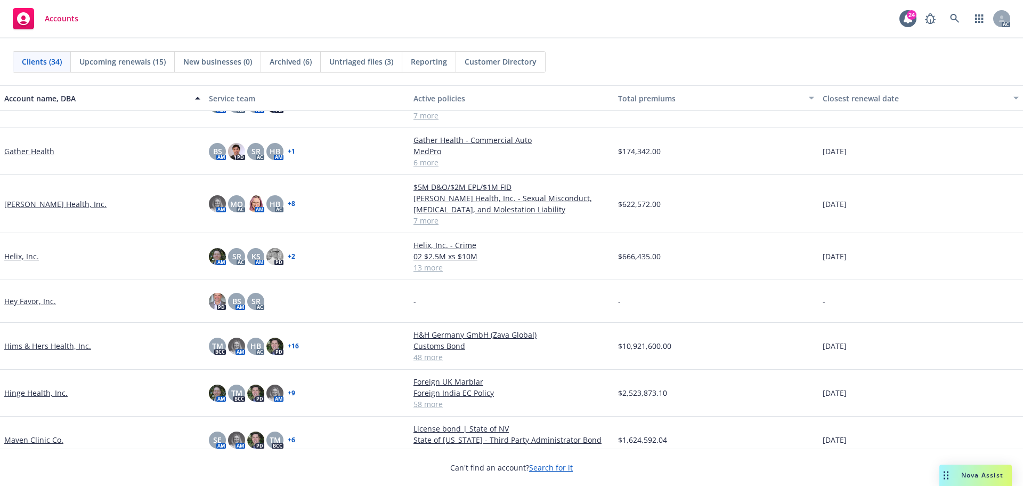
scroll to position [533, 0]
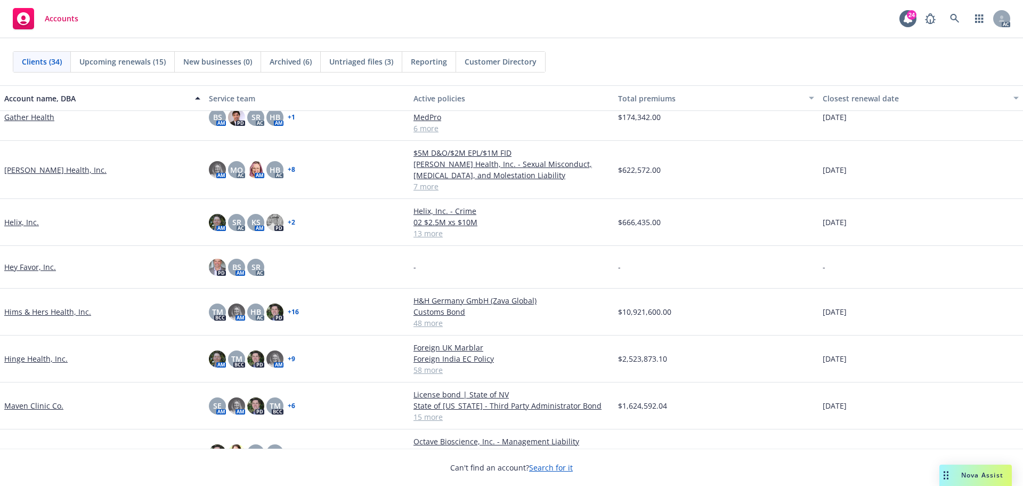
click at [38, 311] on link "Hims & Hers Health, Inc." at bounding box center [47, 311] width 87 height 11
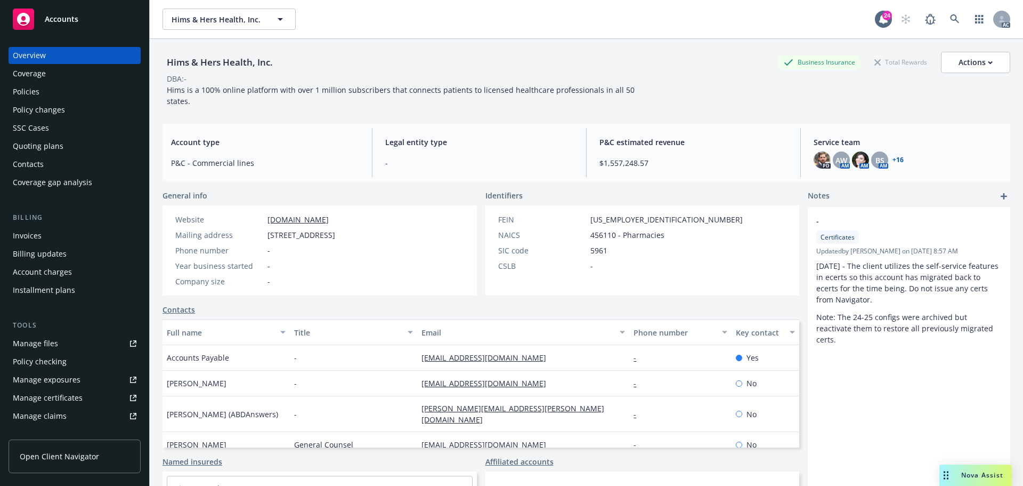
click at [23, 92] on div "Policies" at bounding box center [26, 91] width 27 height 17
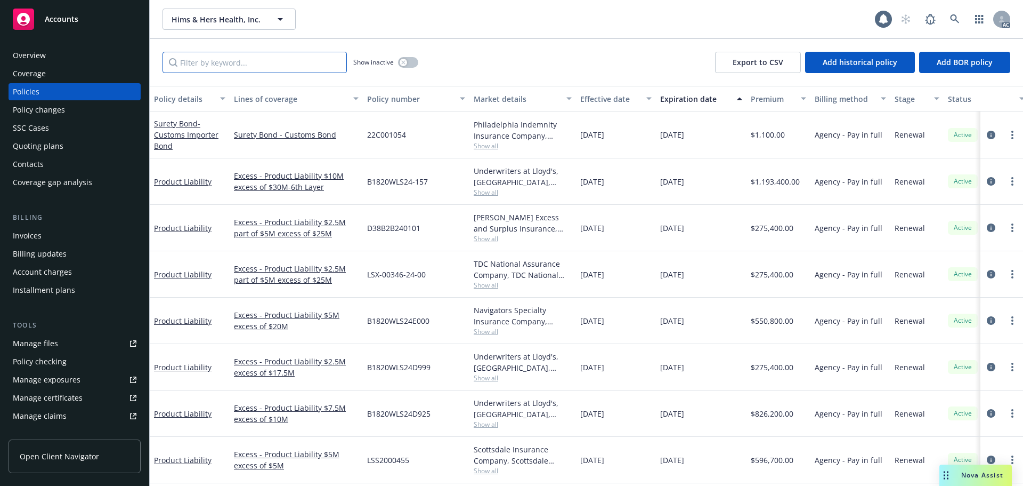
click at [228, 62] on input "Filter by keyword..." at bounding box center [255, 62] width 184 height 21
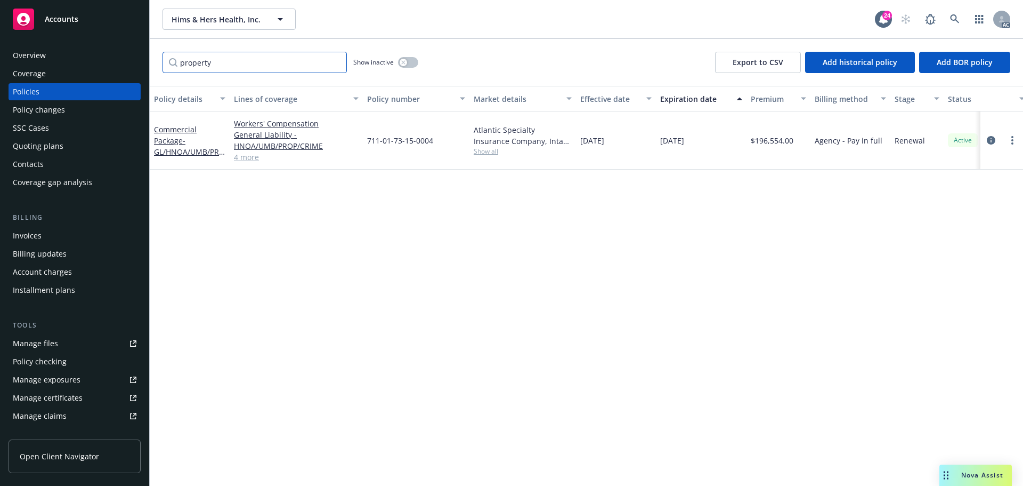
type input "property"
click at [378, 325] on div "Policy details Lines of coverage Policy number Market details Effective date Ex…" at bounding box center [587, 286] width 874 height 400
drag, startPoint x: 992, startPoint y: 135, endPoint x: 905, endPoint y: 164, distance: 91.4
click at [992, 139] on link "circleInformation" at bounding box center [991, 140] width 13 height 13
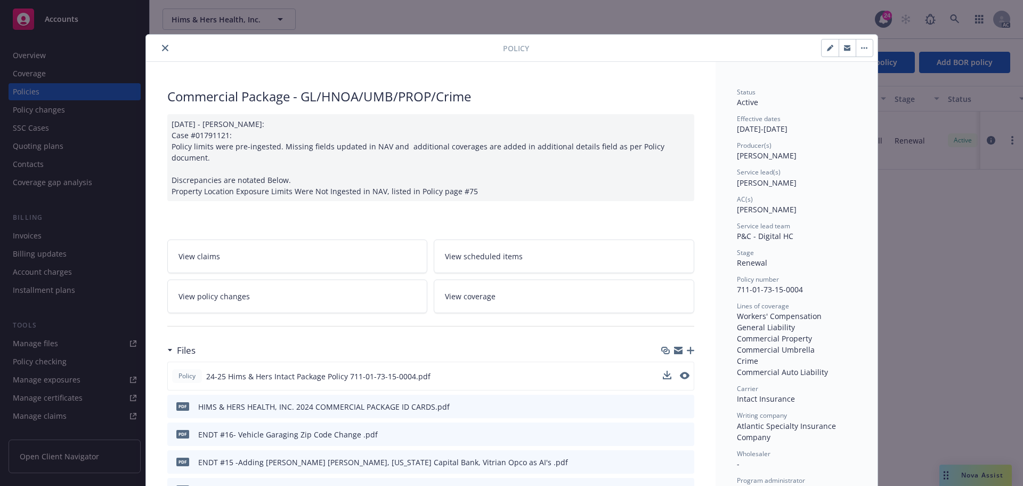
click at [658, 365] on div "Policy 24-25 Hims & Hers Intact Package Policy 711-01-73-15-0004.pdf" at bounding box center [430, 375] width 527 height 29
click at [662, 371] on icon "download file" at bounding box center [666, 375] width 9 height 9
drag, startPoint x: 159, startPoint y: 48, endPoint x: 158, endPoint y: 43, distance: 5.4
click at [162, 47] on icon "close" at bounding box center [165, 48] width 6 height 6
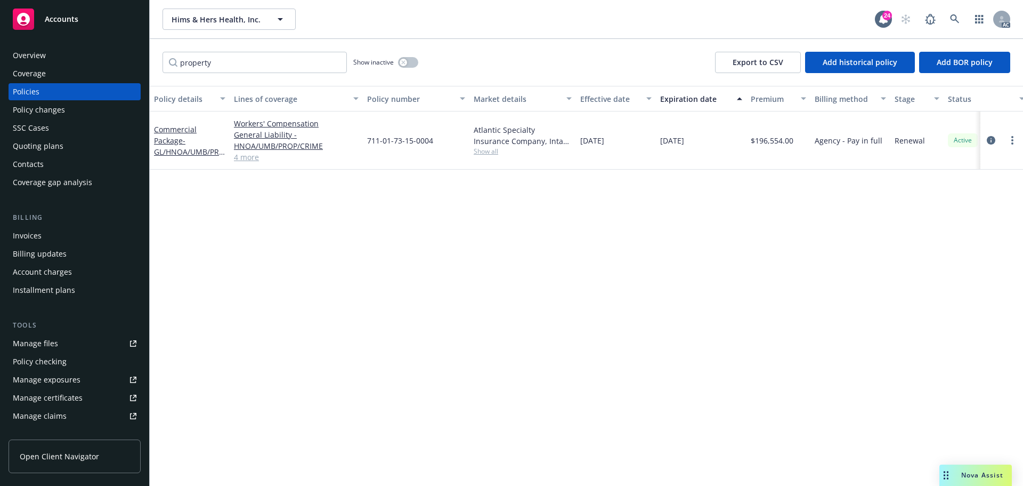
click at [60, 20] on span "Accounts" at bounding box center [62, 19] width 34 height 9
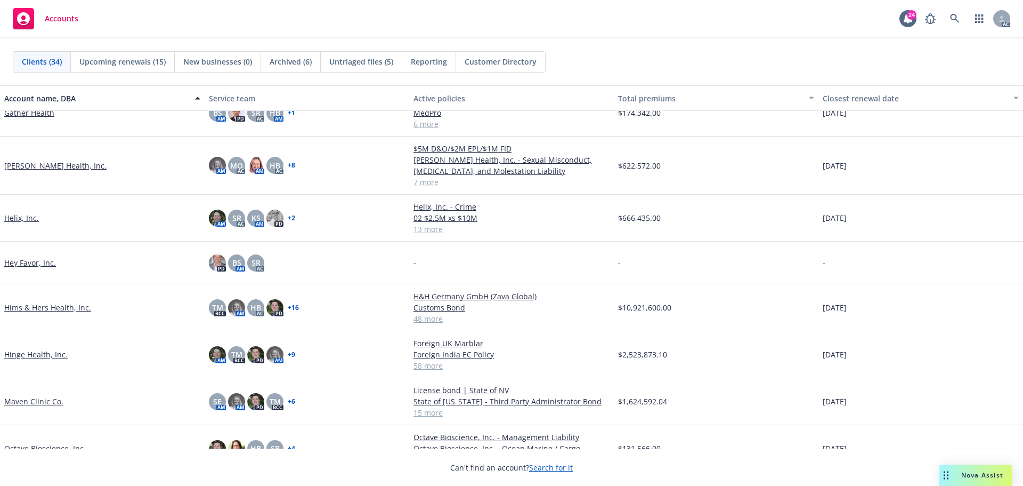
scroll to position [586, 0]
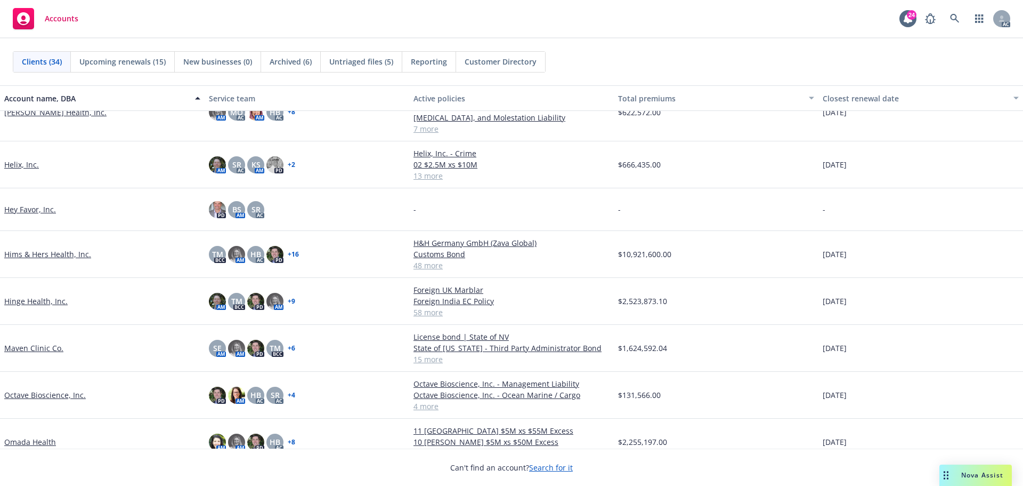
click at [34, 301] on link "Hinge Health, Inc." at bounding box center [35, 300] width 63 height 11
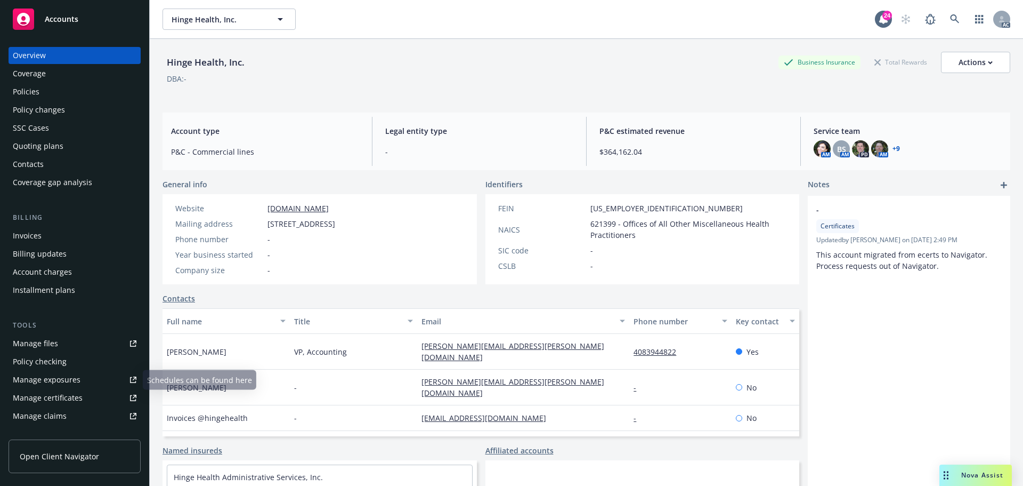
click at [70, 346] on link "Manage files" at bounding box center [75, 343] width 132 height 17
click at [72, 21] on span "Accounts" at bounding box center [62, 19] width 34 height 9
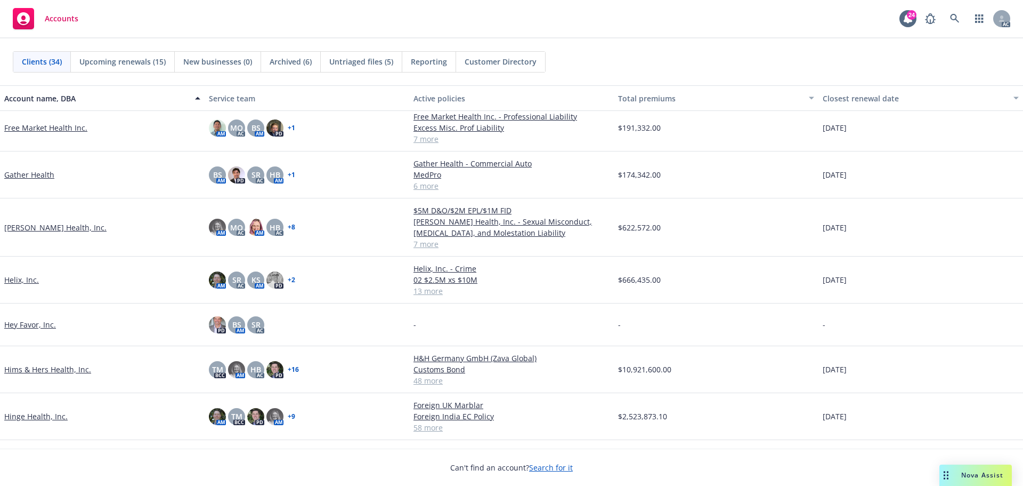
scroll to position [693, 0]
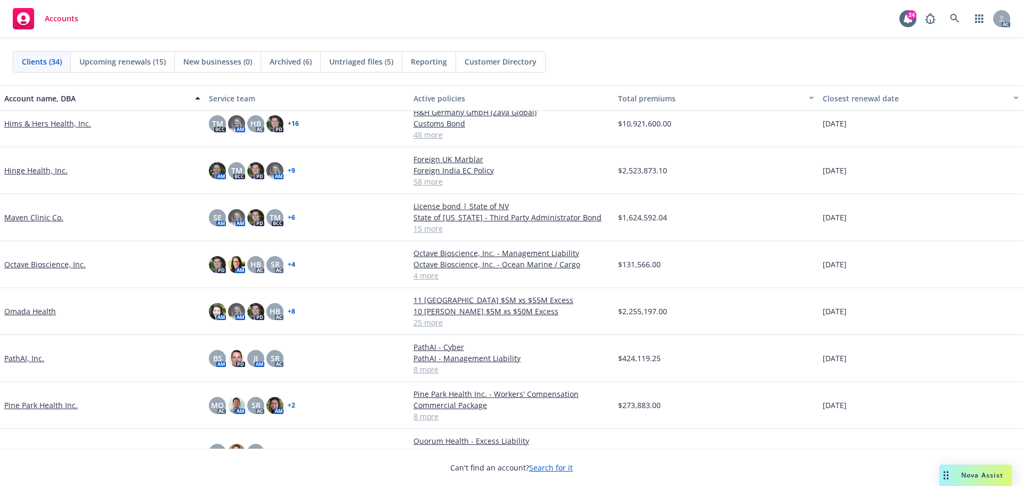
click at [42, 122] on link "Hims & Hers Health, Inc." at bounding box center [47, 123] width 87 height 11
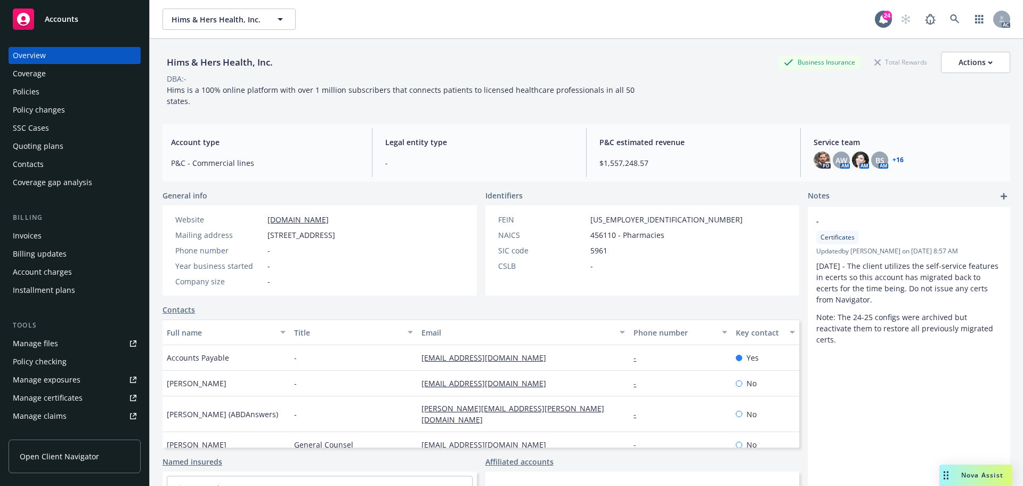
click at [44, 340] on div "Manage files" at bounding box center [35, 343] width 45 height 17
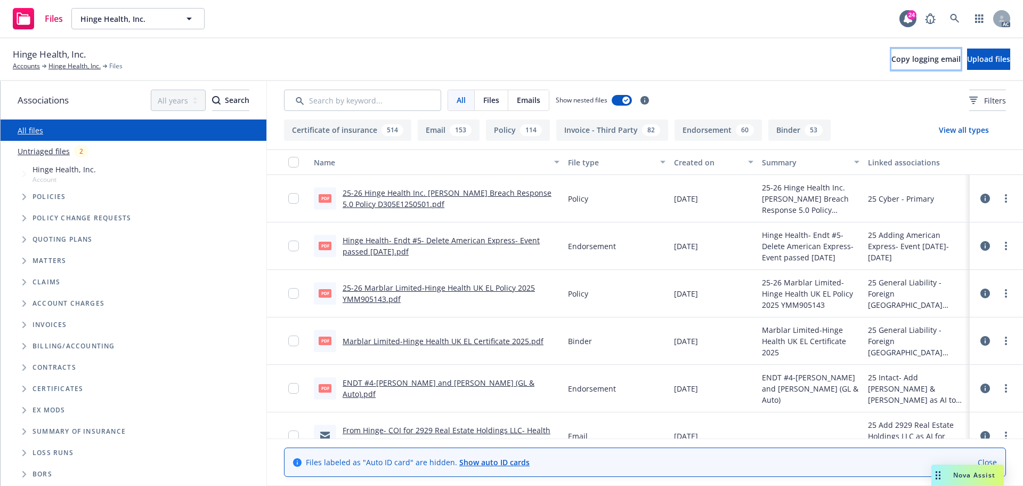
drag, startPoint x: 871, startPoint y: 60, endPoint x: 546, endPoint y: 107, distance: 328.5
click at [892, 60] on span "Copy logging email" at bounding box center [926, 59] width 69 height 10
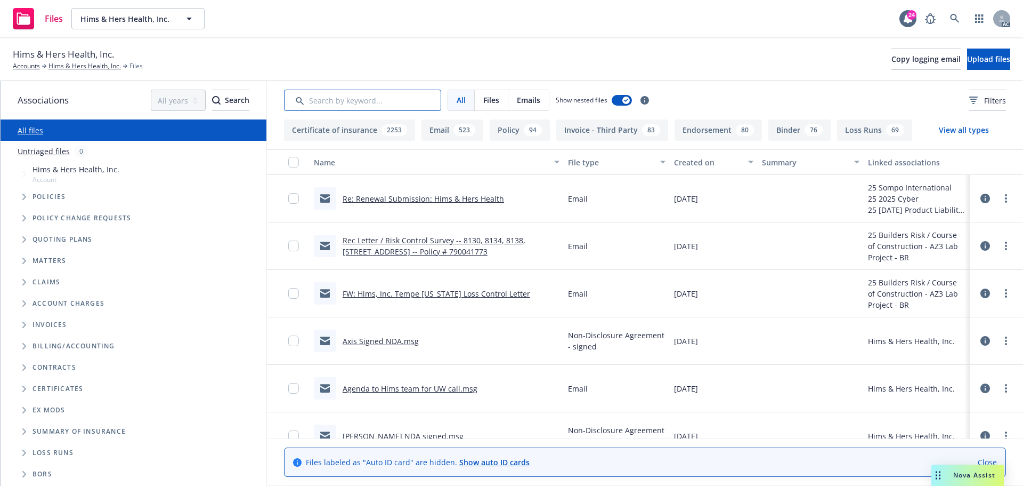
click at [357, 96] on input "Search by keyword..." at bounding box center [362, 100] width 157 height 21
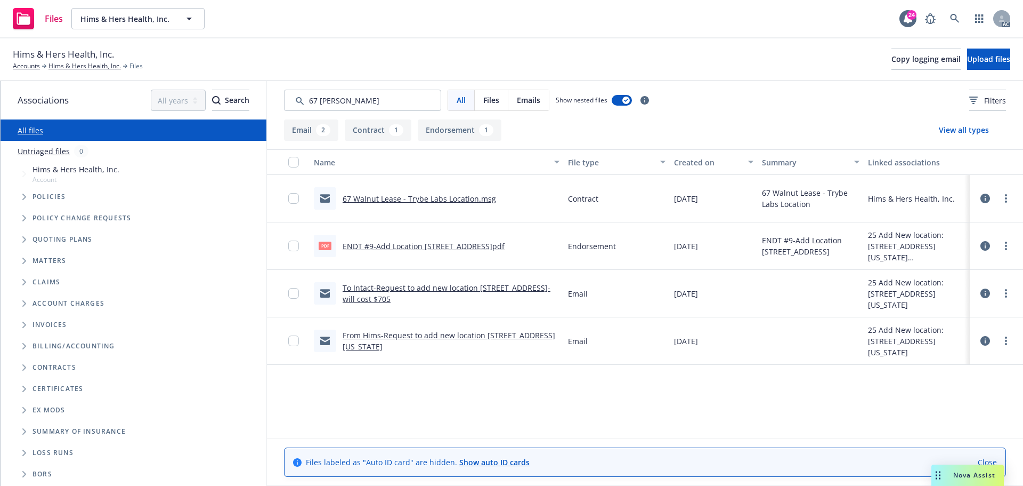
click at [395, 199] on link "67 Walnut Lease - Trybe Labs Location.msg" at bounding box center [420, 198] width 154 height 10
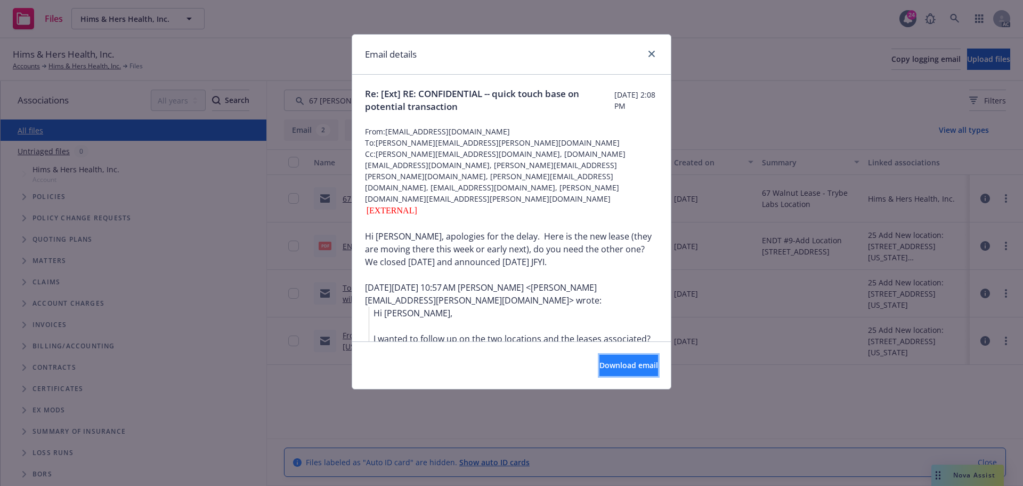
click at [606, 365] on span "Download email" at bounding box center [629, 365] width 59 height 10
click at [657, 54] on link "close" at bounding box center [651, 53] width 13 height 13
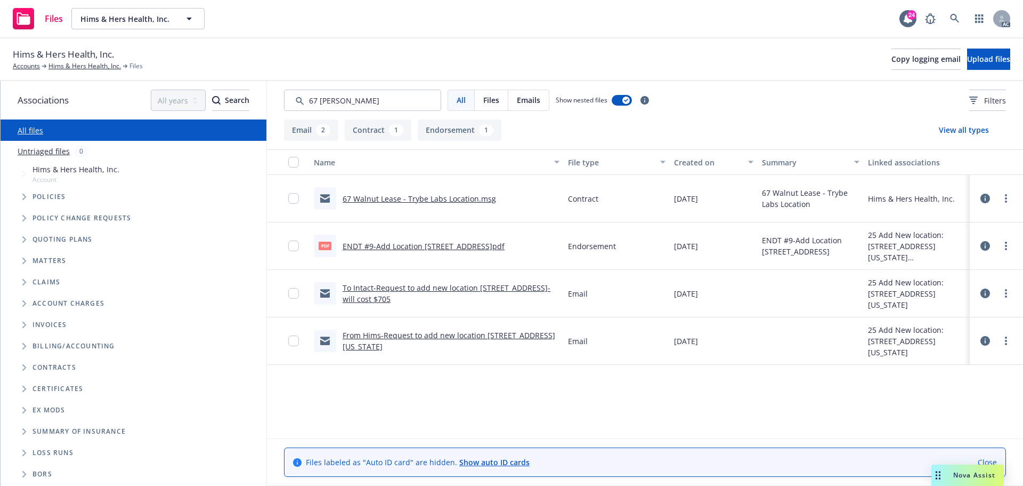
click at [472, 200] on link "67 Walnut Lease - Trybe Labs Location.msg" at bounding box center [420, 198] width 154 height 10
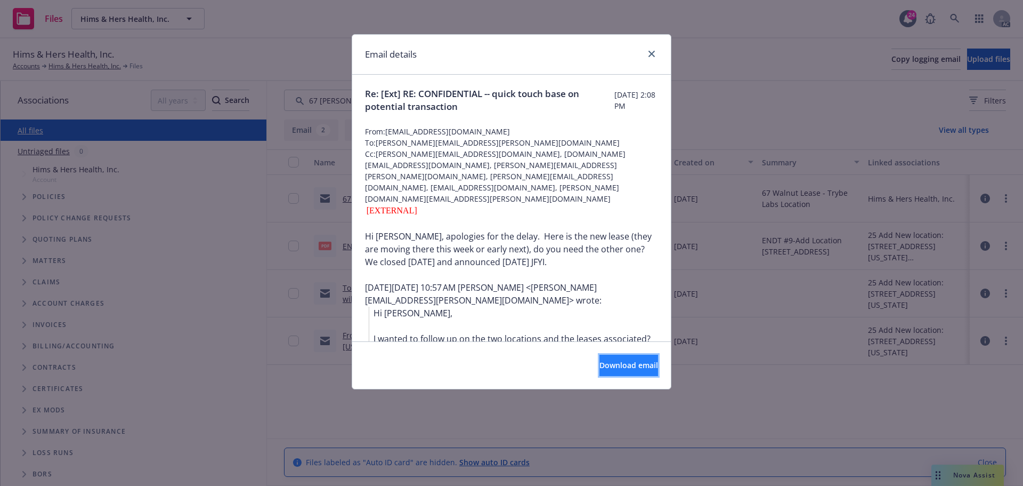
click at [616, 360] on span "Download email" at bounding box center [629, 365] width 59 height 10
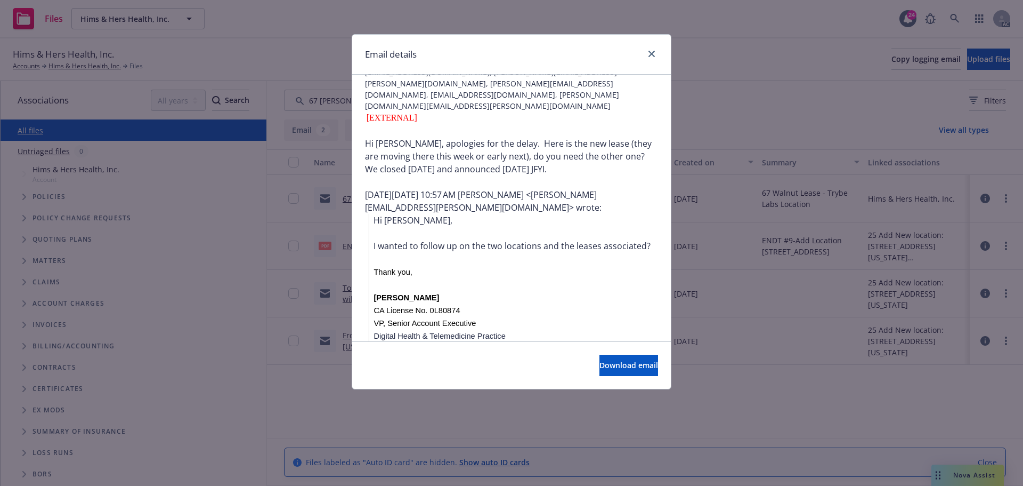
scroll to position [107, 0]
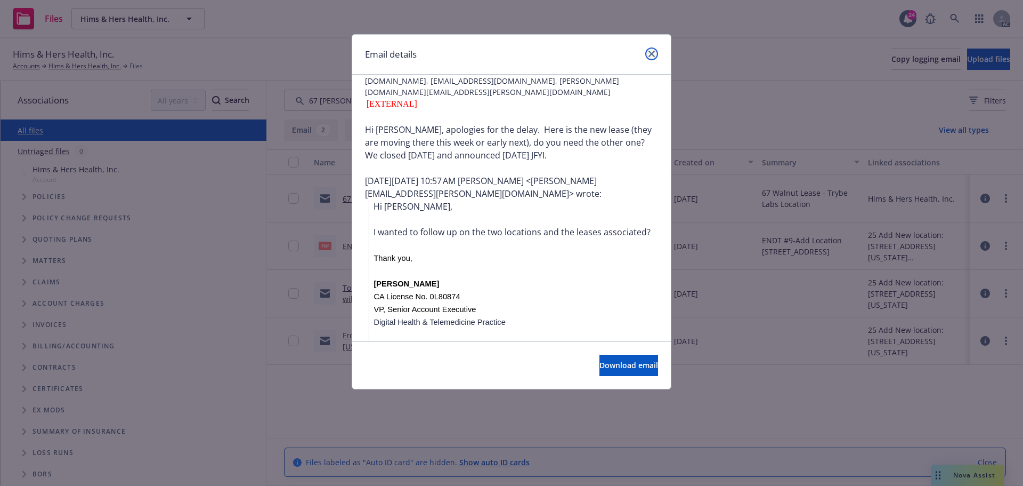
click at [651, 54] on icon "close" at bounding box center [652, 54] width 6 height 6
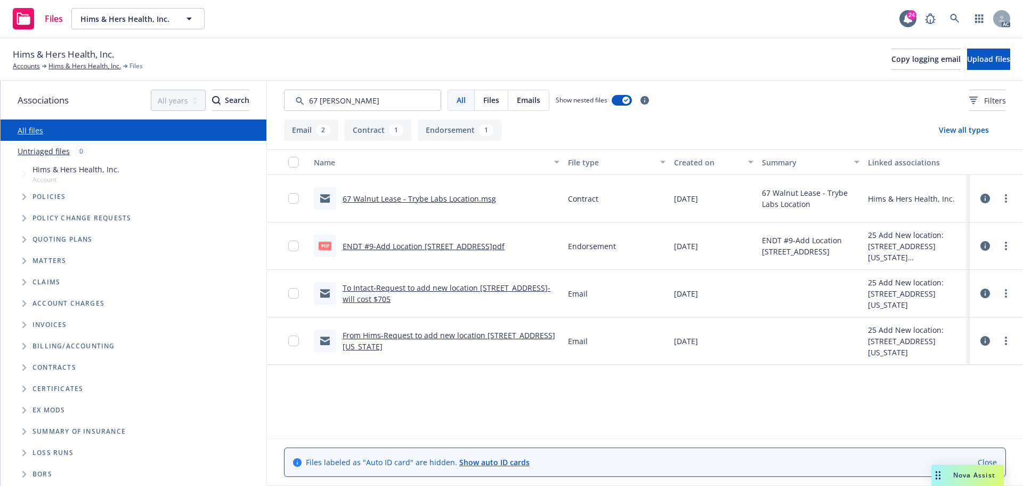
click at [21, 366] on span "Folder Tree Example" at bounding box center [23, 367] width 17 height 17
click at [31, 388] on icon "Folder Tree Example" at bounding box center [33, 386] width 4 height 6
click at [79, 427] on link "2025 Contracts" at bounding box center [67, 426] width 53 height 11
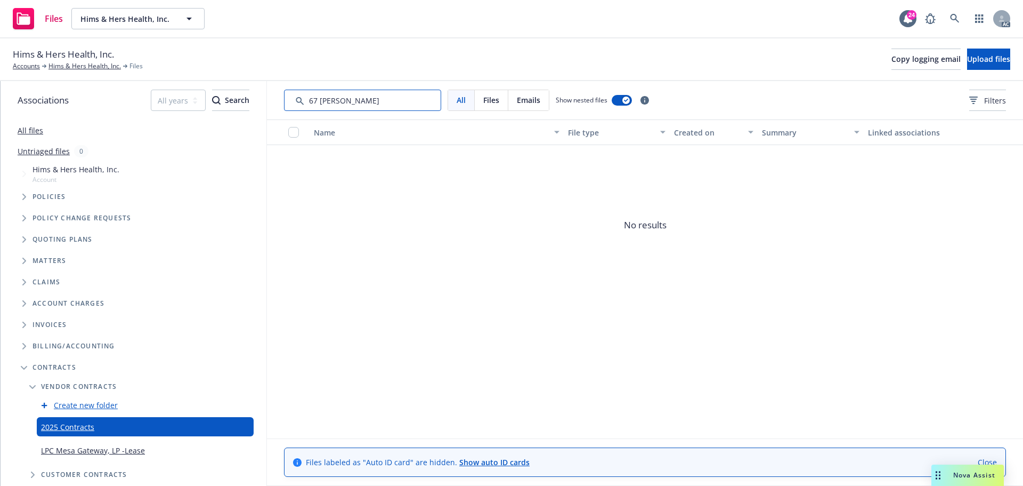
click at [341, 101] on input "Search by keyword..." at bounding box center [362, 100] width 157 height 21
type input "67 Walnut"
click at [88, 66] on link "Hims & Hers Health, Inc." at bounding box center [85, 66] width 72 height 10
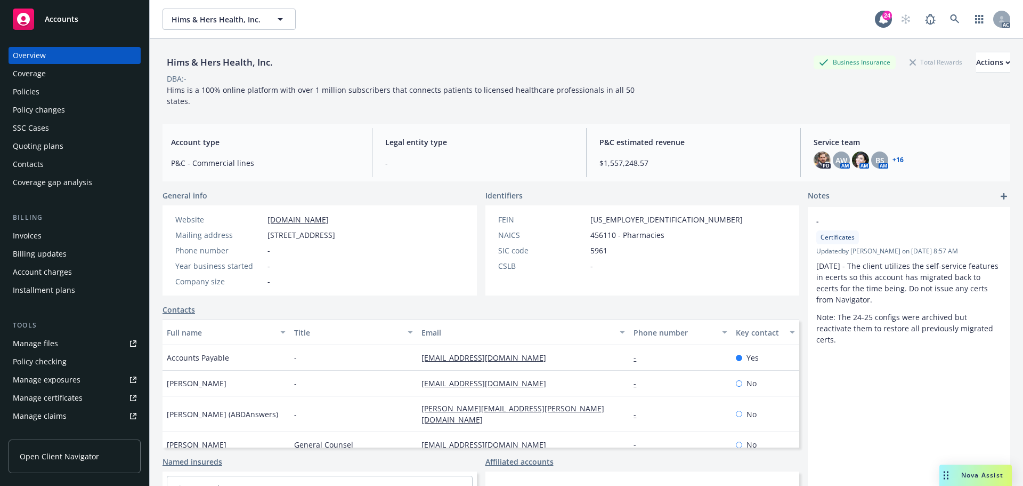
click at [37, 338] on div "Manage files" at bounding box center [35, 343] width 45 height 17
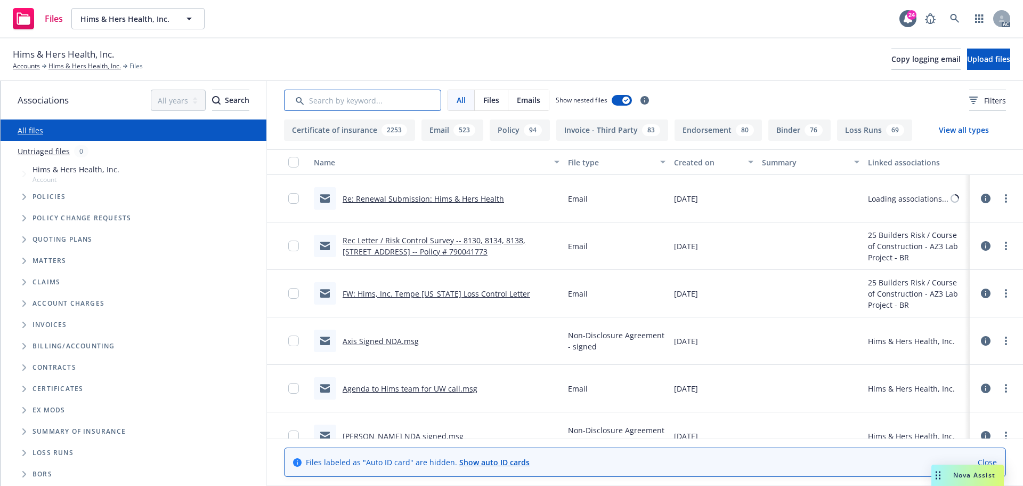
click at [346, 107] on input "Search by keyword..." at bounding box center [362, 100] width 157 height 21
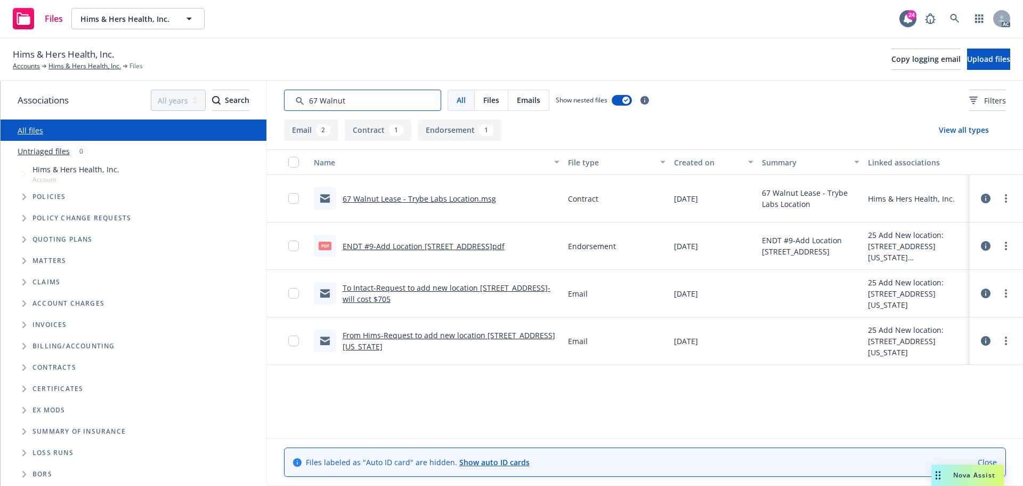
type input "67 Walnut"
click at [461, 199] on link "67 Walnut Lease - Trybe Labs Location.msg" at bounding box center [420, 198] width 154 height 10
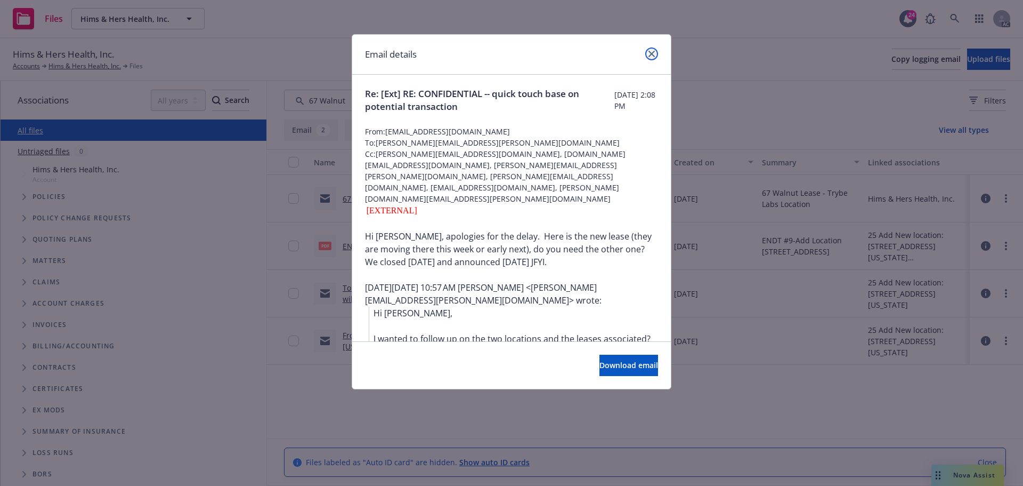
click at [654, 52] on icon "close" at bounding box center [652, 54] width 6 height 6
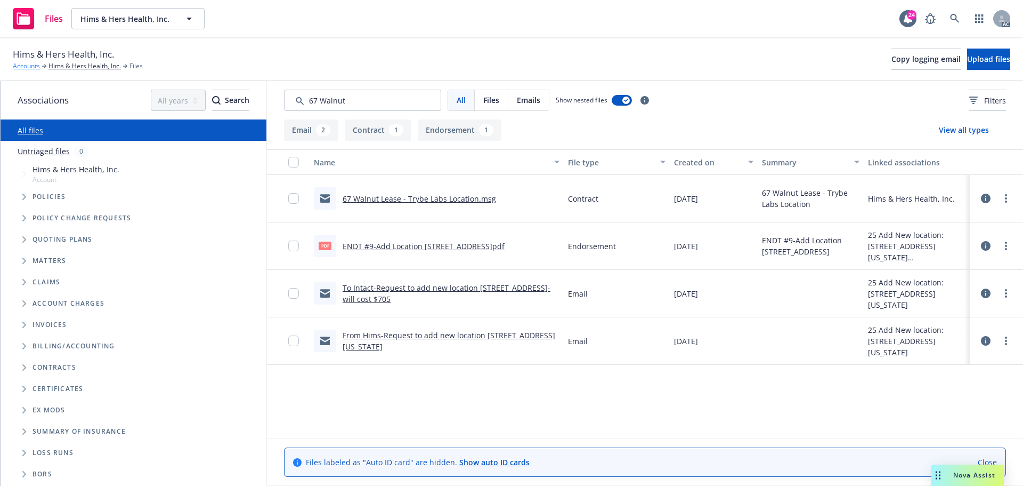
click at [29, 67] on link "Accounts" at bounding box center [26, 66] width 27 height 10
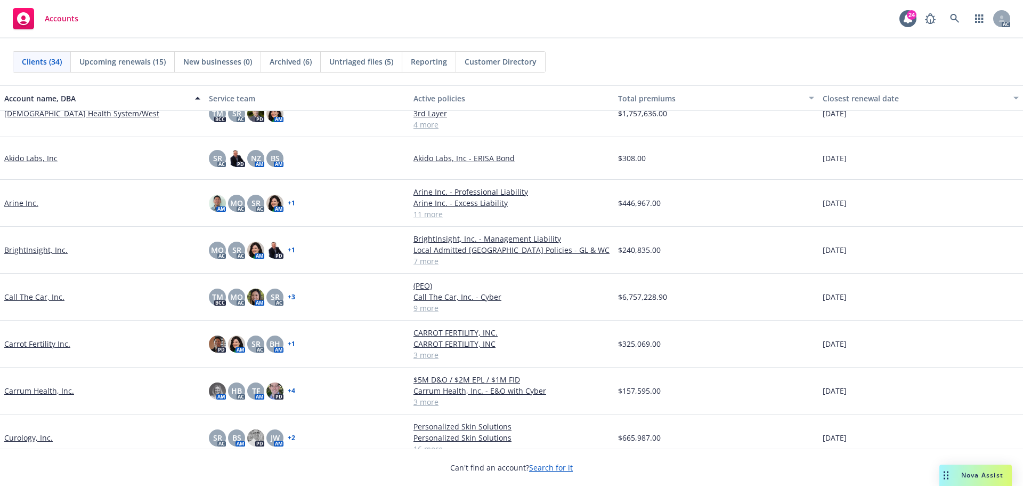
scroll to position [107, 0]
click at [41, 295] on link "Call The Car, Inc." at bounding box center [34, 295] width 60 height 11
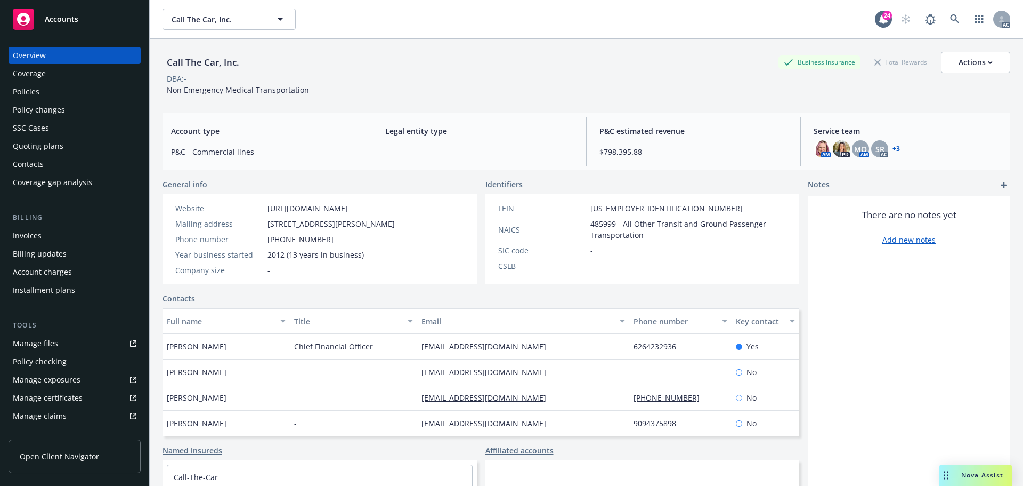
click at [67, 395] on div "Manage certificates" at bounding box center [48, 397] width 70 height 17
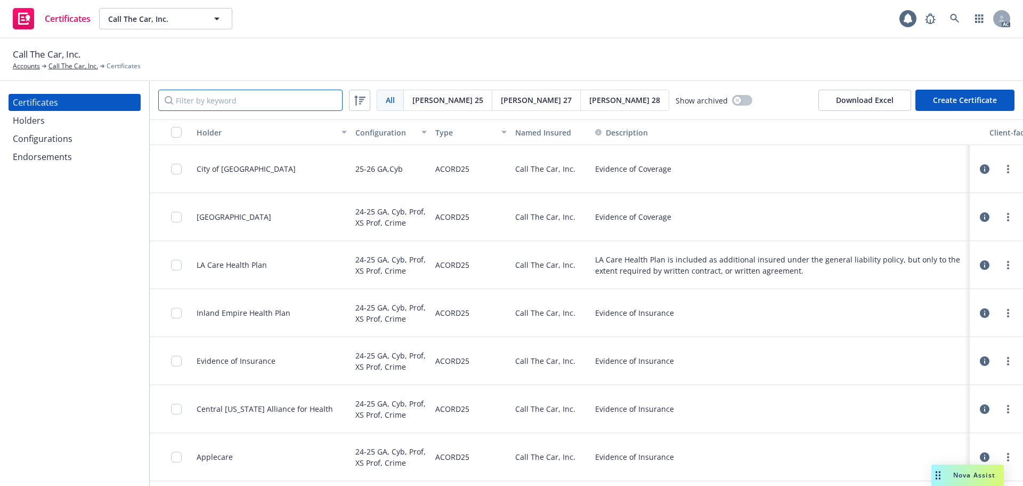
drag, startPoint x: 189, startPoint y: 108, endPoint x: 192, endPoint y: 100, distance: 8.8
click at [189, 108] on input "Filter by keyword" at bounding box center [250, 100] width 184 height 21
click at [1002, 173] on link "more" at bounding box center [1008, 169] width 13 height 13
click at [920, 320] on link "Download uneditable generated certificate" at bounding box center [921, 323] width 171 height 21
